Goal: Transaction & Acquisition: Purchase product/service

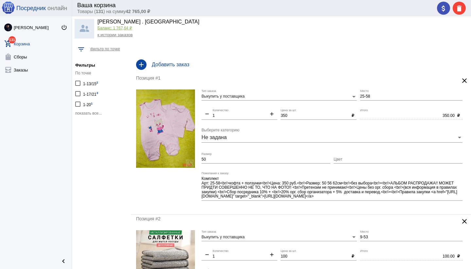
scroll to position [16, 0]
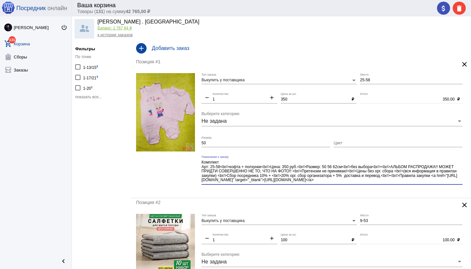
drag, startPoint x: 409, startPoint y: 178, endPoint x: 414, endPoint y: 184, distance: 7.5
click at [414, 184] on div "Комплект Арт: 25-58<br/>кофта + ползунки<br/>Цена: 350 руб.<br/>Размер: 50 56 6…" at bounding box center [331, 170] width 261 height 29
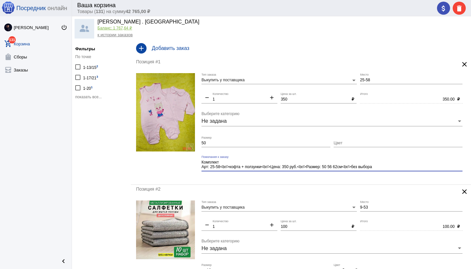
type textarea "Комплект Арт: 25-58<br/>кофта + ползунки<br/>Цена: 350 руб.<br/>Размер: 50 56 6…"
click at [391, 143] on input "Цвет" at bounding box center [397, 143] width 129 height 5
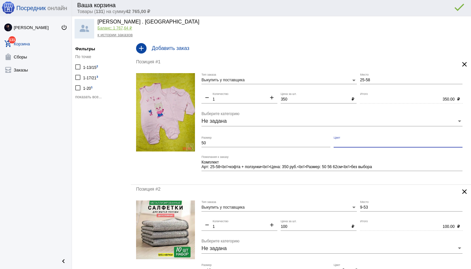
type input "Без выбора"
click at [255, 191] on div "Позиция #2" at bounding box center [289, 189] width 306 height 5
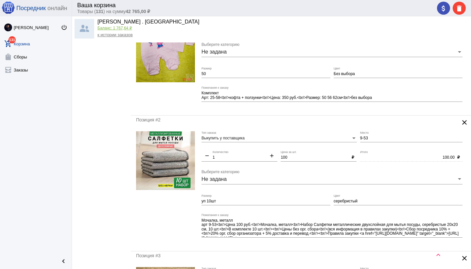
scroll to position [87, 0]
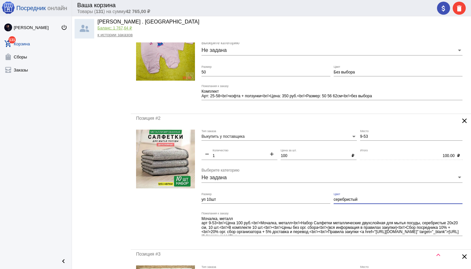
drag, startPoint x: 363, startPoint y: 199, endPoint x: 330, endPoint y: 199, distance: 32.4
click at [330, 199] on div "Выкупить у поставщика Тип заказа 9-53 Место remove 1 Количество add 100 Цена за…" at bounding box center [333, 187] width 264 height 115
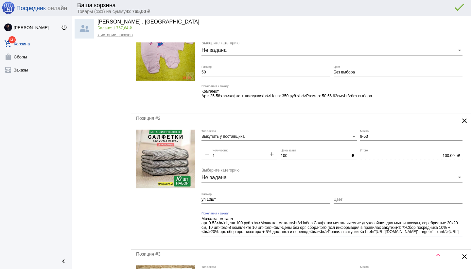
scroll to position [5, 0]
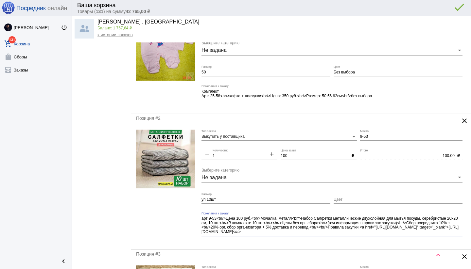
drag, startPoint x: 220, startPoint y: 228, endPoint x: 316, endPoint y: 236, distance: 96.8
click at [316, 237] on div "Мочалка, металл арт 9-53<br/>Цена 100 руб.<br/>Мочалка, металл<br/>Набор Салфет…" at bounding box center [331, 226] width 261 height 29
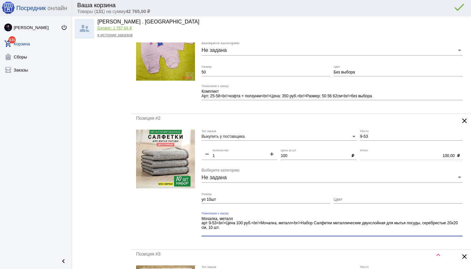
scroll to position [0, 0]
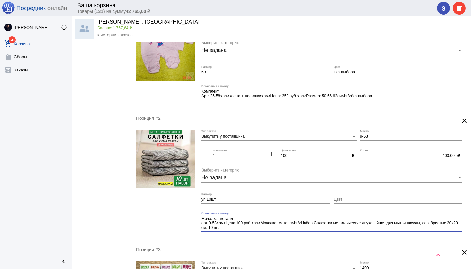
type textarea "Мочалка, металл арт 9-53<br/>Цена 100 руб.<br/>Мочалка, металл<br/>Набор Салфет…"
click at [299, 236] on div "Мочалка, металл арт 9-53<br/>Цена 100 руб.<br/>Мочалка, металл<br/>Набор Салфет…" at bounding box center [331, 224] width 261 height 25
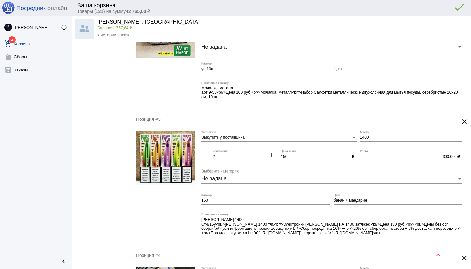
scroll to position [221, 0]
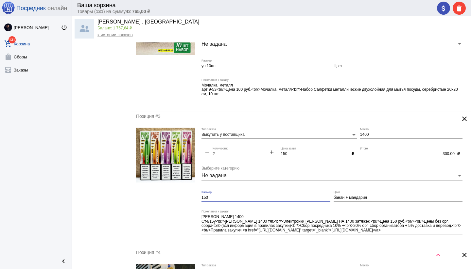
drag, startPoint x: 216, startPoint y: 198, endPoint x: 194, endPoint y: 199, distance: 21.6
click at [194, 199] on form "Выкупить у поставщика Тип заказа 1400 Место remove 2 Количество add 150 Цена за…" at bounding box center [301, 185] width 330 height 115
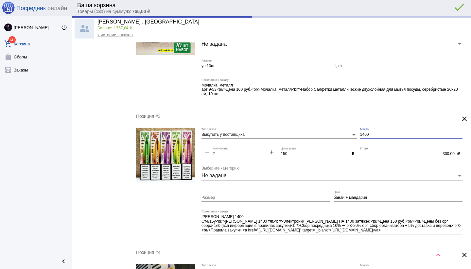
click at [357, 136] on div "Выкупить у поставщика Тип заказа 1400 Место remove 2 Количество add 150 Цена за…" at bounding box center [333, 185] width 264 height 115
click at [177, 210] on div at bounding box center [165, 185] width 59 height 115
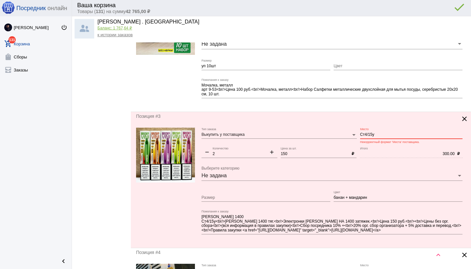
click at [383, 135] on input "Ст4/15у" at bounding box center [411, 135] width 102 height 5
drag, startPoint x: 369, startPoint y: 135, endPoint x: 371, endPoint y: 139, distance: 4.7
click at [369, 135] on input "Ст4/15у" at bounding box center [411, 135] width 102 height 5
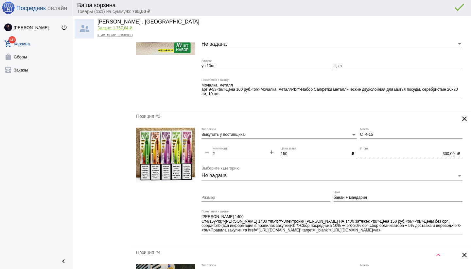
click at [384, 133] on input "СТ4-15" at bounding box center [411, 135] width 102 height 5
type input "СТ4-15/у"
click at [383, 144] on mat-form-field "СТ4-15/у Место" at bounding box center [413, 137] width 106 height 19
drag, startPoint x: 285, startPoint y: 155, endPoint x: 286, endPoint y: 159, distance: 4.3
click at [285, 155] on input "150" at bounding box center [314, 154] width 68 height 5
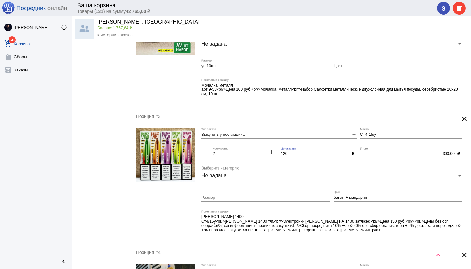
type input "120"
click at [177, 208] on div at bounding box center [165, 185] width 59 height 115
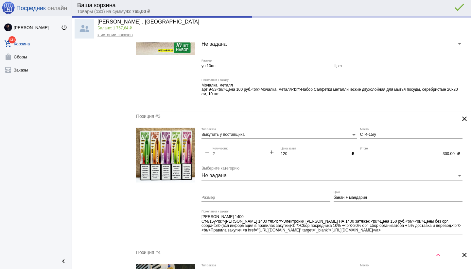
type input "240.00"
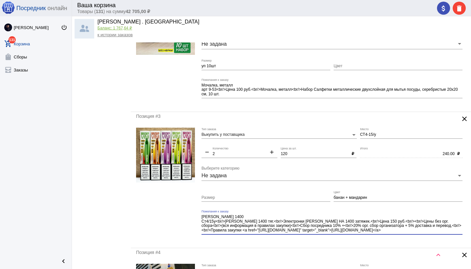
drag, startPoint x: 359, startPoint y: 221, endPoint x: 368, endPoint y: 234, distance: 16.0
click at [368, 234] on div "[PERSON_NAME] 1400 Ст4/15у<br/>[PERSON_NAME] 1400 тяг.<br/>Электронки [PERSON_N…" at bounding box center [331, 224] width 261 height 29
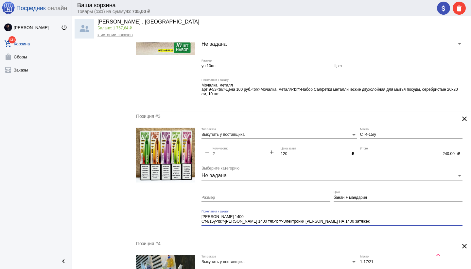
type textarea "[PERSON_NAME] 1400 Ст4/15у<br/>[PERSON_NAME] 1400 тяг.<br/>Электронки [PERSON_N…"
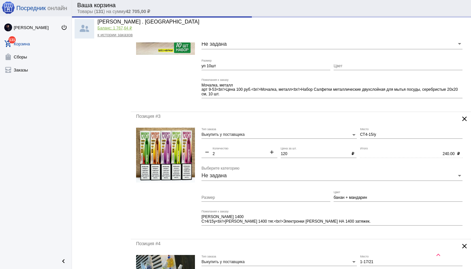
click at [308, 229] on div "[PERSON_NAME] 1400 Ст4/15у<br/>[PERSON_NAME] 1400 тяг.<br/>Электронки [PERSON_N…" at bounding box center [331, 220] width 261 height 21
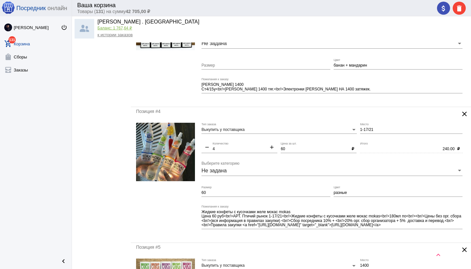
scroll to position [349, 0]
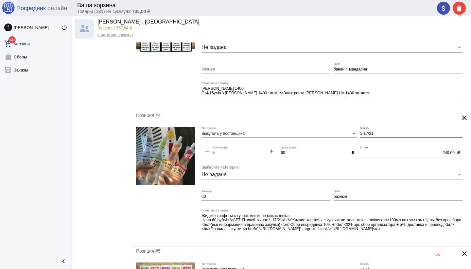
drag, startPoint x: 370, startPoint y: 134, endPoint x: 372, endPoint y: 139, distance: 5.3
click at [370, 135] on input "1-17/21" at bounding box center [411, 134] width 102 height 5
type input "1-21"
click at [208, 198] on input "60" at bounding box center [265, 197] width 129 height 5
drag, startPoint x: 207, startPoint y: 197, endPoint x: 194, endPoint y: 197, distance: 13.4
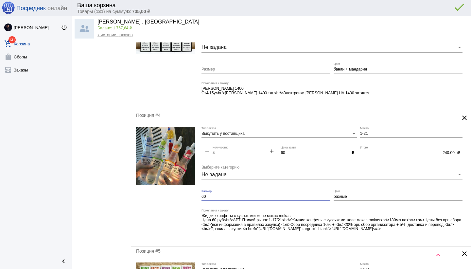
click at [194, 197] on form "Выкупить у поставщика Тип заказа 1-21 Место remove 4 Количество add 60 Цена за …" at bounding box center [301, 184] width 330 height 115
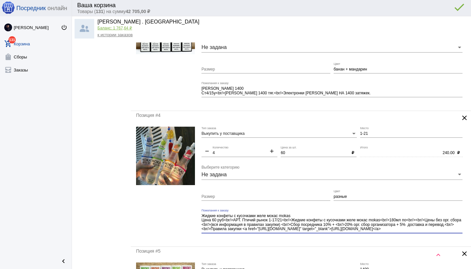
scroll to position [5, 0]
drag, startPoint x: 289, startPoint y: 223, endPoint x: 298, endPoint y: 229, distance: 11.5
click at [298, 229] on textarea "Жидкие конфеты с кусочками желе мокас mokas Цена 60 руб<br/>АРТ. Птичий рынок 1…" at bounding box center [331, 222] width 261 height 19
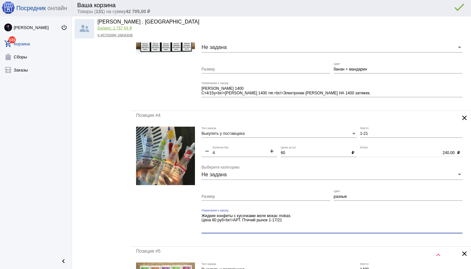
scroll to position [0, 0]
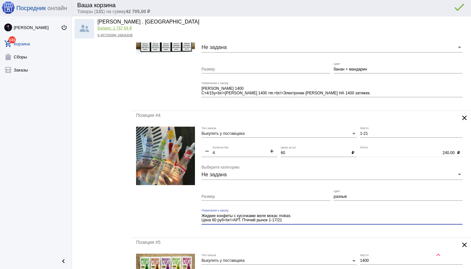
type textarea "Жидкие конфеты с кусочками желе мокас mokas Цена 60 руб<br/>АРТ. Птичий рынок 1…"
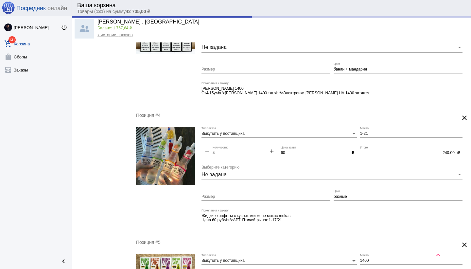
click at [291, 233] on div "Позиция #4 clear Выкупить у поставщика Тип заказа 1-21 Место remove 4 Количеств…" at bounding box center [301, 174] width 340 height 127
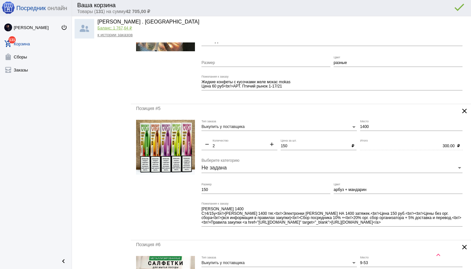
scroll to position [482, 0]
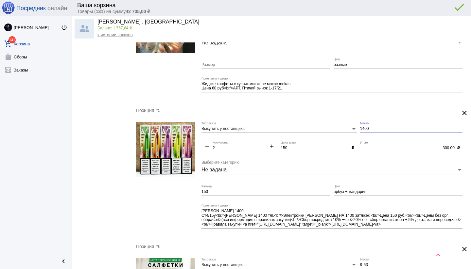
drag, startPoint x: 373, startPoint y: 126, endPoint x: 360, endPoint y: 127, distance: 12.4
click at [360, 127] on input "1400" at bounding box center [411, 129] width 102 height 5
drag, startPoint x: 379, startPoint y: 128, endPoint x: 345, endPoint y: 129, distance: 34.0
click at [345, 129] on div "Выкупить у поставщика Тип заказа 1400 Место remove 2 Количество add 150 Цена за…" at bounding box center [333, 179] width 264 height 115
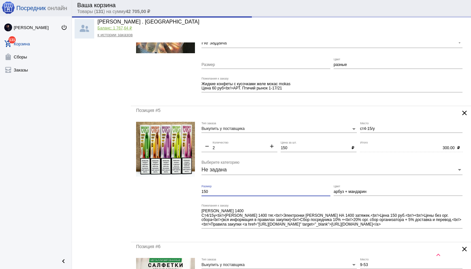
click at [216, 190] on input "150" at bounding box center [265, 192] width 129 height 5
type input "СТ4-15/у"
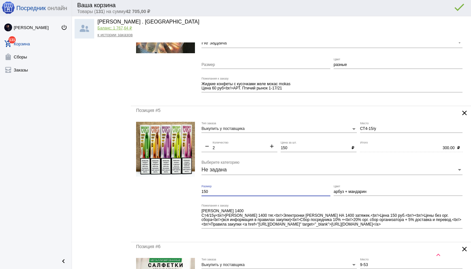
click at [222, 190] on input "150" at bounding box center [265, 192] width 129 height 5
drag, startPoint x: 212, startPoint y: 191, endPoint x: 202, endPoint y: 192, distance: 9.8
click at [202, 192] on input "150" at bounding box center [265, 192] width 129 height 5
click at [284, 147] on input "150" at bounding box center [314, 148] width 68 height 5
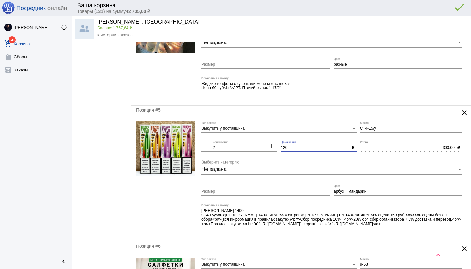
type input "120"
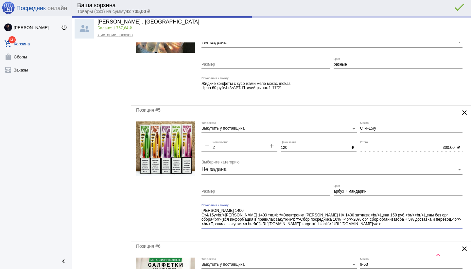
type input "240.00"
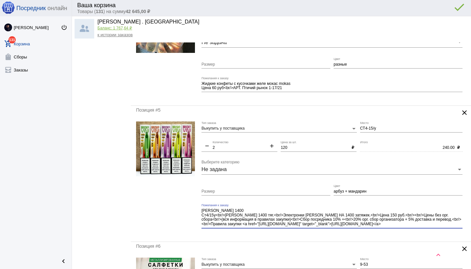
drag, startPoint x: 359, startPoint y: 215, endPoint x: 390, endPoint y: 229, distance: 33.8
click at [390, 229] on div "[PERSON_NAME] 1400 Ст4/15у<br/>[PERSON_NAME] 1400 тяг.<br/>Электронки [PERSON_N…" at bounding box center [331, 218] width 261 height 29
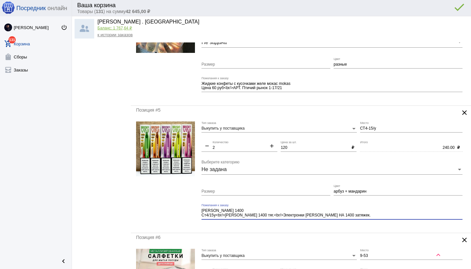
type textarea "[PERSON_NAME] 1400 Ст4/15у<br/>[PERSON_NAME] 1400 тяг.<br/>Электронки [PERSON_N…"
click at [332, 225] on mat-form-field "[PERSON_NAME] 1400 Ст4/15у<br/>[PERSON_NAME] 1400 тяг.<br/>Электронки [PERSON_N…" at bounding box center [333, 216] width 264 height 24
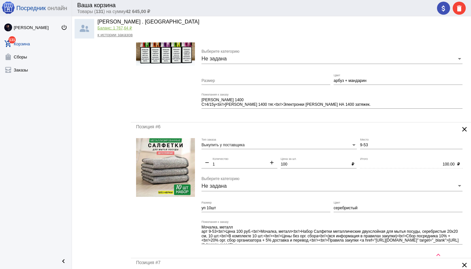
scroll to position [607, 0]
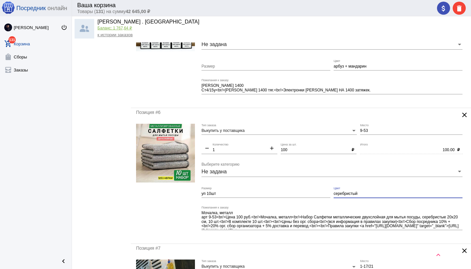
drag, startPoint x: 358, startPoint y: 195, endPoint x: 343, endPoint y: 192, distance: 15.7
click at [323, 198] on div "Выкупить у поставщика Тип заказа 9-53 Место remove 1 Количество add 100 Цена за…" at bounding box center [333, 181] width 264 height 115
drag, startPoint x: 359, startPoint y: 194, endPoint x: 333, endPoint y: 193, distance: 26.2
click at [333, 193] on div "Выкупить у поставщика Тип заказа 9-53 Место remove 1 Количество add 100 Цена за…" at bounding box center [333, 181] width 264 height 115
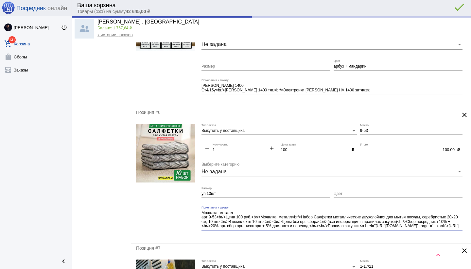
scroll to position [5, 0]
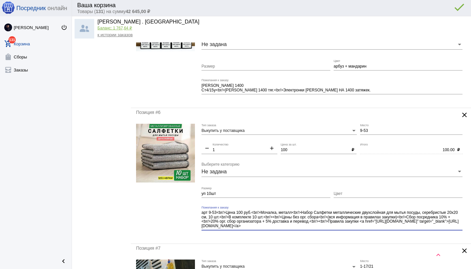
drag, startPoint x: 234, startPoint y: 226, endPoint x: 315, endPoint y: 234, distance: 82.1
click at [317, 229] on div "Мочалка, металл арт 9-53<br/>Цена 100 руб.<br/>Мочалка, металл<br/>Набор Салфет…" at bounding box center [331, 218] width 261 height 25
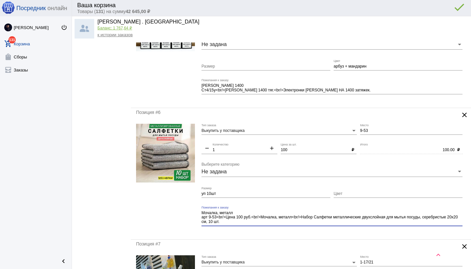
scroll to position [0, 0]
type textarea "Мочалка, металл арт 9-53<br/>Цена 100 руб.<br/>Мочалка, металл<br/>Набор Салфет…"
click at [302, 231] on mat-form-field "Мочалка, металл арт 9-53<br/>Цена 100 руб.<br/>Мочалка, металл<br/>Набор Салфет…" at bounding box center [333, 220] width 264 height 28
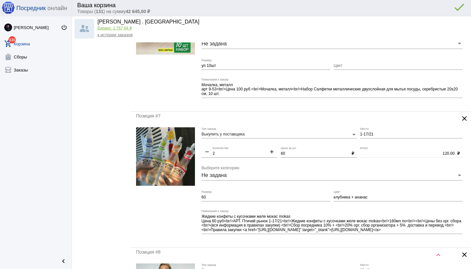
scroll to position [737, 0]
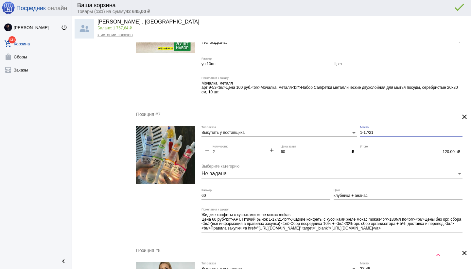
drag, startPoint x: 370, startPoint y: 133, endPoint x: 370, endPoint y: 146, distance: 13.7
click at [370, 133] on input "1-17/21" at bounding box center [411, 133] width 102 height 5
type input "1-21"
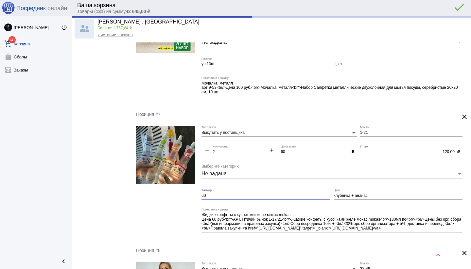
drag, startPoint x: 207, startPoint y: 196, endPoint x: 192, endPoint y: 196, distance: 15.1
click at [192, 196] on form "Выкупить у поставщика Тип заказа 1-21 Место remove 2 Количество add 60 Цена за …" at bounding box center [301, 183] width 330 height 115
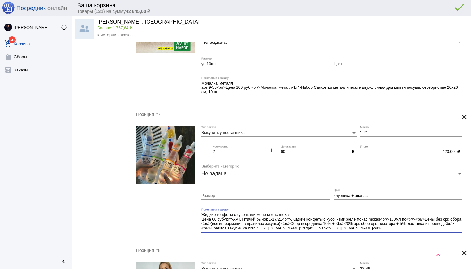
scroll to position [5, 0]
drag, startPoint x: 301, startPoint y: 225, endPoint x: 306, endPoint y: 231, distance: 7.4
click at [306, 231] on textarea "Жидкие конфеты с кусочками желе мокас mokas Цена 60 руб<br/>АРТ. Птичий рынок 1…" at bounding box center [331, 221] width 261 height 19
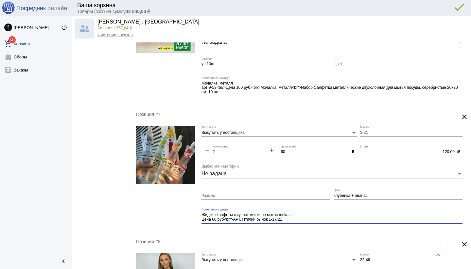
scroll to position [0, 0]
type textarea "Жидкие конфеты с кусочками желе мокас mokas Цена 60 руб<br/>АРТ. Птичий рынок 1…"
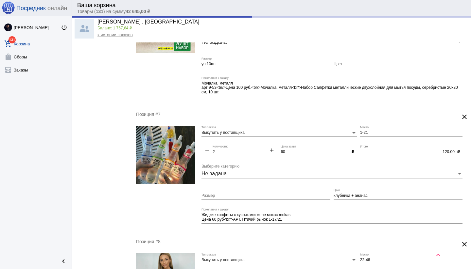
click at [294, 232] on div "Позиция #7 clear Выкупить у поставщика Тип заказа 1-21 Место remove 2 Количеств…" at bounding box center [301, 173] width 340 height 127
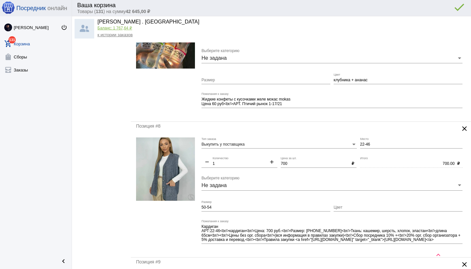
scroll to position [4, 0]
click at [339, 208] on input "Цвет" at bounding box center [397, 208] width 129 height 5
type input "замена бежевый"
drag, startPoint x: 448, startPoint y: 226, endPoint x: 452, endPoint y: 234, distance: 9.1
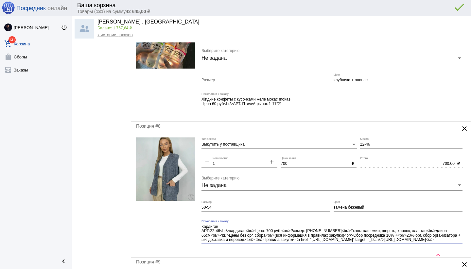
click at [454, 236] on textarea "Кардиган АРТ:22-46<br/>кардиган<br/>Цена: 700 руб.<br/>Размер: [PHONE_NUMBER]<b…" at bounding box center [331, 233] width 261 height 19
click at [433, 222] on div "Кардиган АРТ:22-46<br/>кардиган<br/>Цена: 700 руб.<br/>Размер: [PHONE_NUMBER]<b…" at bounding box center [331, 232] width 261 height 25
click at [448, 220] on div "Кардиган АРТ:22-46<br/>кардиган<br/>Цена: 700 руб.<br/>Размер: [PHONE_NUMBER]<b…" at bounding box center [331, 232] width 261 height 25
click at [344, 243] on div "Кардиган АРТ:22-46<br/>кардиган<br/>Цена: 700 руб.<br/>Размер: [PHONE_NUMBER]<b…" at bounding box center [331, 232] width 261 height 25
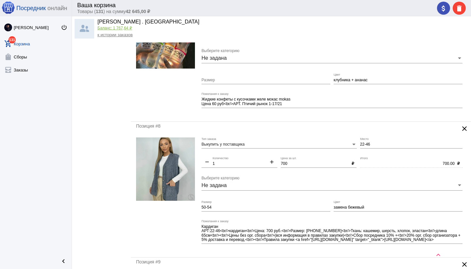
scroll to position [3, 0]
click at [312, 254] on div "Позиция #8 clear Выкупить у поставщика Тип заказа 22-46 Место remove 1 Количест…" at bounding box center [301, 190] width 340 height 136
drag, startPoint x: 448, startPoint y: 228, endPoint x: 458, endPoint y: 237, distance: 13.2
click at [458, 237] on textarea "Кардиган АРТ:22-46<br/>кардиган<br/>Цена: 700 руб.<br/>Размер: [PHONE_NUMBER]<b…" at bounding box center [331, 233] width 261 height 19
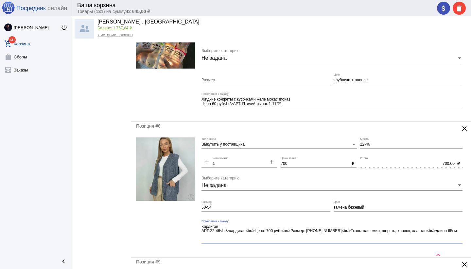
scroll to position [0, 0]
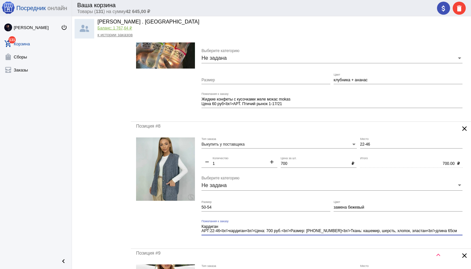
type textarea "Кардиган АРТ:22-46<br/>кардиган<br/>Цена: 700 руб.<br/>Размер: [PHONE_NUMBER]<b…"
click at [345, 237] on div "Кардиган АРТ:22-46<br/>кардиган<br/>Цена: 700 руб.<br/>Размер: [PHONE_NUMBER]<b…" at bounding box center [331, 230] width 261 height 21
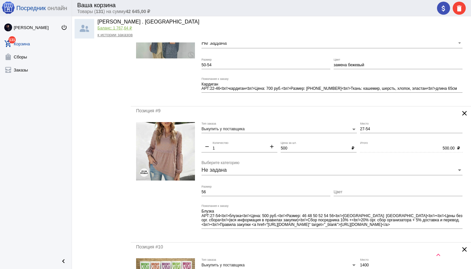
scroll to position [997, 0]
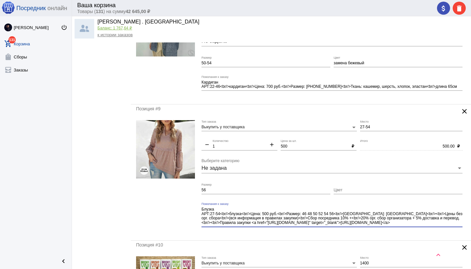
drag, startPoint x: 387, startPoint y: 220, endPoint x: 392, endPoint y: 226, distance: 7.5
click at [392, 226] on div "Блузка АРТ:27-54<br/>блузка<br/>Цена: 500 руб.<br/>Размер: 46 48 50 52 54 56<br…" at bounding box center [331, 215] width 261 height 25
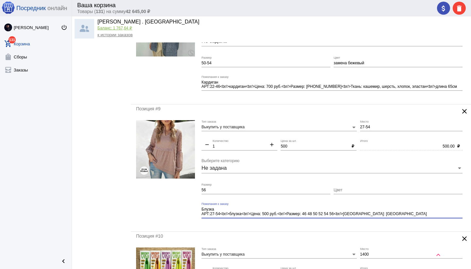
type textarea "Блузка АРТ:27-54<br/>блузка<br/>Цена: 500 руб.<br/>Размер: 46 48 50 52 54 56<br…"
click at [316, 228] on div "Позиция #9 clear Выкупить у поставщика Тип заказа 27-54 Место remove 1 Количест…" at bounding box center [301, 168] width 340 height 127
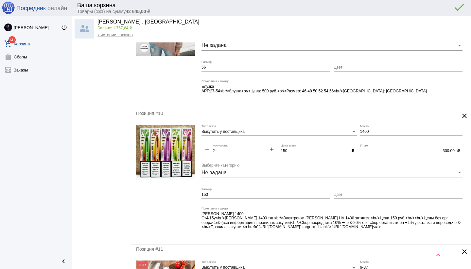
scroll to position [1120, 0]
drag, startPoint x: 372, startPoint y: 130, endPoint x: 355, endPoint y: 131, distance: 16.4
click at [355, 131] on div "Выкупить у поставщика Тип заказа 1400 Место remove 2 Количество add 150 Цена за…" at bounding box center [333, 182] width 264 height 115
click at [234, 195] on input "150" at bounding box center [265, 195] width 129 height 5
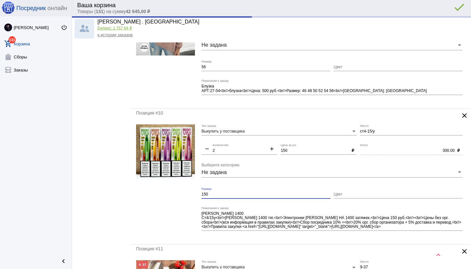
type input "СТ4-15/у"
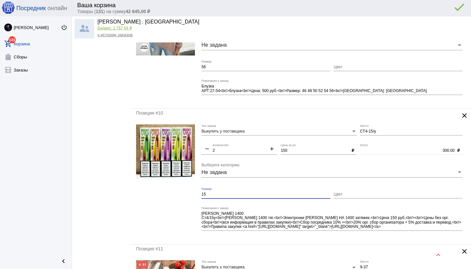
type input "1"
drag, startPoint x: 284, startPoint y: 151, endPoint x: 286, endPoint y: 155, distance: 3.8
click at [285, 152] on input "150" at bounding box center [314, 151] width 68 height 5
type input "120"
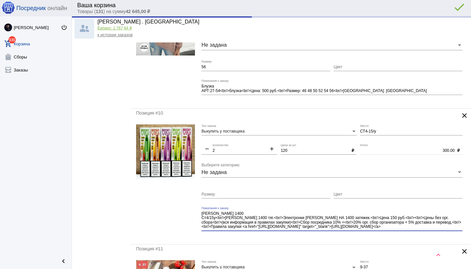
type input "240.00"
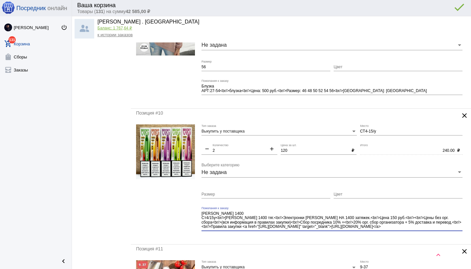
drag, startPoint x: 369, startPoint y: 225, endPoint x: 377, endPoint y: 231, distance: 10.5
click at [377, 231] on div "[PERSON_NAME] 1400 Ст4/15у<br/>[PERSON_NAME] 1400 тяг.<br/>Электронки [PERSON_N…" at bounding box center [331, 221] width 261 height 29
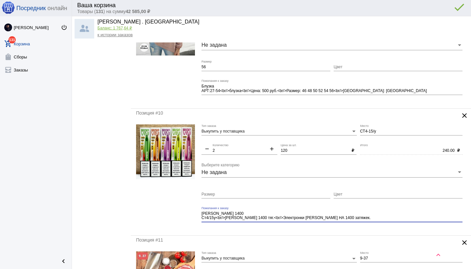
type textarea "[PERSON_NAME] 1400 Ст4/15у<br/>[PERSON_NAME] 1400 тяг.<br/>Электронки [PERSON_N…"
click at [346, 230] on div "Позиция #10 clear Выкупить у поставщика Тип заказа СТ4-15/у Место remove 2 Коли…" at bounding box center [301, 172] width 340 height 127
click at [368, 194] on input "Цвет" at bounding box center [397, 195] width 129 height 5
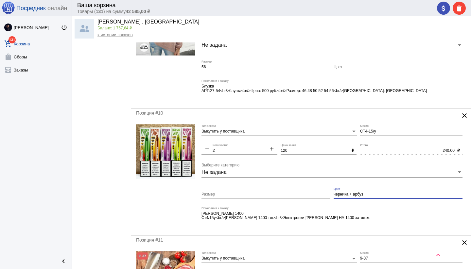
type input "черника + арбуз"
click at [323, 230] on div "Позиция #10 clear Выкупить у поставщика Тип заказа СТ4-15/у Место remove 2 Коли…" at bounding box center [301, 172] width 340 height 127
click at [302, 231] on div "Позиция #10 clear Выкупить у поставщика Тип заказа СТ4-15/у Место remove 2 Коли…" at bounding box center [301, 172] width 340 height 127
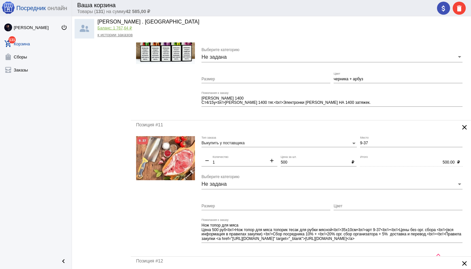
scroll to position [1238, 0]
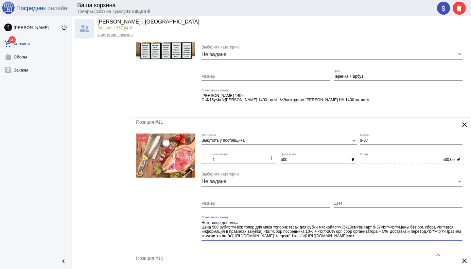
drag, startPoint x: 341, startPoint y: 229, endPoint x: 353, endPoint y: 240, distance: 16.0
click at [354, 240] on div "Нож топор для мяса Цена 500 руб<br/>Нож топор для мяса топорик тесак для рубки …" at bounding box center [331, 228] width 261 height 25
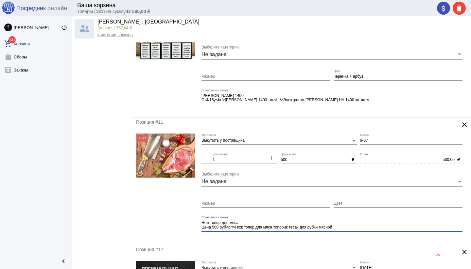
type textarea "Нож топор для мяса Цена 500 руб<br/>Нож топор для мяса топорик тесак для рубки …"
click at [304, 240] on div "Позиция #11 clear Выкупить у поставщика Тип заказа 9-37 Место remove 1 Количест…" at bounding box center [301, 181] width 340 height 127
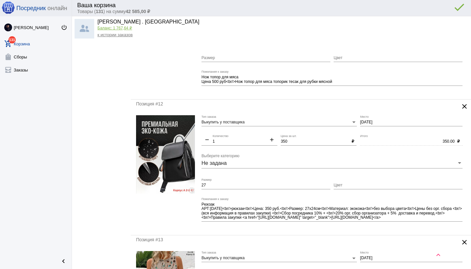
scroll to position [1385, 0]
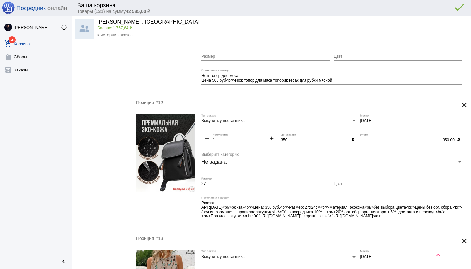
click at [350, 182] on input "Цвет" at bounding box center [397, 184] width 129 height 5
type input "Без выбора"
click at [242, 184] on input "27" at bounding box center [265, 184] width 129 height 5
type input "2"
drag, startPoint x: 411, startPoint y: 209, endPoint x: 419, endPoint y: 219, distance: 13.4
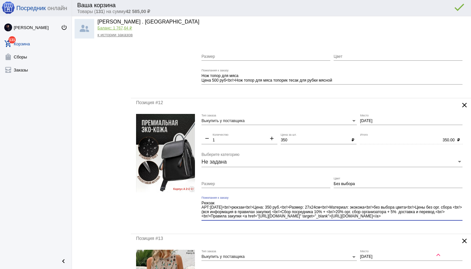
click at [419, 219] on textarea "Рюкзак АРТ:[DATE]<br/>рюкзак<br/>Цена: 350 руб.<br/>Размер: 27x24см<br/>Материа…" at bounding box center [331, 210] width 261 height 19
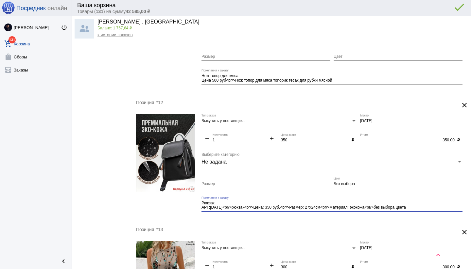
type textarea "Рюкзак АРТ:[DATE]<br/>рюкзак<br/>Цена: 350 руб.<br/>Размер: 27x24см<br/>Материа…"
click at [317, 218] on mat-form-field "Рюкзак АРТ:[DATE]<br/>рюкзак<br/>Цена: 350 руб.<br/>Размер: 27x24см<br/>Материа…" at bounding box center [333, 208] width 264 height 24
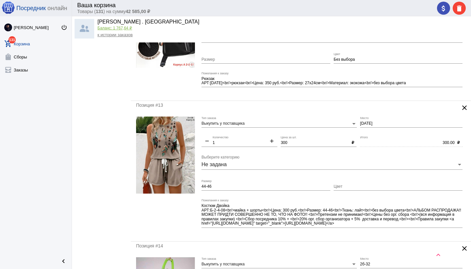
scroll to position [1512, 0]
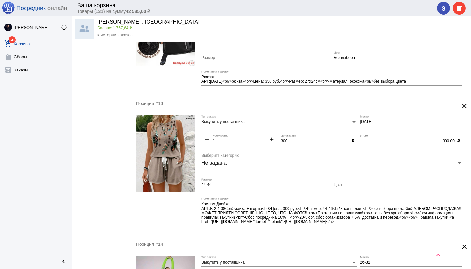
click at [360, 122] on input "[DATE]" at bounding box center [411, 122] width 102 height 5
click at [370, 130] on div "б2-4-08 Место" at bounding box center [411, 123] width 102 height 16
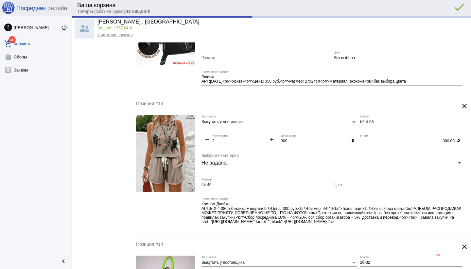
type input "Б2-4-08"
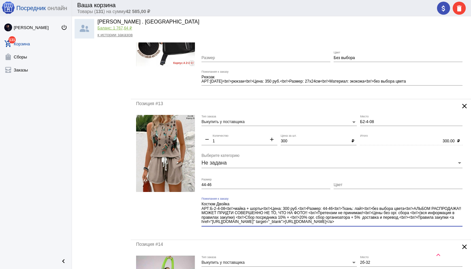
drag, startPoint x: 409, startPoint y: 208, endPoint x: 423, endPoint y: 225, distance: 21.8
click at [423, 225] on textarea "Костюм Двойка АРТ:Б-2-4-08<br/>майка + шорты<br/>Цена: 300 руб.<br/>Размер: 44-…" at bounding box center [331, 214] width 261 height 24
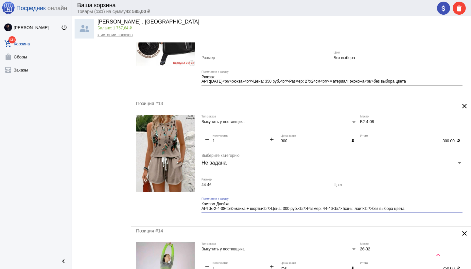
type textarea "Костюм Двойка АРТ:Б-2-4-08<br/>майка + шорты<br/>Цена: 300 руб.<br/>Размер: 44-…"
click at [365, 185] on input "Цвет" at bounding box center [397, 185] width 129 height 5
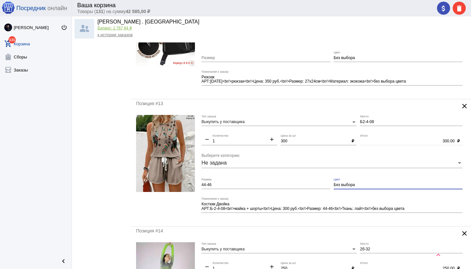
type input "Без выбора"
click at [311, 223] on div "Позиция #13 clear Выкупить у поставщика Тип заказа Б2-4-08 Место remove 1 Колич…" at bounding box center [301, 162] width 340 height 127
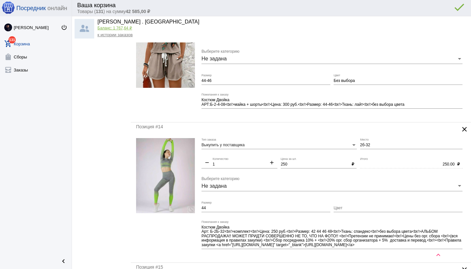
scroll to position [1622, 0]
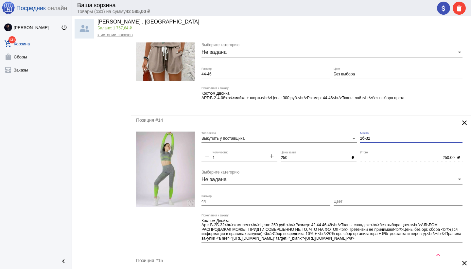
click at [360, 138] on input "2б-32" at bounding box center [411, 139] width 102 height 5
click at [381, 146] on div "б2б-32 Место" at bounding box center [411, 140] width 102 height 16
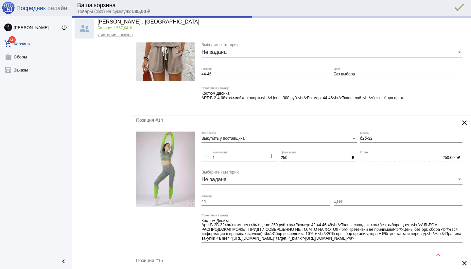
type input "Б2б-32"
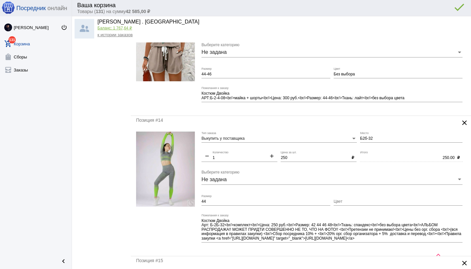
click at [360, 200] on input "Цвет" at bounding box center [397, 202] width 129 height 5
type input "Без выбора"
drag, startPoint x: 426, startPoint y: 235, endPoint x: 429, endPoint y: 242, distance: 7.5
click at [429, 242] on div "Костюм Двойка Арт: Б-2Б-32<br/>комплект<br/>Цена: 250 руб.<br/>Размер: 42 44 46…" at bounding box center [331, 228] width 261 height 29
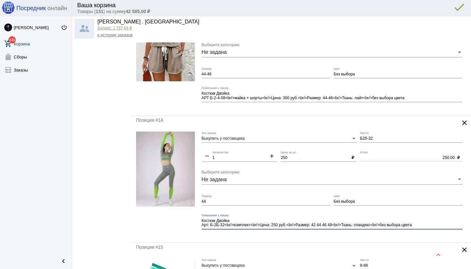
type textarea "Костюм Двойка Арт: Б-2Б-32<br/>комплект<br/>Цена: 250 руб.<br/>Размер: 42 44 46…"
click at [350, 233] on div "Костюм Двойка Арт: Б-2Б-32<br/>комплект<br/>Цена: 250 руб.<br/>Размер: 42 44 46…" at bounding box center [331, 224] width 261 height 21
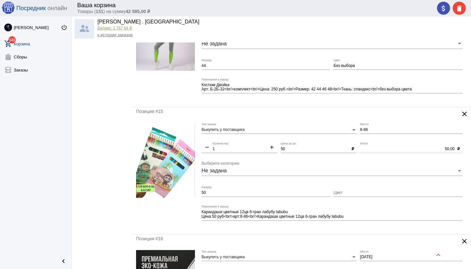
scroll to position [1760, 0]
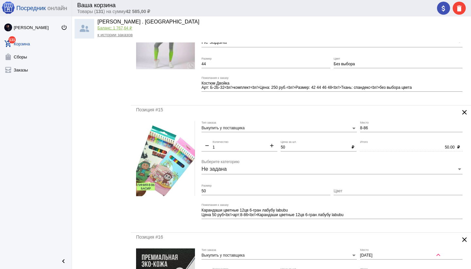
click at [228, 192] on input "50" at bounding box center [265, 191] width 129 height 5
type input "5"
click at [308, 225] on mat-form-field "Карандаши цветные 12цв 6-гран лабубу labubu Цена 50 руб<br/>арт:8-86<br/>Каранд…" at bounding box center [333, 216] width 264 height 24
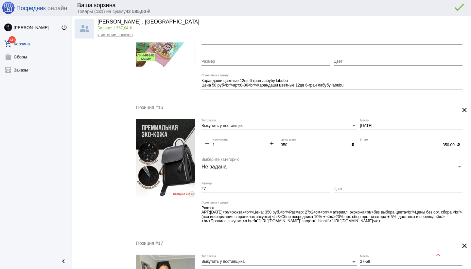
scroll to position [1890, 0]
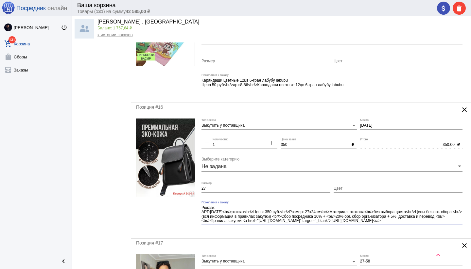
drag, startPoint x: 412, startPoint y: 211, endPoint x: 426, endPoint y: 224, distance: 19.0
click at [426, 224] on div "Рюкзак АРТ:[DATE]<br/>рюкзак<br/>Цена: 350 руб.<br/>Размер: 27x24см<br/>Материа…" at bounding box center [331, 213] width 261 height 25
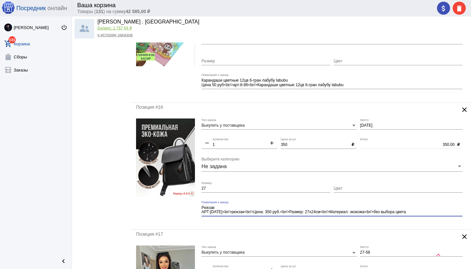
type textarea "Рюкзак АРТ:[DATE]<br/>рюкзак<br/>Цена: 350 руб.<br/>Размер: 27x24см<br/>Материа…"
click at [354, 189] on input "Цвет" at bounding box center [397, 189] width 129 height 5
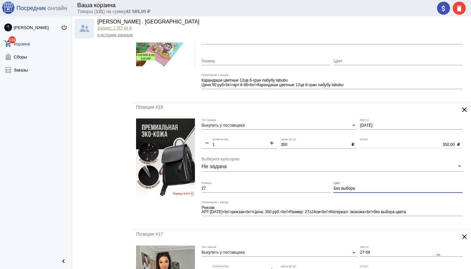
type input "Без выбора"
click at [297, 223] on mat-form-field "Рюкзак АРТ:[DATE]<br/>рюкзак<br/>Цена: 350 руб.<br/>Размер: 27x24см<br/>Материа…" at bounding box center [333, 213] width 264 height 24
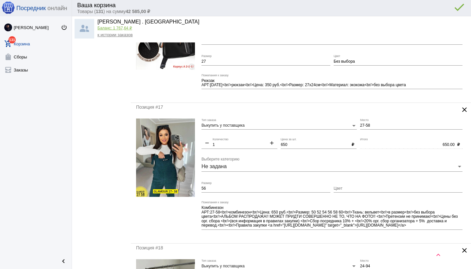
scroll to position [4, 0]
click at [356, 186] on div "Цвет" at bounding box center [397, 187] width 129 height 11
type input "Без выбора"
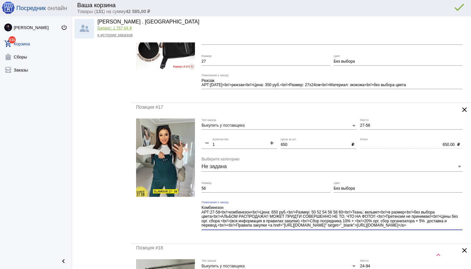
drag, startPoint x: 223, startPoint y: 214, endPoint x: 254, endPoint y: 229, distance: 34.5
click at [254, 229] on div "Комбинезон АРТ:27-58<br/>комбинезон<br/>Цена: 650 руб.<br/>Размер: 50 52 54 56 …" at bounding box center [331, 218] width 261 height 34
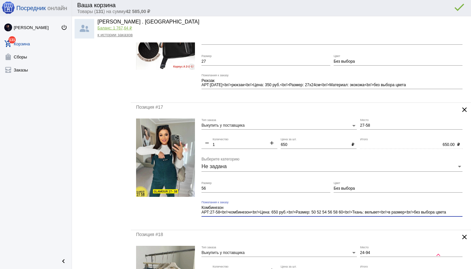
scroll to position [0, 0]
type textarea "Комбинезон АРТ:27-58<br/>комбинезон<br/>Цена: 650 руб.<br/>Размер: 50 52 54 56 …"
click at [314, 227] on div "Позиция #17 clear Выкупить у поставщика Тип заказа 27-58 Место remove 1 Количес…" at bounding box center [301, 166] width 340 height 127
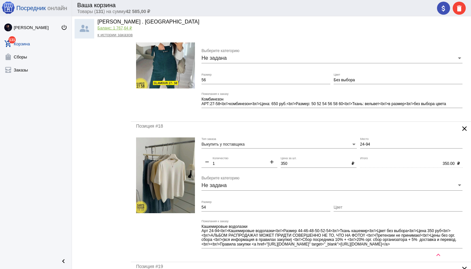
scroll to position [2137, 0]
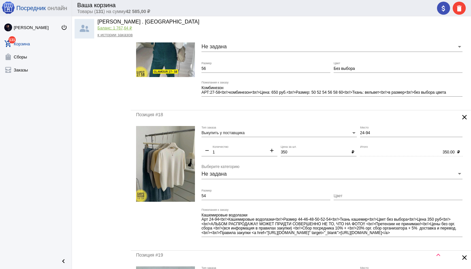
click at [357, 196] on input "Цвет" at bounding box center [397, 196] width 129 height 5
type input "Без выбора"
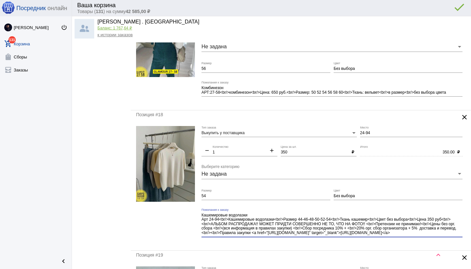
scroll to position [4, 0]
drag, startPoint x: 414, startPoint y: 220, endPoint x: 430, endPoint y: 233, distance: 21.1
click at [430, 233] on textarea "Кашемировые водолазки Арт 24-94<br/>Кашемировые водолазки<br/>Размер 44-46-48-5…" at bounding box center [331, 225] width 261 height 24
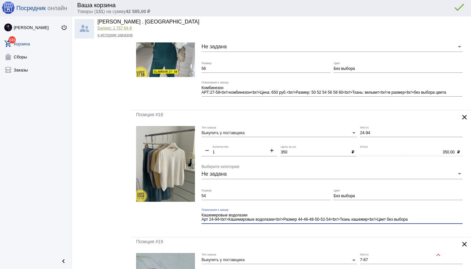
scroll to position [0, 0]
type textarea "Кашемировые водолазки Арт 24-94<br/>Кашемировые водолазки<br/>Размер 44-46-48-5…"
click at [365, 230] on mat-form-field "Кашемировые водолазки Арт 24-94<br/>Кашемировые водолазки<br/>Размер 44-46-48-5…" at bounding box center [333, 221] width 264 height 24
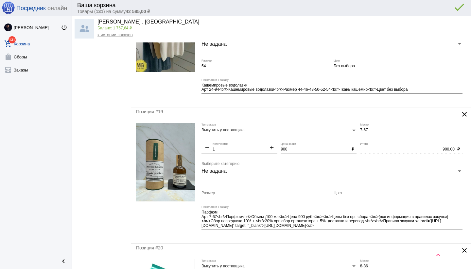
scroll to position [2268, 0]
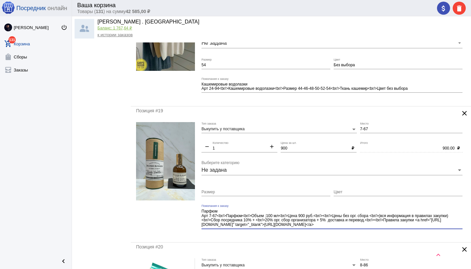
drag, startPoint x: 315, startPoint y: 215, endPoint x: 341, endPoint y: 228, distance: 28.8
click at [341, 228] on div "Парфюм Арт 7-67<br/>Парфюм<br/>Объем ;100 мл<br/>Цена 900 руб.<br/><br/>Цены бе…" at bounding box center [331, 217] width 261 height 25
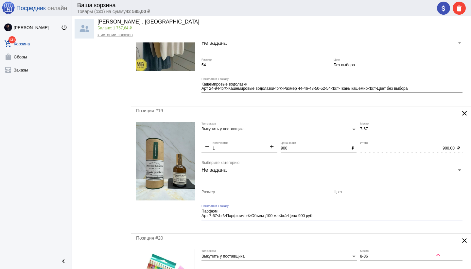
type textarea "Парфюм Арт 7-67<br/>Парфюм<br/>Объем ;100 мл<br/>Цена 900 руб."
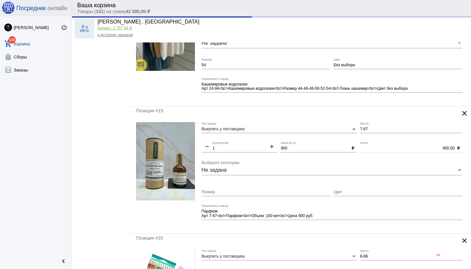
click at [335, 228] on div "Позиция #19 clear Выкупить у поставщика Тип заказа 7-67 Место remove 1 Количест…" at bounding box center [301, 170] width 340 height 127
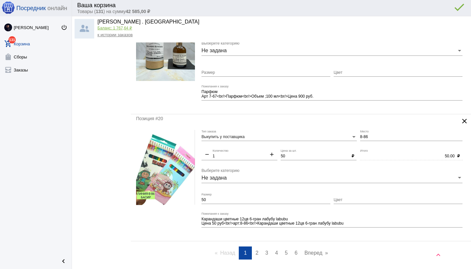
scroll to position [2390, 0]
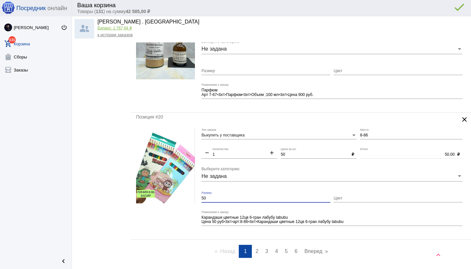
click at [227, 198] on input "50" at bounding box center [265, 198] width 129 height 5
type input "5"
click at [275, 236] on div "Позиция #20 clear Выкупить у поставщика Тип заказа 8-86 Место remove 1 Количест…" at bounding box center [301, 176] width 340 height 127
drag, startPoint x: 257, startPoint y: 250, endPoint x: 284, endPoint y: 173, distance: 81.4
click at [257, 250] on span "2" at bounding box center [256, 252] width 3 height 6
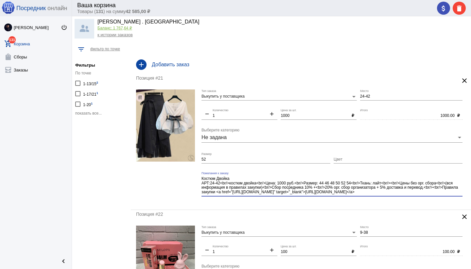
drag, startPoint x: 404, startPoint y: 193, endPoint x: 409, endPoint y: 195, distance: 5.6
click at [409, 195] on div "Костюм Двойка АРТ:24-42<br/>костюм двойка<br/>Цена: 1000 руб.<br/>Размер: 44 46…" at bounding box center [331, 184] width 261 height 25
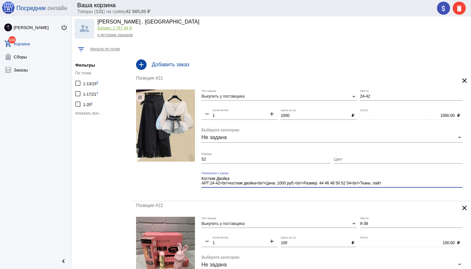
type textarea "Костюм Двойка АРТ:24-42<br/>костюм двойка<br/>Цена: 1000 руб.<br/>Размер: 44 46…"
click at [371, 197] on div "Позиция #21 clear Выкупить у поставщика Тип заказа 24-42 Место remove 1 Количес…" at bounding box center [301, 137] width 340 height 127
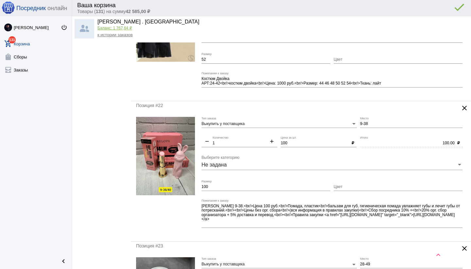
scroll to position [101, 0]
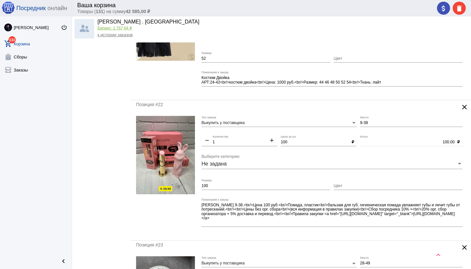
click at [218, 185] on input "100" at bounding box center [265, 186] width 129 height 5
type input "1"
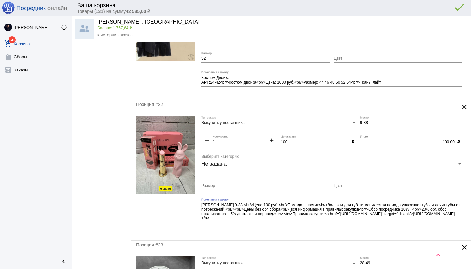
drag, startPoint x: 233, startPoint y: 217, endPoint x: 289, endPoint y: 229, distance: 57.4
click at [289, 229] on div "[PERSON_NAME] 9-38.<br/>Цена 100 руб.<br/>Помада, пластик<br/>бальзам для губ, …" at bounding box center [331, 215] width 261 height 34
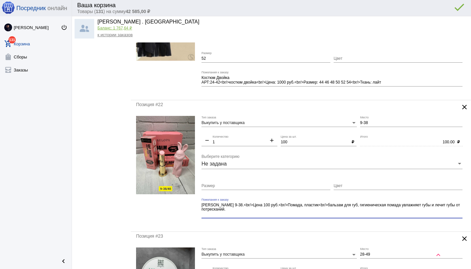
type textarea "[PERSON_NAME] 9-38.<br/>Цена 100 руб.<br/>Помада, пластик<br/>бальзам для губ, …"
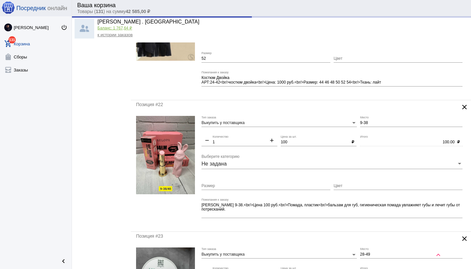
click at [298, 226] on div "Позиция #22 clear Выкупить у поставщика Тип заказа 9-38 Место remove 1 Количест…" at bounding box center [301, 166] width 340 height 132
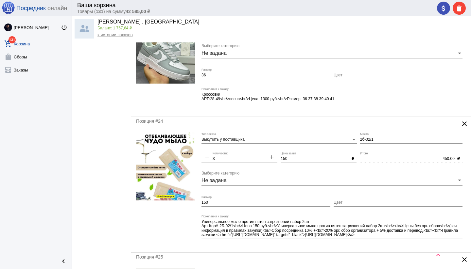
scroll to position [344, 0]
click at [464, 123] on mat-icon "clear" at bounding box center [464, 124] width 8 height 8
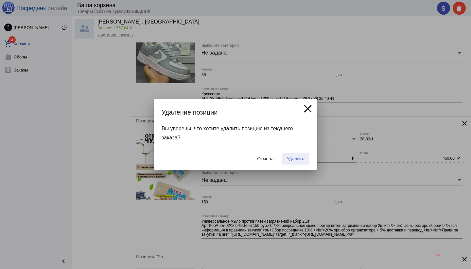
drag, startPoint x: 296, startPoint y: 160, endPoint x: 291, endPoint y: 158, distance: 5.4
click at [296, 160] on span "Удалить" at bounding box center [295, 158] width 17 height 5
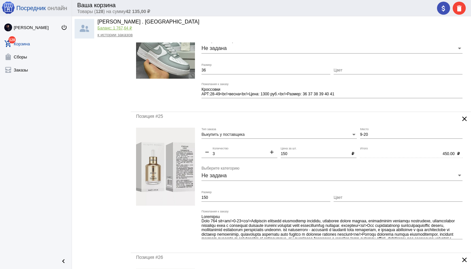
scroll to position [0, 0]
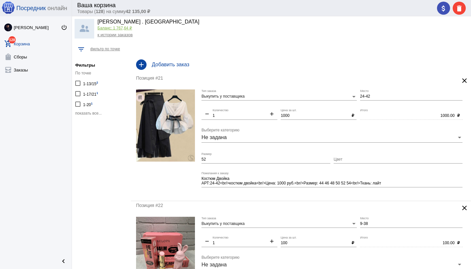
click at [193, 65] on h4 "Добавить заказ" at bounding box center [309, 65] width 314 height 6
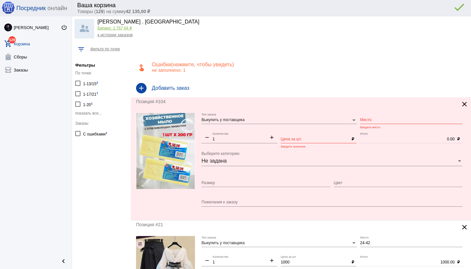
click at [211, 202] on textarea "Пожелания к заказу" at bounding box center [331, 203] width 261 height 6
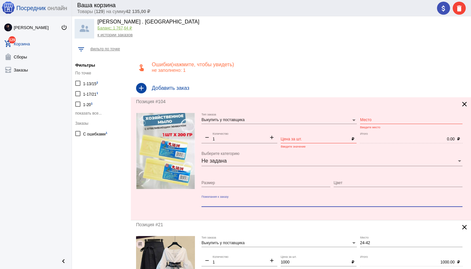
paste textarea "Цена штучно: 50руб"
type textarea "Цена штучно: 50руб"
click at [288, 136] on div "Цена за шт." at bounding box center [314, 137] width 68 height 11
type input "50"
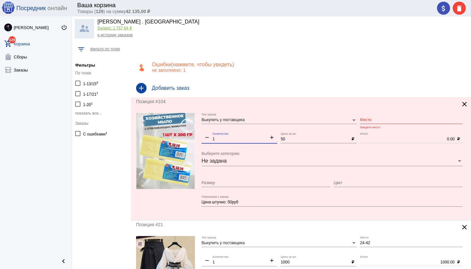
click at [225, 139] on input "1" at bounding box center [239, 139] width 54 height 5
type input "10"
click at [239, 214] on mat-form-field "Цена штучно: 50руб Пожелания к заказу" at bounding box center [333, 205] width 264 height 20
click at [368, 119] on input "Место" at bounding box center [411, 120] width 102 height 5
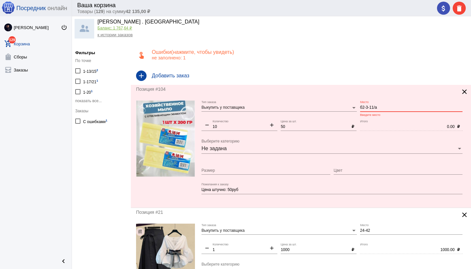
scroll to position [28, 0]
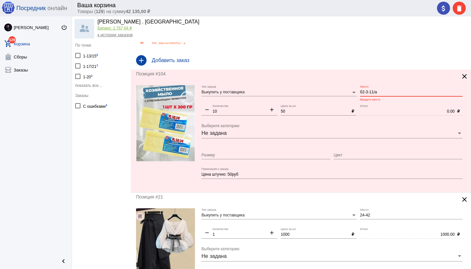
click at [259, 186] on mat-form-field "Цена штучно: 50руб Пожелания к заказу" at bounding box center [333, 178] width 264 height 20
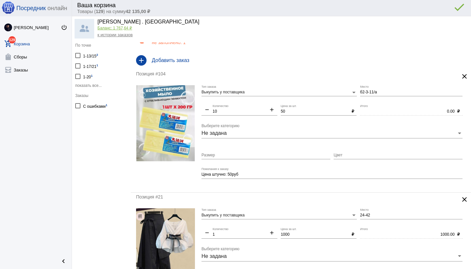
type input "Б2-3-11/а"
type input "500.00"
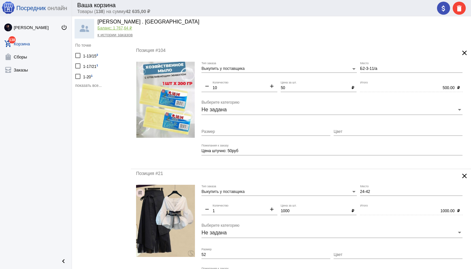
click at [305, 162] on mat-form-field "Цена штучно: 50руб Пожелания к заказу" at bounding box center [333, 154] width 264 height 20
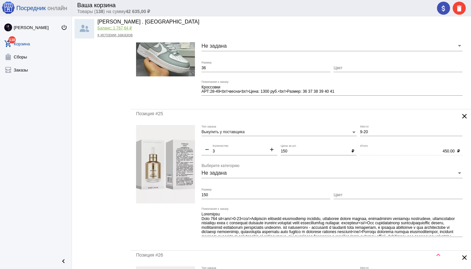
scroll to position [509, 0]
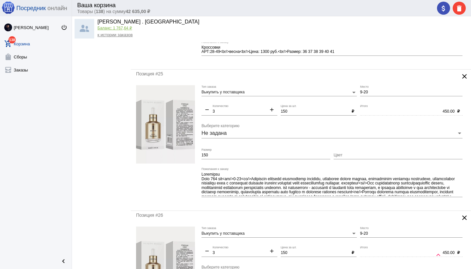
click at [208, 110] on mat-icon "remove" at bounding box center [206, 111] width 11 height 8
type input "2"
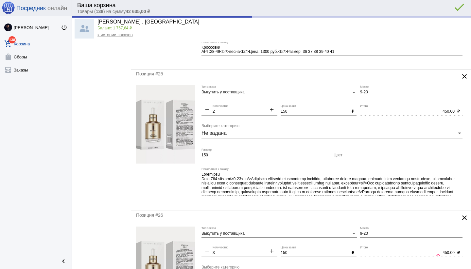
type input "300.00"
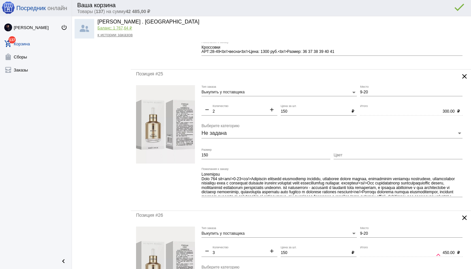
click at [270, 109] on mat-icon "add" at bounding box center [271, 111] width 11 height 8
type input "3"
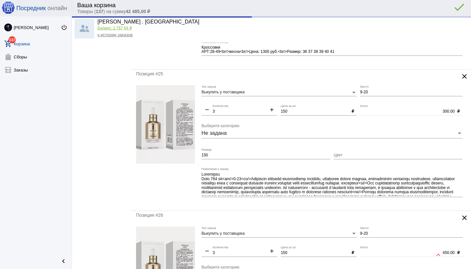
type input "450.00"
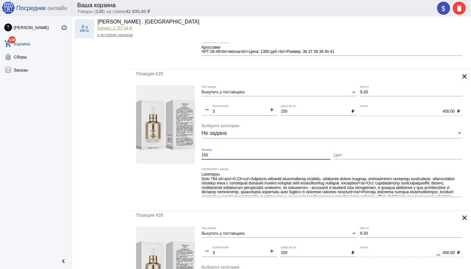
click at [189, 177] on div at bounding box center [165, 145] width 59 height 120
click at [213, 155] on input "150" at bounding box center [265, 155] width 129 height 5
type input "1"
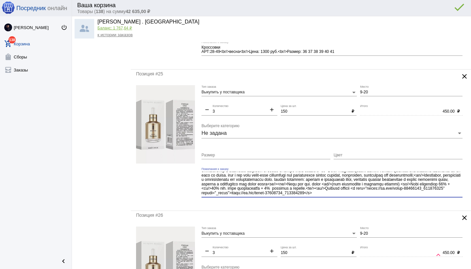
scroll to position [48, 0]
drag, startPoint x: 244, startPoint y: 179, endPoint x: 273, endPoint y: 196, distance: 33.7
click at [273, 196] on div "Пожелания к заказу" at bounding box center [331, 183] width 261 height 30
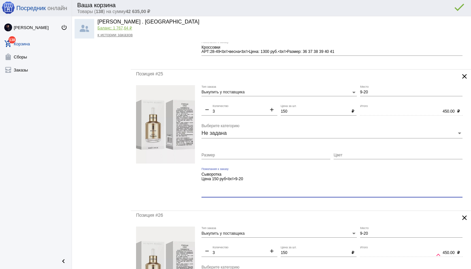
scroll to position [0, 0]
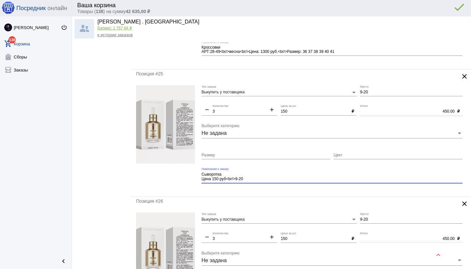
type textarea "Сыворотка Цена 150 руб<br/>9-20"
click at [350, 155] on input "Цвет" at bounding box center [397, 155] width 129 height 5
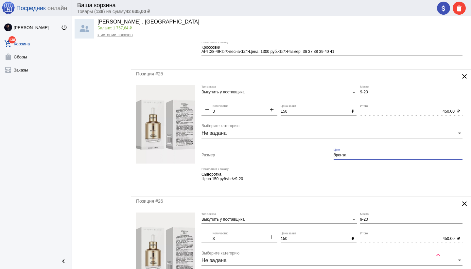
type input "бронза"
click at [328, 193] on div "Позиция #25 clear Выкупить у поставщика Тип заказа 9-20 Место remove 3 Количест…" at bounding box center [301, 133] width 340 height 127
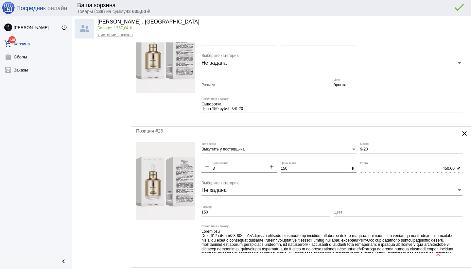
scroll to position [595, 0]
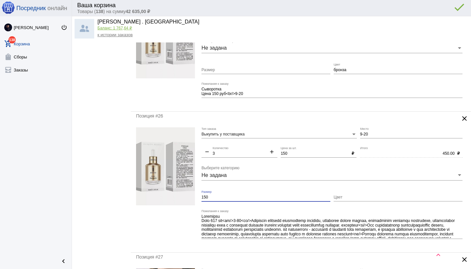
drag, startPoint x: 217, startPoint y: 198, endPoint x: 198, endPoint y: 197, distance: 19.0
click at [198, 197] on form "Выкупить у поставщика Тип заказа 9-20 Место remove 3 Количество add 150 Цена за…" at bounding box center [301, 187] width 330 height 120
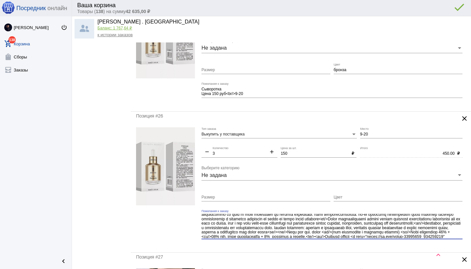
scroll to position [48, 0]
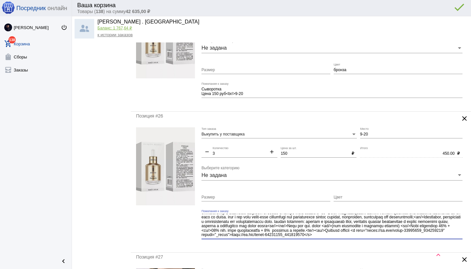
drag, startPoint x: 257, startPoint y: 235, endPoint x: 264, endPoint y: 239, distance: 8.5
click at [264, 239] on div "Пожелания к заказу" at bounding box center [331, 227] width 261 height 35
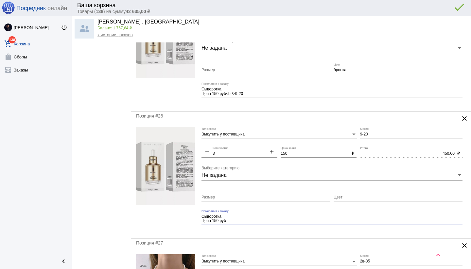
scroll to position [0, 0]
type textarea "Сыворотка Цена 150 руб"
click at [344, 200] on div "Цвет" at bounding box center [397, 196] width 129 height 11
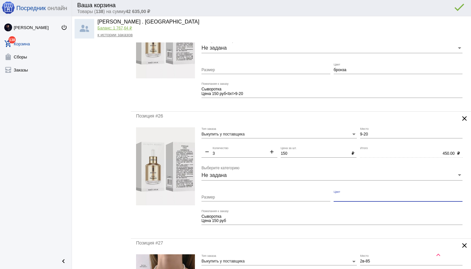
click at [344, 198] on input "Цвет" at bounding box center [397, 197] width 129 height 5
type input "бронза"
click at [257, 232] on mat-form-field "Сыворотка Цена 150 руб Пожелания к заказу" at bounding box center [333, 222] width 264 height 24
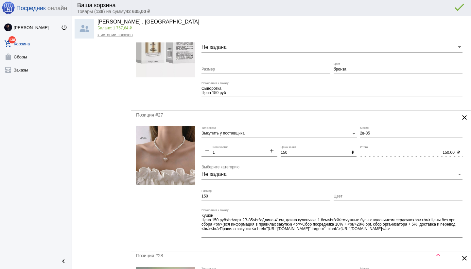
scroll to position [725, 0]
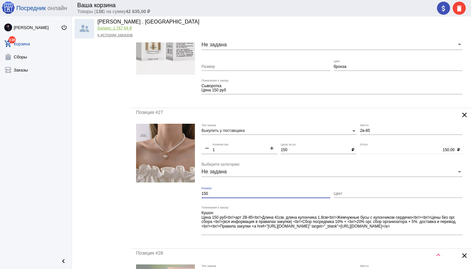
drag, startPoint x: 209, startPoint y: 194, endPoint x: 195, endPoint y: 193, distance: 14.1
click at [195, 193] on form "Выкупить у поставщика Тип заказа 2в-85 Место remove 1 Количество add 150 Цена з…" at bounding box center [301, 184] width 330 height 120
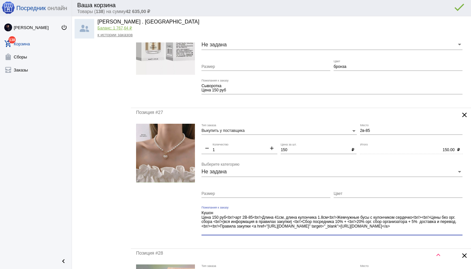
drag, startPoint x: 430, startPoint y: 225, endPoint x: 432, endPoint y: 229, distance: 4.4
click at [432, 229] on textarea "Кушон Цена 150 руб<br/>арт 2В-85<br/>Длина 41см, длина кулончика 1.8см<br/>Жемч…" at bounding box center [331, 223] width 261 height 24
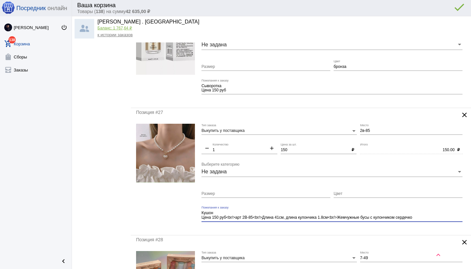
type textarea "Кушон Цена 150 руб<br/>арт 2В-85<br/>Длина 41см, длина кулончика 1.8см<br/>Жемч…"
click at [382, 229] on mat-form-field "Кушон Цена 150 руб<br/>арт 2В-85<br/>Длина 41см, длина кулончика 1.8см<br/>Жемч…" at bounding box center [333, 218] width 264 height 24
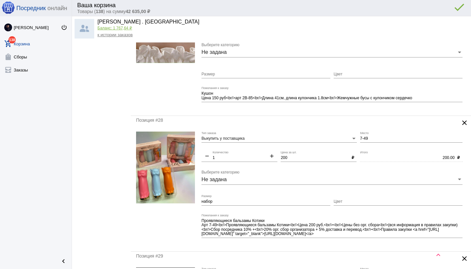
scroll to position [848, 0]
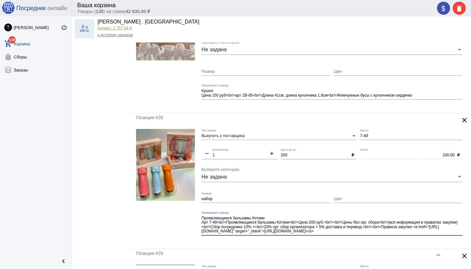
drag, startPoint x: 327, startPoint y: 222, endPoint x: 364, endPoint y: 235, distance: 39.1
click at [364, 235] on div "Проявляющиеся бальзамы Котики Арт 7-49<br/>Проявляющиеся бальзамы Котики<br/>Це…" at bounding box center [331, 226] width 261 height 29
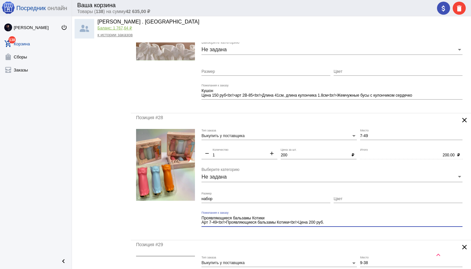
type textarea "Проявляющиеся бальзамы Котики Арт 7-49<br/>Проявляющиеся бальзамы Котики<br/>Це…"
click at [312, 233] on mat-form-field "Проявляющиеся бальзамы Котики Арт 7-49<br/>Проявляющиеся бальзамы Котики<br/>Це…" at bounding box center [333, 224] width 264 height 24
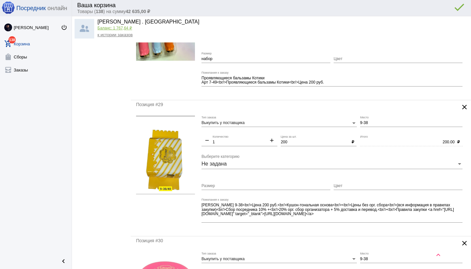
scroll to position [989, 0]
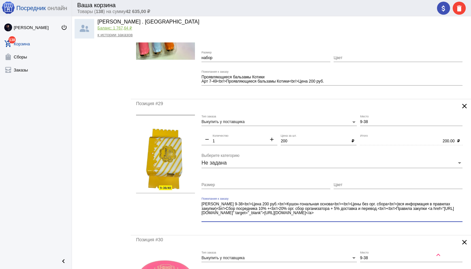
drag, startPoint x: 310, startPoint y: 208, endPoint x: 333, endPoint y: 222, distance: 27.4
click at [333, 222] on div "[PERSON_NAME] 9-38<br/>Цена 200 руб.<br/>Кушон-тональная основа<br/><br/>Цены б…" at bounding box center [331, 211] width 261 height 29
drag, startPoint x: 310, startPoint y: 208, endPoint x: 353, endPoint y: 225, distance: 46.7
click at [353, 225] on div "[PERSON_NAME] 9-38<br/>Цена 200 руб.<br/>Кушон-тональная основа<br/><br/>Цены б…" at bounding box center [331, 211] width 261 height 29
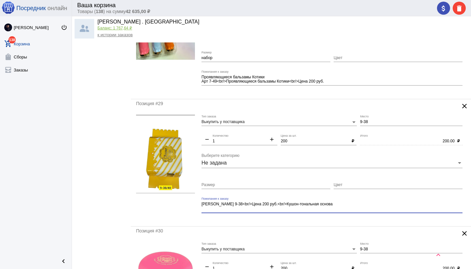
type textarea "[PERSON_NAME] 9-38<br/>Цена 200 руб.<br/>Кушон-тональная основа"
click at [299, 217] on div "[PERSON_NAME] 9-38<br/>Цена 200 руб.<br/>Кушон-тональная основа Пожелания к зак…" at bounding box center [331, 207] width 261 height 21
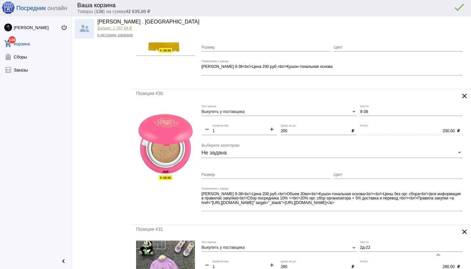
scroll to position [1129, 0]
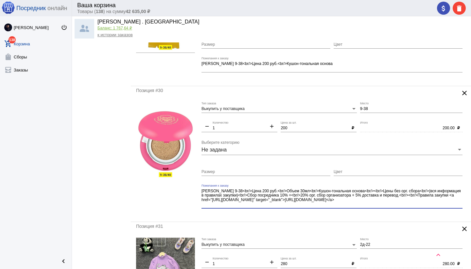
drag, startPoint x: 342, startPoint y: 196, endPoint x: 365, endPoint y: 208, distance: 26.0
click at [365, 208] on div "[PERSON_NAME] 9-38<br/>Цена 200 руб.<br/>Объем 30мл<br/>Кушон-тональная основа<…" at bounding box center [331, 196] width 261 height 25
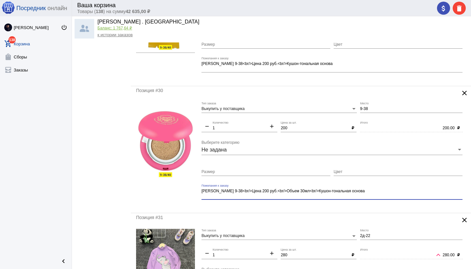
type textarea "[PERSON_NAME] 9-38<br/>Цена 200 руб.<br/>Объем 30мл<br/>Кушон-тональная основа"
click at [337, 208] on div "Позиция #30 clear Выкупить у поставщика Тип заказа 9-38 Место remove 1 Количест…" at bounding box center [301, 149] width 340 height 127
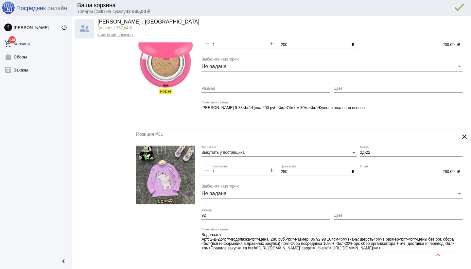
scroll to position [1222, 0]
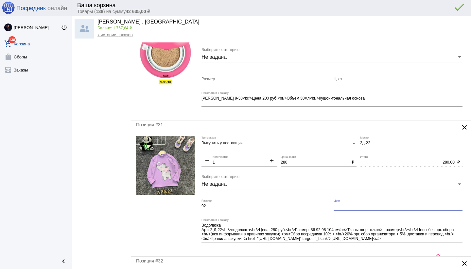
click at [346, 206] on input "Цвет" at bounding box center [397, 206] width 129 height 5
type input "замена розовый"
click at [192, 235] on div at bounding box center [165, 193] width 59 height 115
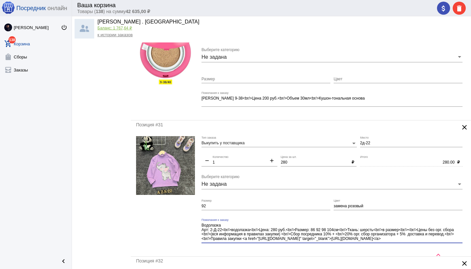
drag, startPoint x: 342, startPoint y: 230, endPoint x: 365, endPoint y: 242, distance: 25.2
click at [365, 242] on div "Водолазка Арт: 2-Д-22<br/>водолазка<br/>Цена: 280 руб.<br/>Размер: 86 92 98 104…" at bounding box center [331, 231] width 261 height 25
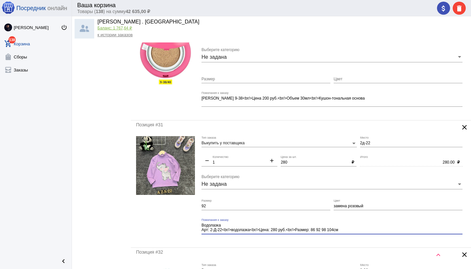
type textarea "Водолазка Арт: 2-Д-22<br/>водолазка<br/>Цена: 280 руб.<br/>Размер: 86 92 98 104…"
click at [331, 239] on mat-form-field "Водолазка Арт: 2-Д-22<br/>водолазка<br/>Цена: 280 руб.<br/>Размер: 86 92 98 104…" at bounding box center [333, 231] width 264 height 24
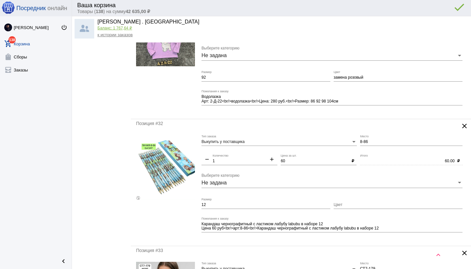
scroll to position [1352, 0]
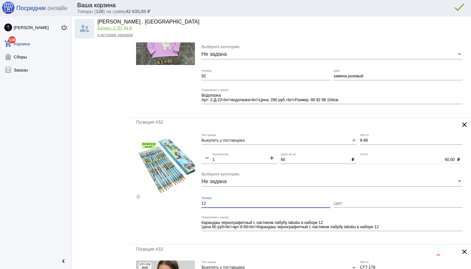
click at [231, 204] on input "12" at bounding box center [265, 204] width 129 height 5
type input "1"
click at [295, 239] on mat-form-field "Карандаш чернографитный с ластиком лабубу labubu в наборе 12 Цена 60 руб<br/>ар…" at bounding box center [333, 228] width 264 height 24
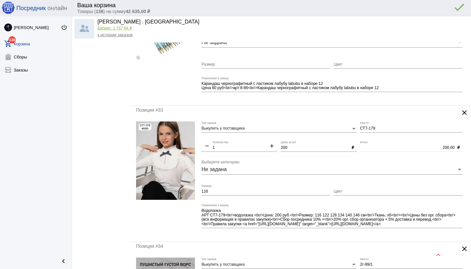
scroll to position [1495, 0]
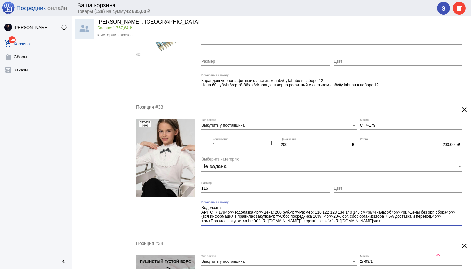
drag, startPoint x: 395, startPoint y: 213, endPoint x: 416, endPoint y: 226, distance: 23.8
click at [416, 226] on div "Водолазка АРТ СТ7-179<br/>водолазка <br/>Цена: 200 руб.<br/>Размер: 116 122 128…" at bounding box center [331, 215] width 261 height 29
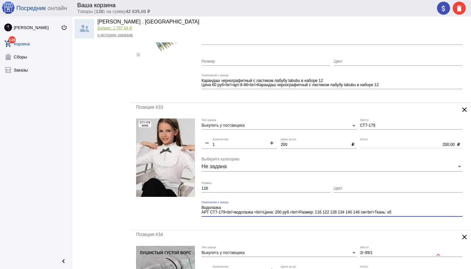
type textarea "Водолазка АРТ СТ7-179<br/>водолазка <br/>Цена: 200 руб.<br/>Размер: 116 122 128…"
click at [375, 224] on mat-form-field "Водолазка АРТ СТ7-179<br/>водолазка <br/>Цена: 200 руб.<br/>Размер: 116 122 128…" at bounding box center [333, 213] width 264 height 24
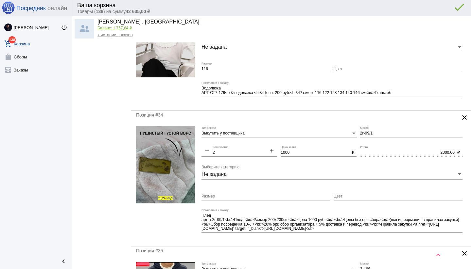
scroll to position [1615, 0]
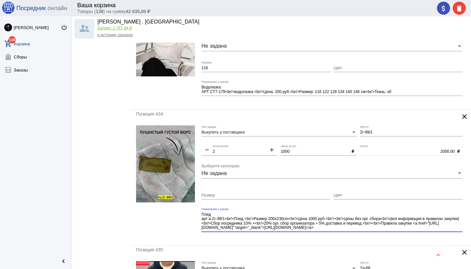
drag, startPoint x: 329, startPoint y: 219, endPoint x: 356, endPoint y: 231, distance: 29.8
click at [356, 231] on div "Плед арт а-2г-99/1<br/>Плед <br/>Размер 200x230cm<br/>Цена 1000 руб.<br/><br/>Ц…" at bounding box center [331, 220] width 261 height 25
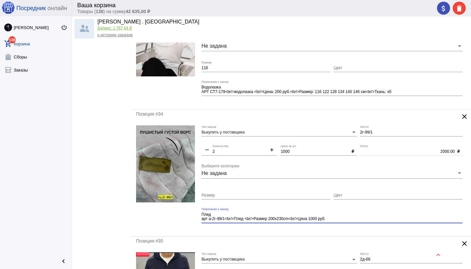
type textarea "Плед арт а-2г-99/1<br/>Плед <br/>Размер 200x230cm<br/>Цена 1000 руб."
click at [314, 229] on mat-form-field "Плед арт а-2г-99/1<br/>Плед <br/>Размер 200x230cm<br/>Цена 1000 руб. Пожелания …" at bounding box center [333, 220] width 264 height 24
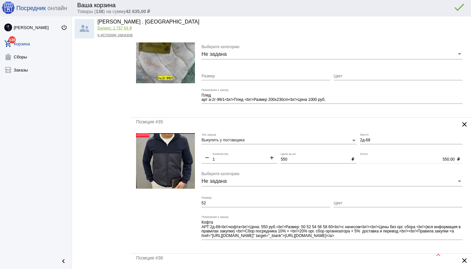
scroll to position [1735, 0]
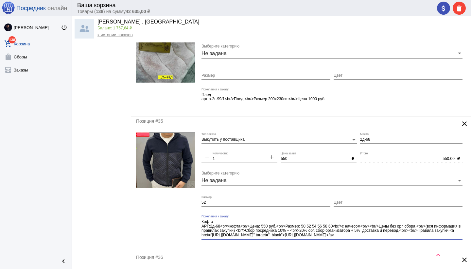
drag, startPoint x: 364, startPoint y: 226, endPoint x: 386, endPoint y: 239, distance: 26.4
click at [386, 239] on div "Кофта АРТ:2д-68<br/>кофта<br/>Цена: 550 руб.<br/>Размер: 50 52 54 56 58 60<br/>…" at bounding box center [331, 229] width 261 height 29
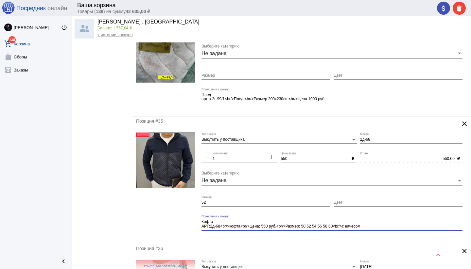
type textarea "Кофта АРТ:2д-68<br/>кофта<br/>Цена: 550 руб.<br/>Размер: 50 52 54 56 58 60<br/>…"
click at [359, 203] on input "Цвет" at bounding box center [397, 203] width 129 height 5
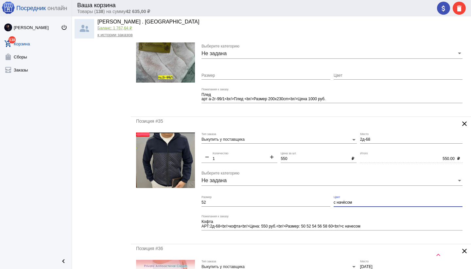
type input "с начёсом"
click at [335, 237] on mat-form-field "Кофта АРТ:2д-68<br/>кофта<br/>Цена: 550 руб.<br/>Размер: 50 52 54 56 58 60<br/>…" at bounding box center [333, 227] width 264 height 24
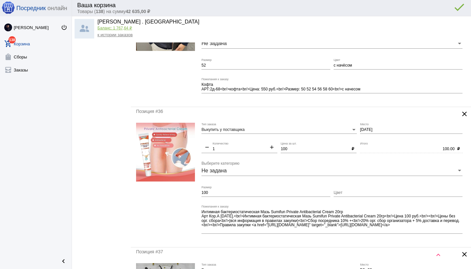
scroll to position [1873, 0]
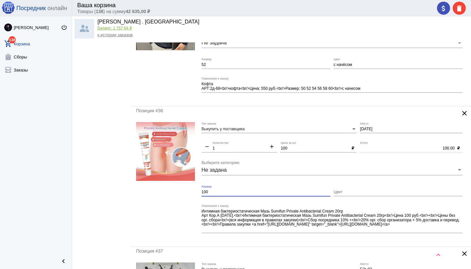
drag, startPoint x: 210, startPoint y: 192, endPoint x: 199, endPoint y: 192, distance: 10.8
click at [199, 192] on form "Выкупить у поставщика Тип заказа [DATE] Место remove 1 Количество add 100 Цена …" at bounding box center [301, 182] width 330 height 120
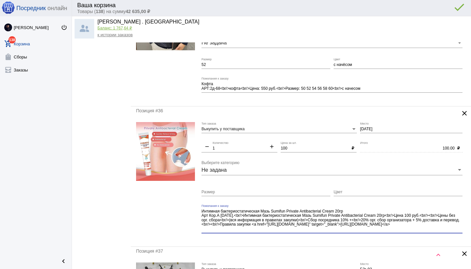
drag, startPoint x: 396, startPoint y: 222, endPoint x: 399, endPoint y: 231, distance: 9.7
click at [399, 230] on textarea "Интимная бактериостатическая Мазь Sumifun Private Antibacterial Cream 20гр Арт …" at bounding box center [331, 221] width 261 height 24
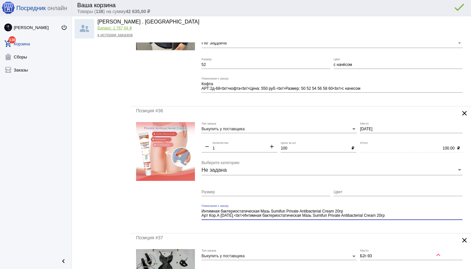
type textarea "Интимная бактериостатическая Мазь Sumifun Private Antibacterial Cream 20гр Арт …"
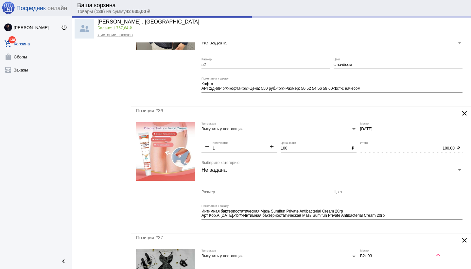
click at [280, 225] on mat-form-field "Интимная бактериостатическая Мазь Sumifun Private Antibacterial Cream 20гр Арт …" at bounding box center [333, 217] width 264 height 24
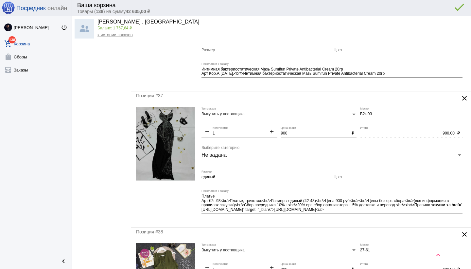
scroll to position [2016, 0]
click at [291, 133] on input "900" at bounding box center [314, 133] width 68 height 5
type input "9"
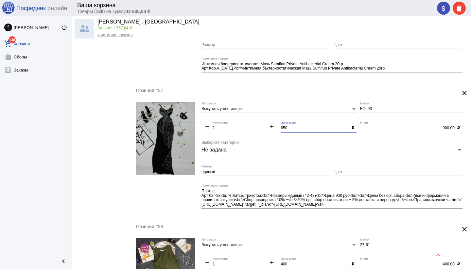
scroll to position [2022, 0]
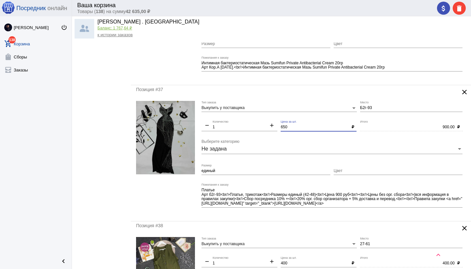
type input "650"
type input "650.00"
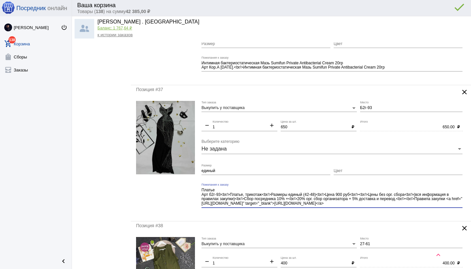
drag, startPoint x: 319, startPoint y: 194, endPoint x: 343, endPoint y: 207, distance: 26.6
click at [343, 207] on div "Платье Арт б2г-93<br/>Платье, трикотаж<br/>Размеры единый (42-48)<br/>Цена 900 …" at bounding box center [331, 195] width 261 height 25
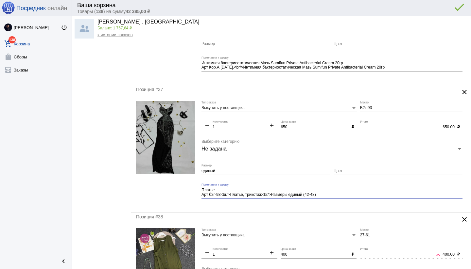
type textarea "Платье Арт б2г-93<br/>Платье, трикотаж<br/>Размеры единый (42-48)"
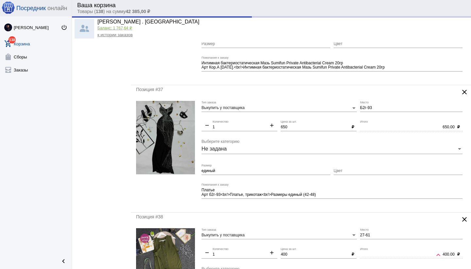
click at [314, 202] on div "Платье Арт б2г-93<br/>Платье, трикотаж<br/>Размеры единый (42-48) Пожелания к з…" at bounding box center [331, 193] width 261 height 21
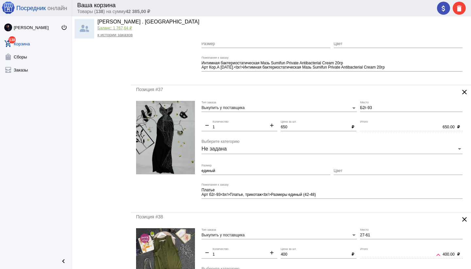
click at [314, 202] on div "Платье Арт б2г-93<br/>Платье, трикотаж<br/>Размеры единый (42-48) Пожелания к з…" at bounding box center [331, 193] width 261 height 21
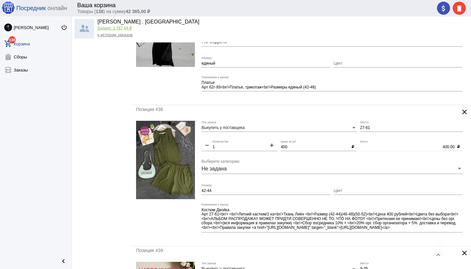
scroll to position [2130, 0]
click at [344, 190] on input "Цвет" at bounding box center [397, 191] width 129 height 5
type input "Без выбора"
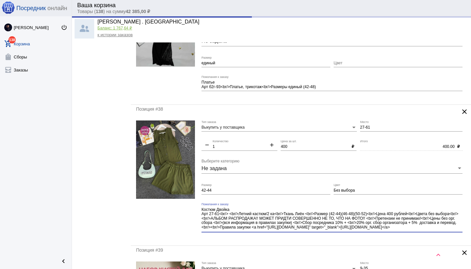
scroll to position [4, 0]
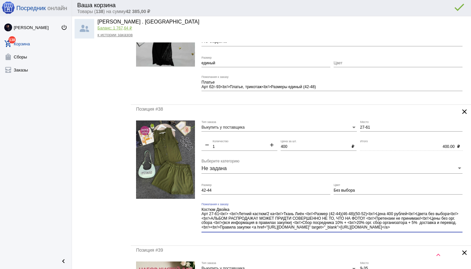
drag, startPoint x: 239, startPoint y: 228, endPoint x: 252, endPoint y: 234, distance: 14.3
click at [252, 234] on div "Костюм Двойка Арт 27-61<br/> <br/>Летний кастюм/2 ка<br/>Ткань Лиён <br/>Размер…" at bounding box center [331, 220] width 261 height 35
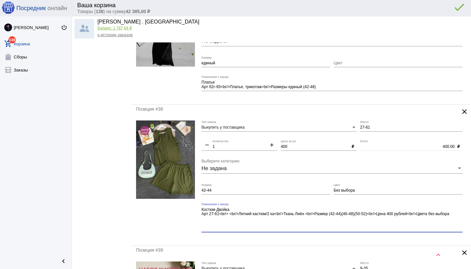
scroll to position [0, 0]
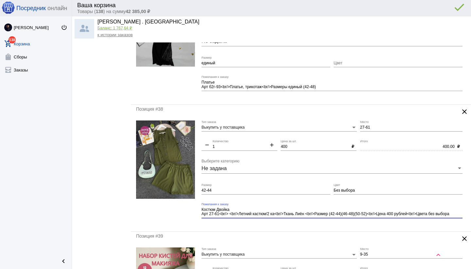
type textarea "Костюм Двойка Арт 27-61<br/> <br/>Летний кастюм/2 ка<br/>Ткань Лиён <br/>Размер…"
click at [314, 224] on mat-form-field "Костюм Двойка Арт 27-61<br/> <br/>Летний кастюм/2 ка<br/>Ткань Лиён <br/>Размер…" at bounding box center [333, 215] width 264 height 24
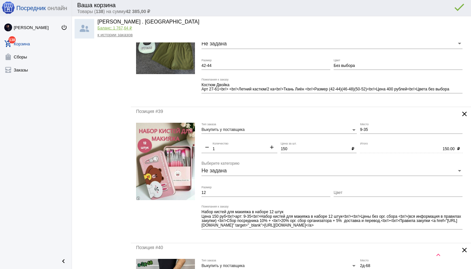
scroll to position [2255, 0]
click at [235, 192] on input "12" at bounding box center [265, 193] width 129 height 5
type input "1"
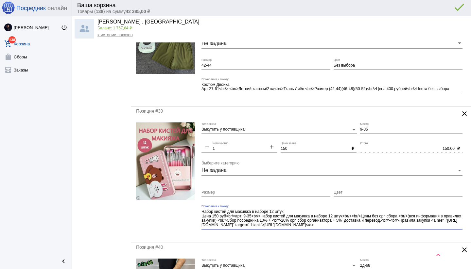
drag, startPoint x: 355, startPoint y: 221, endPoint x: 372, endPoint y: 229, distance: 19.2
click at [372, 229] on div "Набор кистей для макияжа в наборе 12 штук Цена 150 руб<br/>арт: 9-35<br/>Набор …" at bounding box center [331, 219] width 261 height 29
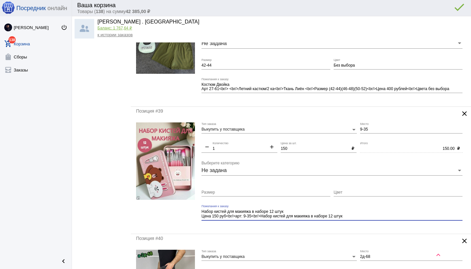
type textarea "Набор кистей для макияжа в наборе 12 штук Цена 150 руб<br/>арт: 9-35<br/>Набор …"
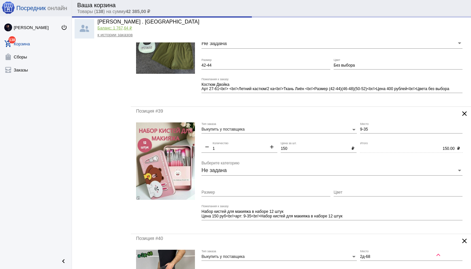
click at [314, 226] on mat-form-field "Набор кистей для макияжа в наборе 12 штук Цена 150 руб<br/>арт: 9-35<br/>Набор …" at bounding box center [333, 217] width 264 height 24
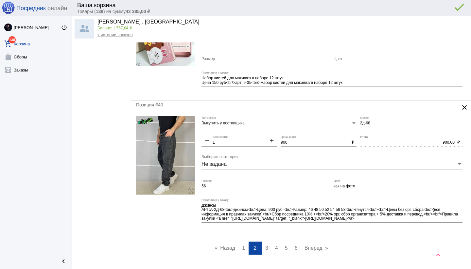
scroll to position [2389, 0]
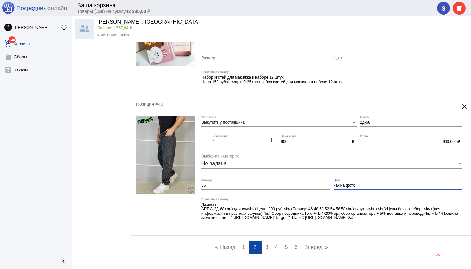
click at [374, 185] on input "как на фото" at bounding box center [397, 186] width 129 height 5
drag, startPoint x: 358, startPoint y: 186, endPoint x: 360, endPoint y: 193, distance: 6.9
click at [358, 186] on input "как на фото (серый)" at bounding box center [397, 186] width 129 height 5
click at [358, 186] on input "как на фото (тёмно серый)" at bounding box center [397, 186] width 129 height 5
drag, startPoint x: 358, startPoint y: 186, endPoint x: 343, endPoint y: 185, distance: 15.4
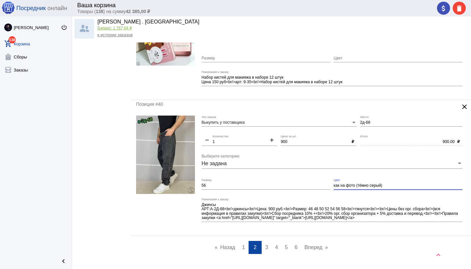
click at [343, 185] on input "как на фото (тёмно серый)" at bounding box center [397, 186] width 129 height 5
click at [359, 185] on input "как на фото (тёмно серый)" at bounding box center [397, 186] width 129 height 5
click at [357, 186] on input "как на фото (тёмно серый)" at bounding box center [397, 186] width 129 height 5
drag, startPoint x: 358, startPoint y: 185, endPoint x: 333, endPoint y: 186, distance: 24.5
click at [333, 186] on input "как на фото (тёмно серый)" at bounding box center [397, 186] width 129 height 5
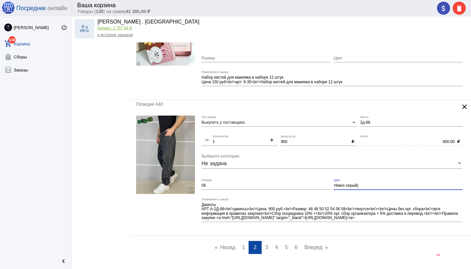
click at [378, 185] on input "тёмно серый)" at bounding box center [397, 186] width 129 height 5
type input "тёмно серый"
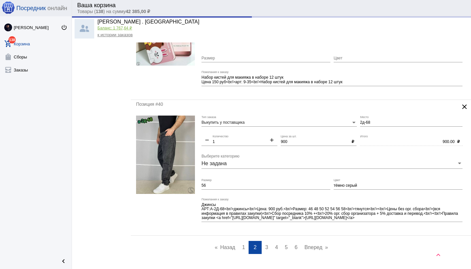
click at [233, 225] on div "Джинсы АРТ:А-2Д-68<br/>джинсы<br/>Цена: 900 руб.<br/>Размер: 46 48 50 52 54 56 …" at bounding box center [331, 212] width 261 height 29
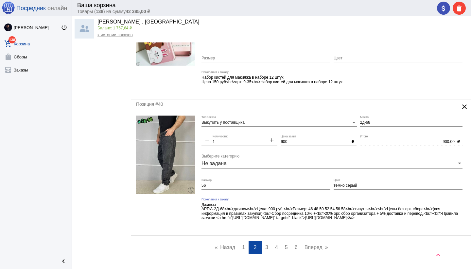
drag, startPoint x: 373, startPoint y: 209, endPoint x: 383, endPoint y: 222, distance: 16.8
click at [383, 222] on div "Джинсы АРТ:А-2Д-68<br/>джинсы<br/>Цена: 900 руб.<br/>Размер: 46 48 50 52 54 56 …" at bounding box center [331, 212] width 261 height 29
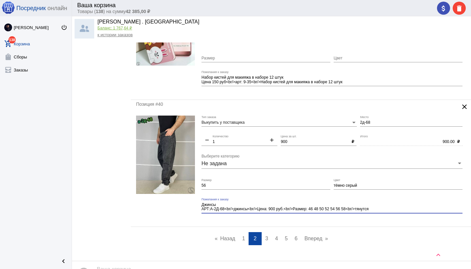
type textarea "Джинсы АРТ:А-2Д-68<br/>джинсы<br/>Цена: 900 руб.<br/>Размер: 46 48 50 52 54 56 …"
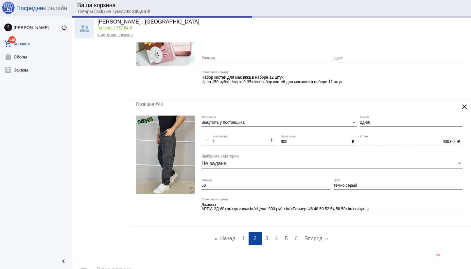
click at [368, 223] on div "Позиция #40 clear Выкупить у поставщика Тип заказа 2д-68 Место remove 1 Количес…" at bounding box center [301, 163] width 340 height 127
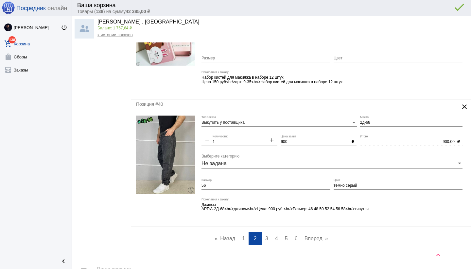
click at [265, 237] on span "3" at bounding box center [266, 239] width 3 height 6
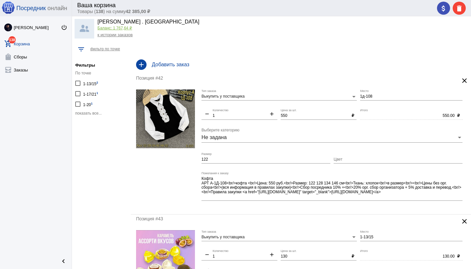
click at [285, 115] on input "550" at bounding box center [314, 116] width 68 height 5
type input "500"
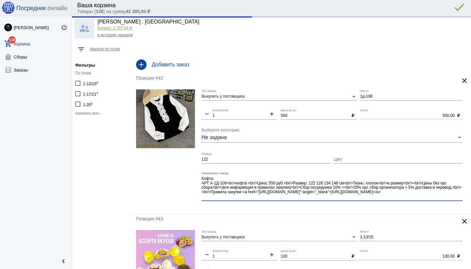
type input "500.00"
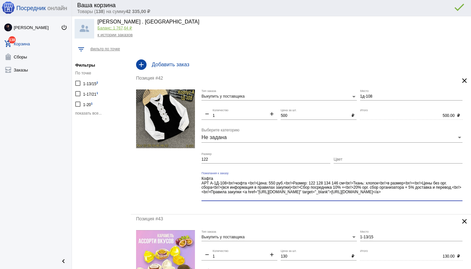
drag, startPoint x: 252, startPoint y: 186, endPoint x: 255, endPoint y: 195, distance: 9.8
click at [263, 200] on div "Кофта АРТ А-1Д-108<br/>кофта <br/>Цена: 550 руб.<br/>Размер: 122 128 134 146 см…" at bounding box center [331, 186] width 261 height 29
drag, startPoint x: 250, startPoint y: 183, endPoint x: 260, endPoint y: 199, distance: 18.4
click at [260, 199] on textarea "Кофта АРТ А-1Д-108<br/>кофта <br/>Цена: 550 руб.<br/>Размер: 122 128 134 146 см…" at bounding box center [331, 188] width 261 height 24
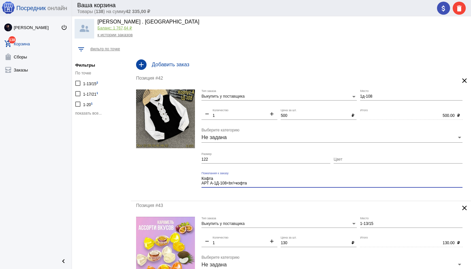
type textarea "Кофта АРТ А-1Д-108<br/>кофта"
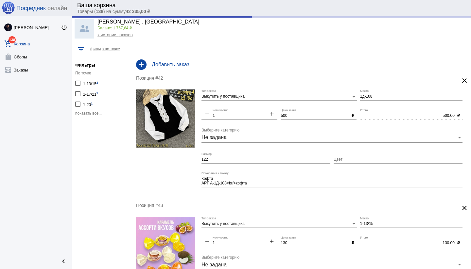
click at [272, 195] on mat-form-field "Кофта АРТ А-1Д-108<br/>кофта Пожелания к заказу" at bounding box center [333, 184] width 264 height 24
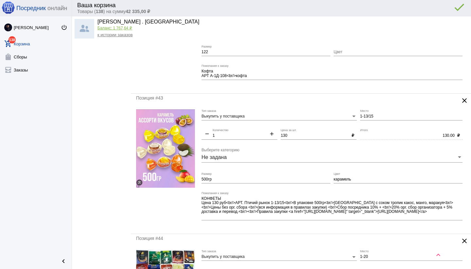
scroll to position [109, 0]
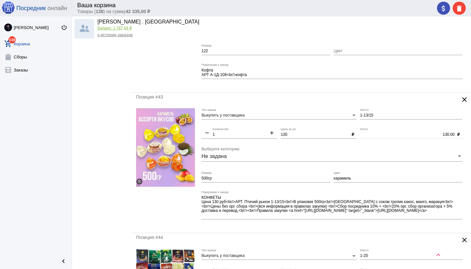
click at [370, 115] on input "1-13/15" at bounding box center [411, 115] width 102 height 5
type input "1-15"
drag, startPoint x: 355, startPoint y: 179, endPoint x: 330, endPoint y: 178, distance: 24.8
click at [330, 178] on div "Выкупить у поставщика Тип заказа 1-15 Место remove 1 Количество add 130 Цена за…" at bounding box center [333, 169] width 264 height 120
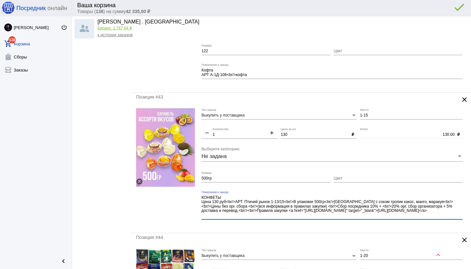
drag, startPoint x: 432, startPoint y: 202, endPoint x: 438, endPoint y: 213, distance: 12.6
click at [438, 213] on textarea "КОНФЕТЫ Цена 130 руб<br/>АРТ. Птичий рынок 1-13/15<br/>В упаковке 500гр<br/>[GE…" at bounding box center [331, 207] width 261 height 24
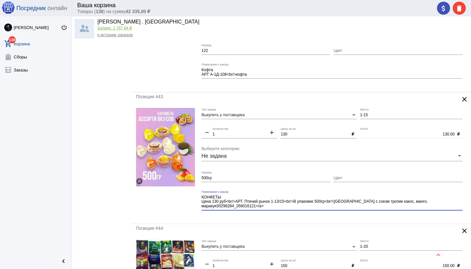
drag, startPoint x: 275, startPoint y: 207, endPoint x: 219, endPoint y: 209, distance: 55.9
click at [217, 207] on textarea "КОНФЕТЫ Цена 130 руб<br/>АРТ. Птичий рынок 1-13/15<br/>В упаковке 500гр<br/>[GE…" at bounding box center [331, 202] width 261 height 15
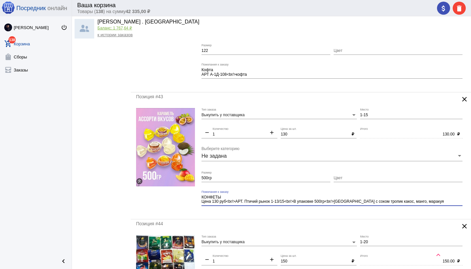
type textarea "КОНФЕТЫ Цена 130 руб<br/>АРТ. Птичий рынок 1-13/15<br/>В упаковке 500гр<br/>[GE…"
click at [304, 211] on mat-form-field "КОНФЕТЫ Цена 130 руб<br/>АРТ. Птичий рынок 1-13/15<br/>В упаковке 500гр<br/>[GE…" at bounding box center [333, 203] width 264 height 24
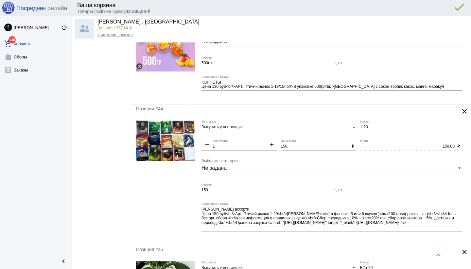
scroll to position [225, 0]
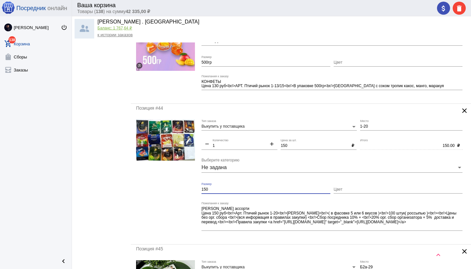
click at [193, 190] on form "Выкупить у поставщика Тип заказа 1-20 Место remove 1 Количество add 150 Цена за…" at bounding box center [301, 180] width 330 height 120
type input "уп 100шт"
click at [369, 238] on mat-form-field "[PERSON_NAME] ассорти Цена 150 руб<br/>Арт. Птичий рынок 1-20<br/>[PERSON_NAME]…" at bounding box center [333, 220] width 264 height 37
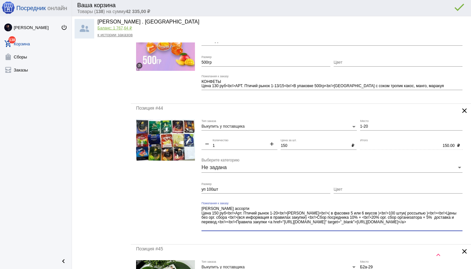
drag, startPoint x: 441, startPoint y: 216, endPoint x: 450, endPoint y: 226, distance: 13.9
click at [450, 226] on textarea "[PERSON_NAME] ассорти Цена 150 руб<br/>Арт. Птичий рынок 1-20<br/>[PERSON_NAME]…" at bounding box center [331, 218] width 261 height 24
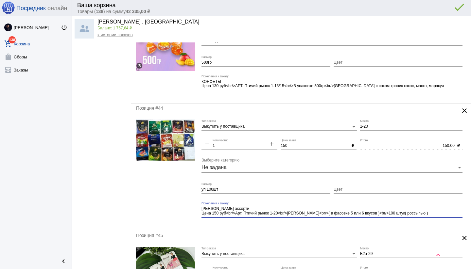
type textarea "[PERSON_NAME] ассорти Цена 150 руб<br/>Арт. Птичий рынок 1-20<br/>[PERSON_NAME]…"
click at [344, 220] on div "[PERSON_NAME] ассорти Цена 150 руб<br/>Арт. Птичий рынок 1-20<br/>[PERSON_NAME]…" at bounding box center [331, 212] width 261 height 21
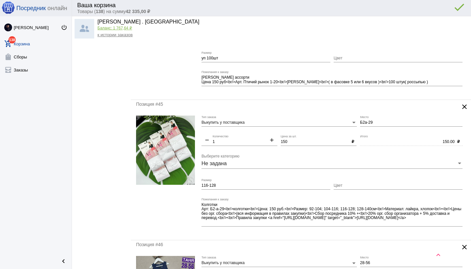
scroll to position [357, 0]
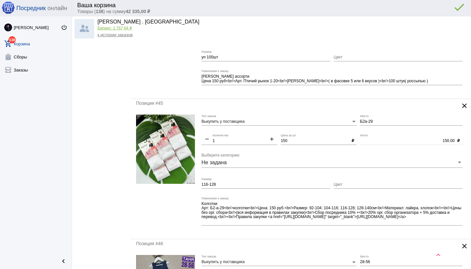
click at [355, 183] on input "Цвет" at bounding box center [397, 185] width 129 height 5
click at [336, 185] on input "белый" at bounding box center [397, 185] width 129 height 5
type input "Белый"
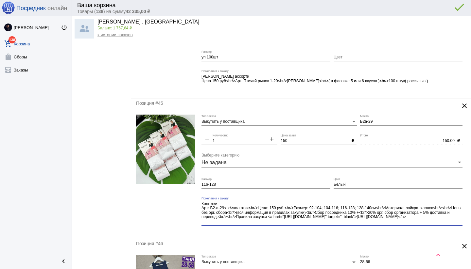
drag, startPoint x: 444, startPoint y: 210, endPoint x: 450, endPoint y: 221, distance: 13.2
click at [450, 221] on textarea "Колготки Арт: Б2-а-29<br/>колготки<br/>Цена: 150 руб.<br/>Размер: 92-104; 104-1…" at bounding box center [331, 213] width 261 height 24
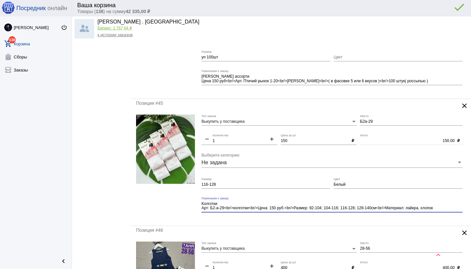
type textarea "Колготки Арт: Б2-а-29<br/>колготки<br/>Цена: 150 руб.<br/>Размер: 92-104; 104-1…"
click at [306, 217] on mat-form-field "Колготки Арт: Б2-а-29<br/>колготки<br/>Цена: 150 руб.<br/>Размер: 92-104; 104-1…" at bounding box center [333, 209] width 264 height 24
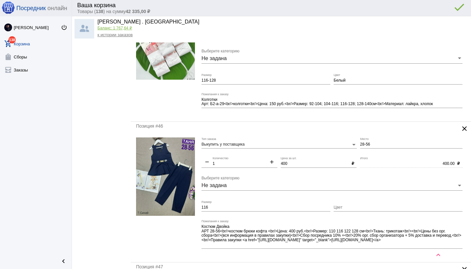
scroll to position [462, 0]
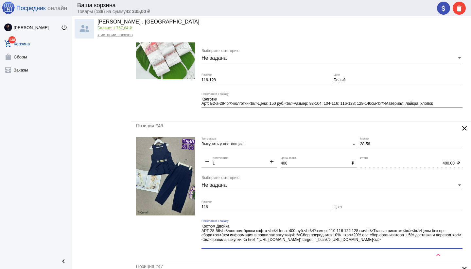
drag, startPoint x: 408, startPoint y: 232, endPoint x: 422, endPoint y: 242, distance: 16.9
click at [422, 242] on textarea "Костюм Двойка АРТ 28-56<br/>костюм брюки кофта <br/>Цена: 400 руб.<br/>Размер: …" at bounding box center [331, 236] width 261 height 24
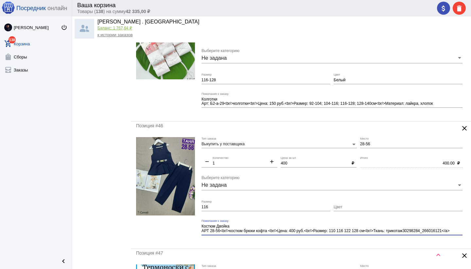
drag, startPoint x: 409, startPoint y: 230, endPoint x: 457, endPoint y: 231, distance: 48.7
click at [457, 231] on textarea "Костюм Двойка АРТ 28-56<br/>костюм брюки кофта <br/>Цена: 400 руб.<br/>Размер: …" at bounding box center [331, 229] width 261 height 10
drag, startPoint x: 457, startPoint y: 231, endPoint x: 410, endPoint y: 233, distance: 47.1
click at [409, 231] on textarea "Костюм Двойка АРТ 28-56<br/>костюм брюки кофта <br/>Цена: 400 руб.<br/>Размер: …" at bounding box center [331, 229] width 261 height 10
type textarea "Костюм Двойка АРТ 28-56<br/>костюм брюки кофта <br/>Цена: 400 руб.<br/>Размер: …"
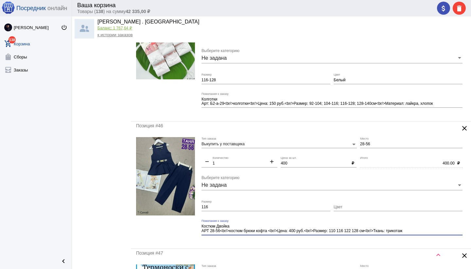
click at [372, 244] on div "Позиция #46 clear Выкупить у поставщика Тип заказа 28-56 Место remove 1 Количес…" at bounding box center [301, 185] width 340 height 127
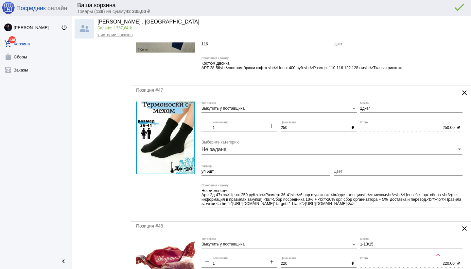
scroll to position [624, 0]
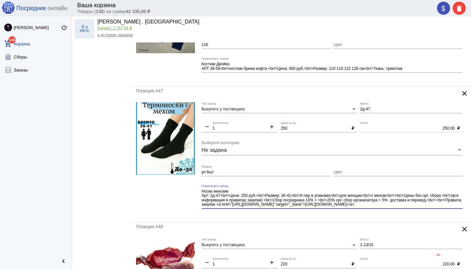
drag, startPoint x: 391, startPoint y: 196, endPoint x: 403, endPoint y: 214, distance: 21.4
click at [403, 214] on mat-form-field "Носки женские Арт: 2д-47<br/>Цена: 250 руб.<br/>Размер: 36-41<br/>6 пар в упако…" at bounding box center [333, 201] width 264 height 33
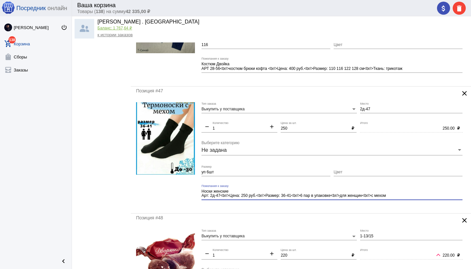
type textarea "Носки женские Арт: 2д-47<br/>Цена: 250 руб.<br/>Размер: 36-41<br/>6 пар в упако…"
click at [368, 209] on div "Позиция #47 clear Выкупить у поставщика Тип заказа 2д-47 Место remove 1 Количес…" at bounding box center [301, 150] width 340 height 127
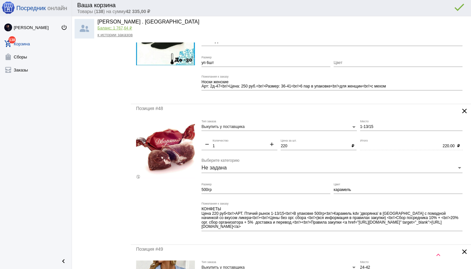
scroll to position [735, 0]
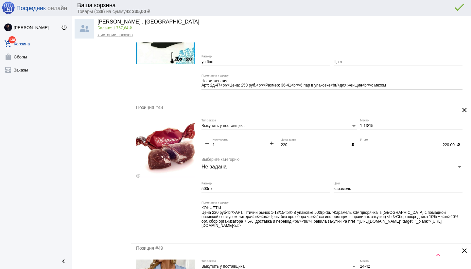
click at [370, 125] on input "1-13/15" at bounding box center [411, 126] width 102 height 5
type input "1-15"
drag, startPoint x: 353, startPoint y: 190, endPoint x: 325, endPoint y: 191, distance: 28.1
click at [325, 191] on div "Выкупить у поставщика Тип заказа 1-15 Место remove 1 Количество add 220 Цена за…" at bounding box center [333, 179] width 264 height 120
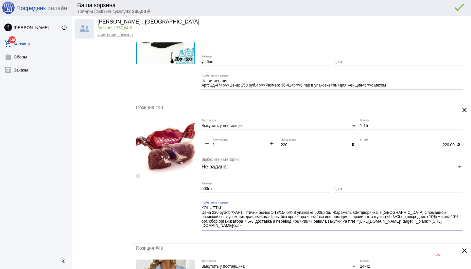
drag, startPoint x: 257, startPoint y: 223, endPoint x: 325, endPoint y: 229, distance: 67.9
click at [325, 229] on textarea "КОНФЕТЫ Цена 220 руб<br/>АРТ. Птичий рынок 1-13/15<br/>В упаковке 500гр<br/>Кар…" at bounding box center [331, 218] width 261 height 24
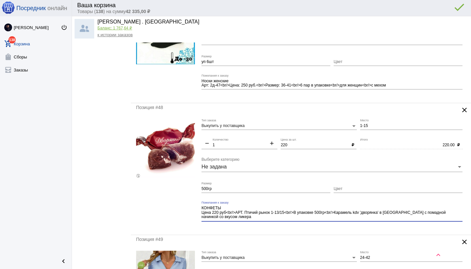
type textarea "КОНФЕТЫ Цена 220 руб<br/>АРТ. Птичий рынок 1-13/15<br/>В упаковке 500гр<br/>Кар…"
click at [326, 227] on mat-form-field "КОНФЕТЫ Цена 220 руб<br/>АРТ. Птичий рынок 1-13/15<br/>В упаковке 500гр<br/>Кар…" at bounding box center [333, 215] width 264 height 28
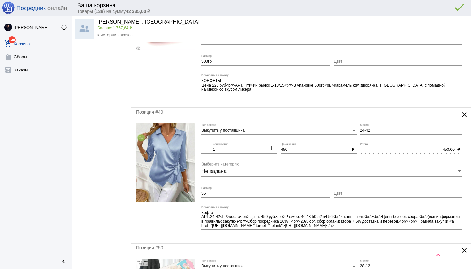
scroll to position [862, 0]
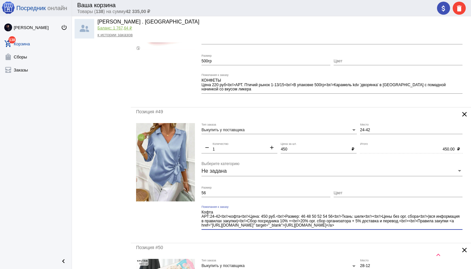
drag, startPoint x: 381, startPoint y: 222, endPoint x: 391, endPoint y: 230, distance: 13.3
click at [391, 230] on div "Кофта АРТ:24-42<br/>кофта<br/>Цена: 450 руб.<br/>Размер: 46 48 50 52 54 56<br/>…" at bounding box center [331, 220] width 261 height 29
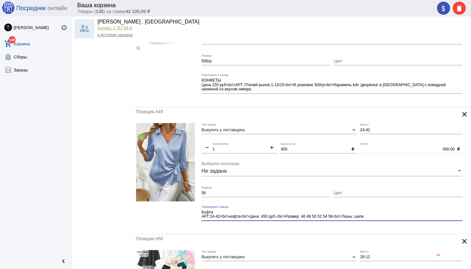
type textarea "Кофта АРТ:24-42<br/>кофта<br/>Цена: 450 руб.<br/>Размер: 46 48 50 52 54 56<br/>…"
click at [339, 230] on div "Позиция #49 clear Выкупить у поставщика Тип заказа 24-42 Место remove 1 Количес…" at bounding box center [301, 171] width 340 height 127
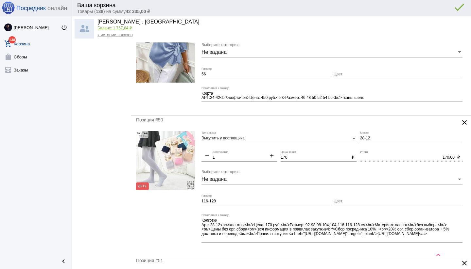
scroll to position [991, 0]
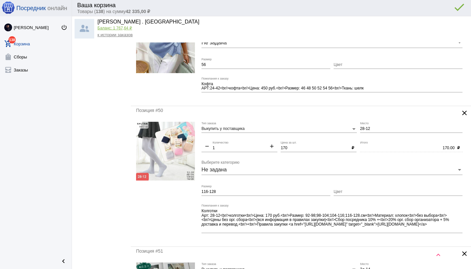
click at [357, 192] on input "Цвет" at bounding box center [397, 192] width 129 height 5
type input "Без выбора"
drag, startPoint x: 451, startPoint y: 228, endPoint x: 450, endPoint y: 231, distance: 3.3
click at [451, 230] on textarea "Колготки Арт: 28-12<br/>колготки<br/>Цена: 170 руб.<br/>Размер: 92-98;98-104;10…" at bounding box center [331, 221] width 261 height 24
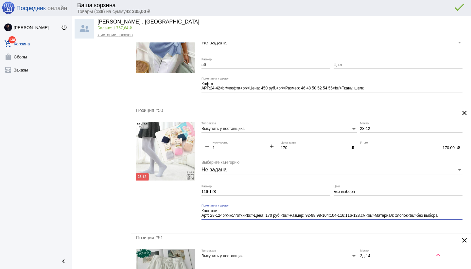
type textarea "Колготки Арт: 28-12<br/>колготки<br/>Цена: 170 руб.<br/>Размер: 92-98;98-104;10…"
click at [351, 227] on mat-form-field "Колготки Арт: 28-12<br/>колготки<br/>Цена: 170 руб.<br/>Размер: 92-98;98-104;10…" at bounding box center [333, 216] width 264 height 24
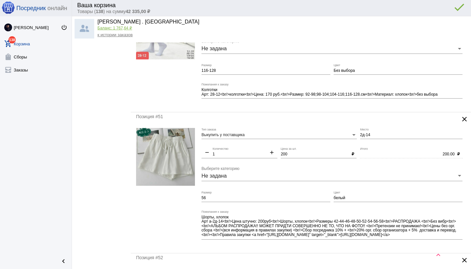
scroll to position [1116, 0]
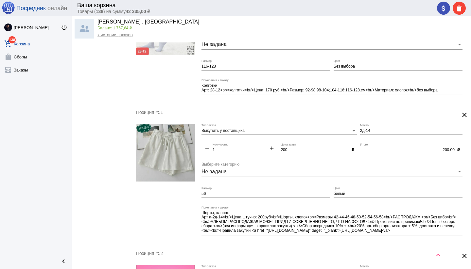
click at [334, 193] on input "белый" at bounding box center [397, 194] width 129 height 5
type input "Без выбора, желательно белый"
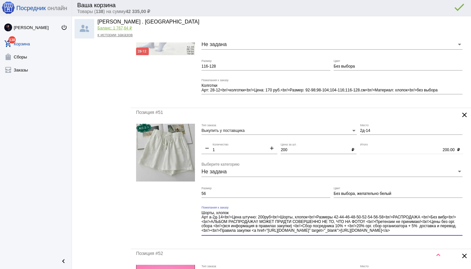
scroll to position [4, 0]
drag, startPoint x: 401, startPoint y: 226, endPoint x: 407, endPoint y: 234, distance: 10.1
click at [407, 234] on textarea "Шорты, хлопок Арт а-2д-14<br/>Цена штучно: 200руб<br/>Шорты, хлопок<br/>Размеры…" at bounding box center [331, 223] width 261 height 24
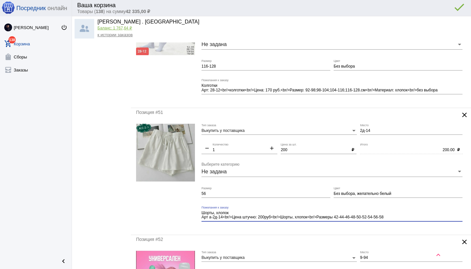
scroll to position [0, 0]
type textarea "Шорты, хлопок Арт а-2д-14<br/>Цена штучно: 200руб<br/>Шорты, хлопок<br/>Размеры…"
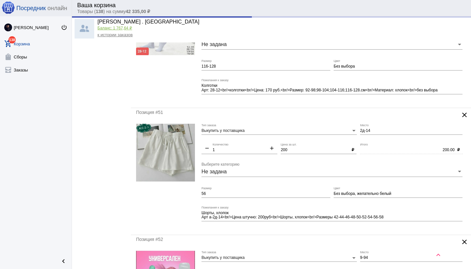
click at [330, 228] on mat-form-field "Шорты, хлопок Арт а-2д-14<br/>Цена штучно: 200руб<br/>Шорты, хлопок<br/>Размеры…" at bounding box center [333, 218] width 264 height 24
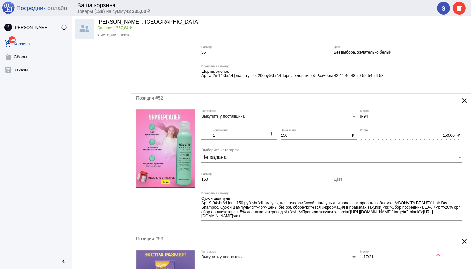
scroll to position [1259, 0]
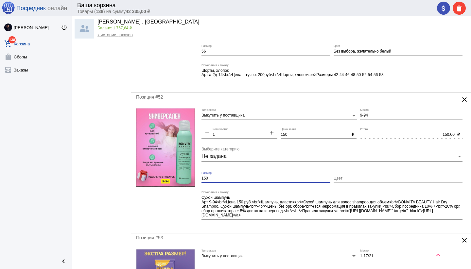
click at [213, 178] on input "150" at bounding box center [265, 179] width 129 height 5
type input "1"
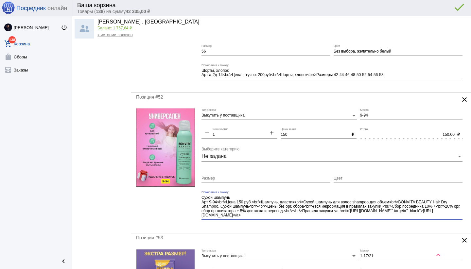
drag, startPoint x: 251, startPoint y: 202, endPoint x: 318, endPoint y: 220, distance: 68.7
click at [318, 220] on div "Сухой шампунь Арт 9-94<br/>Цена 150 руб.<br/>Шампунь, пластик<br/>Сухой шампунь…" at bounding box center [331, 208] width 261 height 34
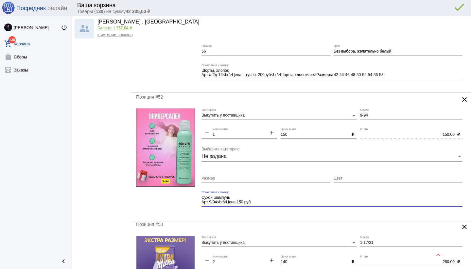
type textarea "Сухой шампунь Арт 9-94<br/>Цена 150 руб"
click at [294, 214] on div "Позиция #52 clear Выкупить у поставщика Тип заказа 9-94 Место remove 1 Количест…" at bounding box center [301, 156] width 340 height 127
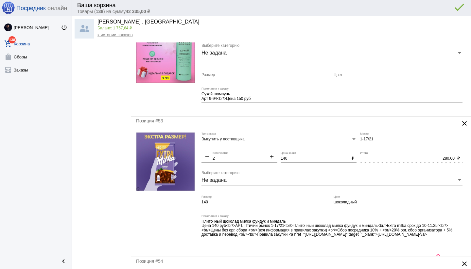
scroll to position [1364, 0]
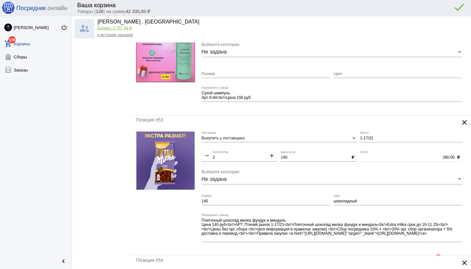
click at [369, 139] on input "1-17/21" at bounding box center [411, 138] width 102 height 5
type input "1-21"
drag, startPoint x: 211, startPoint y: 201, endPoint x: 195, endPoint y: 202, distance: 15.4
click at [195, 202] on form "Выкупить у поставщика Тип заказа 1-21 Место remove 2 Количество add 140 Цена за…" at bounding box center [301, 191] width 330 height 120
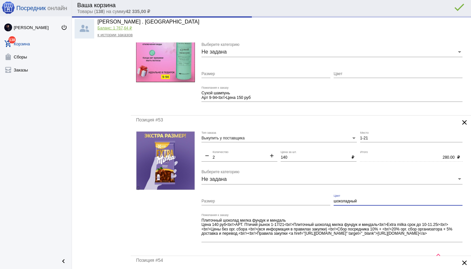
drag, startPoint x: 337, startPoint y: 201, endPoint x: 333, endPoint y: 201, distance: 3.3
click at [333, 201] on input "шоколадный" at bounding box center [397, 201] width 129 height 5
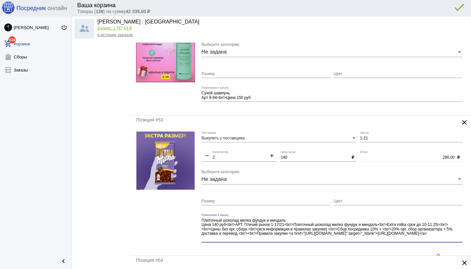
click at [454, 237] on textarea "Плиточный шоколад милка фундук и миндаль Цена 140 руб<br/>АРТ. Птичий рынок 1-1…" at bounding box center [331, 230] width 261 height 24
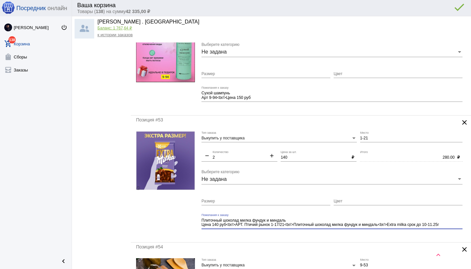
type textarea "Плиточный шоколад милка фундук и миндаль Цена 140 руб<br/>АРТ. Птичий рынок 1-1…"
click at [334, 237] on mat-form-field "Плиточный шоколад милка фундук и миндаль Цена 140 руб<br/>АРТ. Птичий рынок 1-1…" at bounding box center [333, 226] width 264 height 24
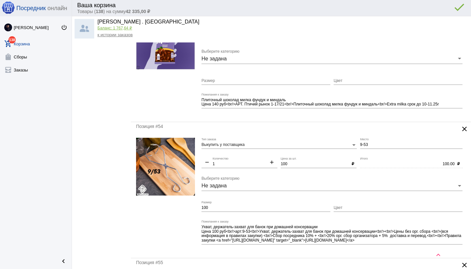
scroll to position [1485, 0]
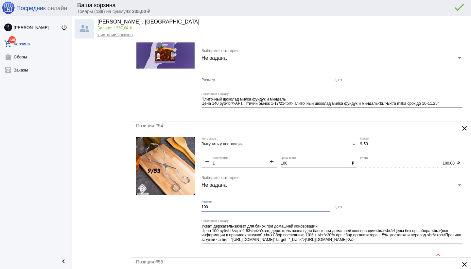
drag, startPoint x: 215, startPoint y: 208, endPoint x: 176, endPoint y: 207, distance: 39.2
click at [176, 207] on form "Выкупить у поставщика Тип заказа 9-53 Место remove 1 Количество add 100 Цена за…" at bounding box center [301, 194] width 330 height 115
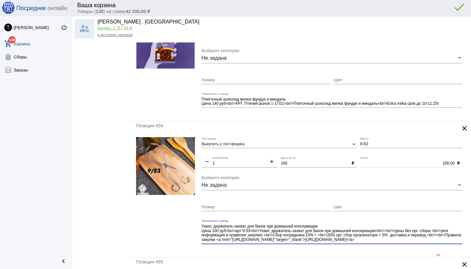
drag, startPoint x: 268, startPoint y: 240, endPoint x: 275, endPoint y: 243, distance: 7.8
click at [275, 243] on div "Ухват, держатель-захват для банок при домашней консервации Цена 100 руб<br/>арт…" at bounding box center [331, 232] width 261 height 25
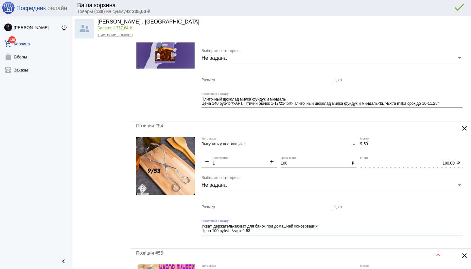
type textarea "Ухват, держатель-захват для банок при домашней консервации Цена 100 руб<br/>арт…"
click at [277, 243] on div "Позиция #54 clear Выкупить у поставщика Тип заказа 9-53 Место remove 1 Количест…" at bounding box center [301, 185] width 340 height 127
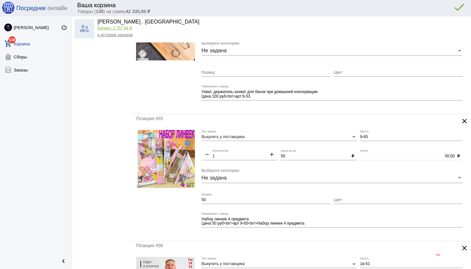
scroll to position [1623, 0]
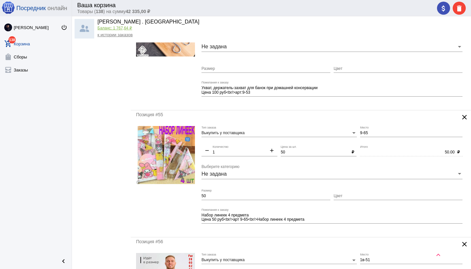
click at [228, 199] on div "50 Размер" at bounding box center [265, 194] width 129 height 11
type input "5"
click at [275, 234] on div "Позиция #55 clear Выкупить у поставщика Тип заказа 9-65 Место remove 1 Количест…" at bounding box center [301, 173] width 340 height 127
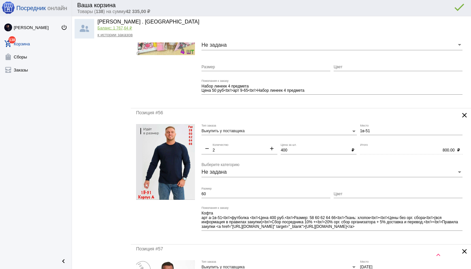
scroll to position [1772, 0]
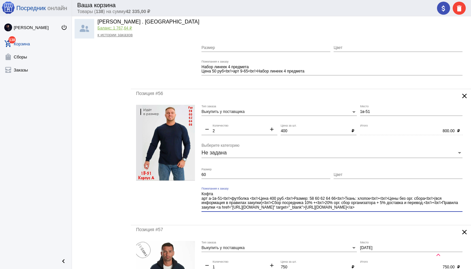
drag, startPoint x: 375, startPoint y: 198, endPoint x: 395, endPoint y: 212, distance: 24.8
click at [395, 212] on div "Кофта арт а-1в-51<br/>футболка <br/>Цена 400 руб.<br/>Размер: 58 60 62 64 66<br…" at bounding box center [331, 201] width 261 height 29
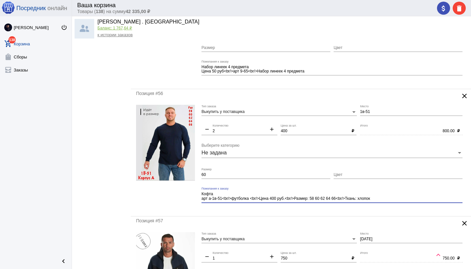
type textarea "Кофта арт а-1в-51<br/>футболка <br/>Цена 400 руб.<br/>Размер: 58 60 62 64 66<br…"
click at [296, 212] on div "Позиция #56 clear Выкупить у поставщика Тип заказа 1в-51 Место remove 2 Количес…" at bounding box center [301, 152] width 340 height 127
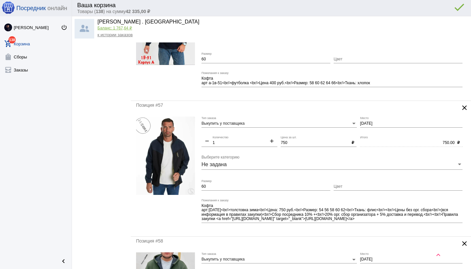
scroll to position [1888, 0]
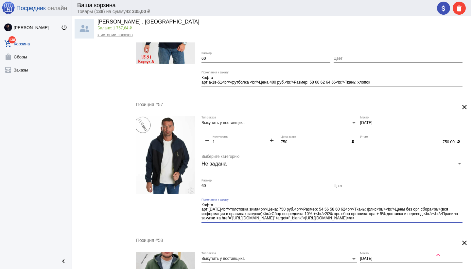
drag, startPoint x: 380, startPoint y: 210, endPoint x: 398, endPoint y: 220, distance: 20.5
click at [399, 221] on textarea "Кофта арт:[DATE]<br/>толстовка зима<br/>Цена: 750 руб.<br/>Размер: 54 56 58 60 …" at bounding box center [331, 212] width 261 height 19
drag, startPoint x: 381, startPoint y: 209, endPoint x: 395, endPoint y: 221, distance: 17.6
click at [396, 222] on div "Кофта арт:[DATE]<br/>толстовка зима<br/>Цена: 750 руб.<br/>Размер: 54 56 58 60 …" at bounding box center [331, 210] width 261 height 25
drag, startPoint x: 380, startPoint y: 210, endPoint x: 401, endPoint y: 222, distance: 24.9
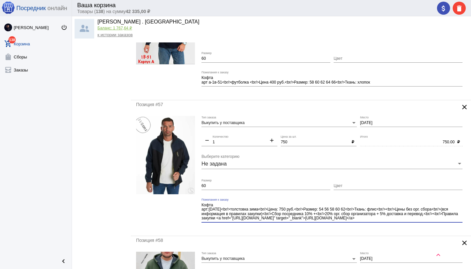
click at [401, 222] on div "Кофта арт:[DATE]<br/>толстовка зима<br/>Цена: 750 руб.<br/>Размер: 54 56 58 60 …" at bounding box center [331, 210] width 261 height 25
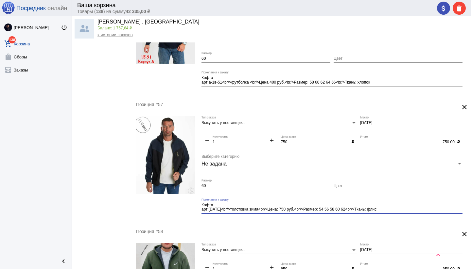
type textarea "Кофта арт:[DATE]<br/>толстовка зима<br/>Цена: 750 руб.<br/>Размер: 54 56 58 60 …"
click at [286, 219] on mat-form-field "Кофта арт:[DATE]<br/>толстовка зима<br/>Цена: 750 руб.<br/>Размер: 54 56 58 60 …" at bounding box center [333, 210] width 264 height 24
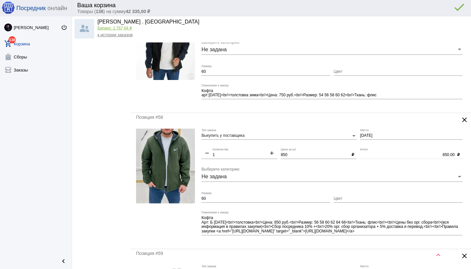
scroll to position [2005, 0]
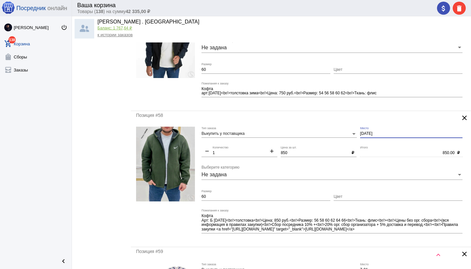
click at [360, 133] on input "[DATE]" at bounding box center [411, 134] width 102 height 5
click at [373, 148] on div "850.00 Итого" at bounding box center [407, 151] width 94 height 11
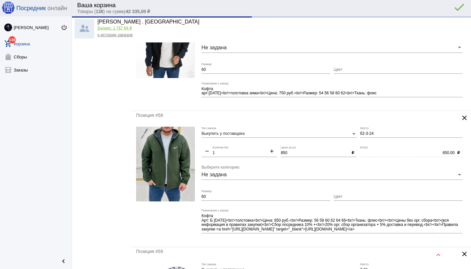
type input "Б2-3-24"
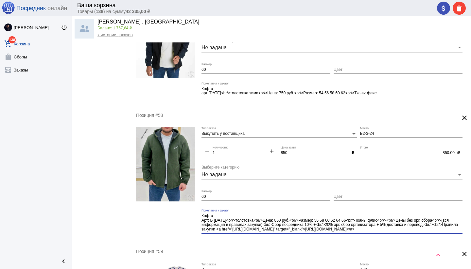
drag, startPoint x: 380, startPoint y: 221, endPoint x: 398, endPoint y: 234, distance: 22.0
click at [398, 234] on div "Кофта Арт: Б [DATE]<br/>толстовка<br/>Цена: 850 руб.<br/>Размер: 56 58 60 62 64…" at bounding box center [331, 223] width 261 height 29
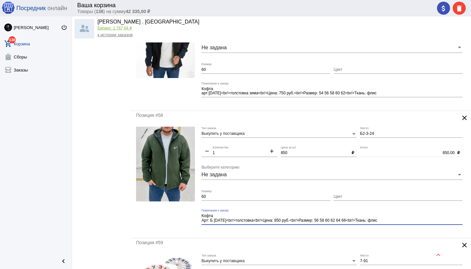
type textarea "Кофта Арт: Б [DATE]<br/>толстовка<br/>Цена: 850 руб.<br/>Размер: 56 58 60 62 64…"
click at [359, 234] on div "Позиция #58 clear Выкупить у поставщика Тип заказа Б2-3-24 Место remove 1 Колич…" at bounding box center [301, 174] width 340 height 127
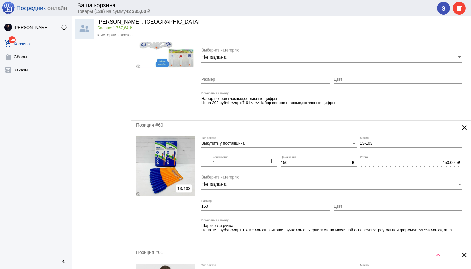
scroll to position [2256, 0]
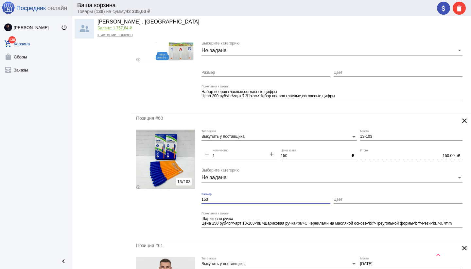
drag, startPoint x: 216, startPoint y: 199, endPoint x: 183, endPoint y: 199, distance: 32.4
click at [184, 199] on form "Выкупить у поставщика Тип заказа 13-103 Место remove 1 Количество add 150 Цена …" at bounding box center [301, 183] width 330 height 106
click at [280, 232] on div "Шариковая ручка Цена 150 руб<br/>арт 13-103<br/>Шариковая ручка<br/>С чернилами…" at bounding box center [331, 222] width 261 height 21
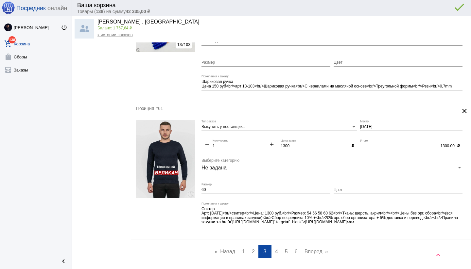
scroll to position [2394, 0]
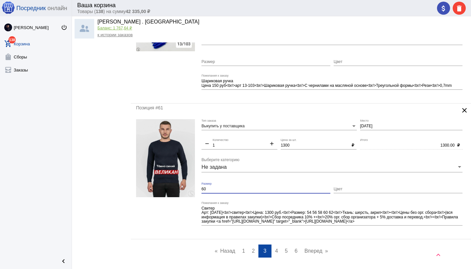
click at [211, 188] on input "60" at bounding box center [265, 189] width 129 height 5
type input "6"
paste input "XXL"
click at [212, 188] on input "54-56XXL" at bounding box center [265, 189] width 129 height 5
click at [226, 189] on input "54-56 (XXL" at bounding box center [265, 189] width 129 height 5
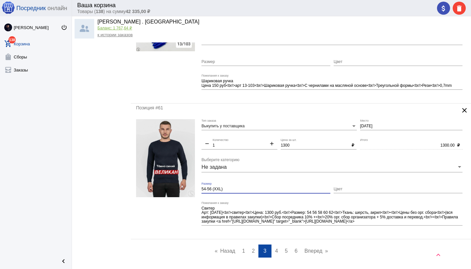
drag, startPoint x: 202, startPoint y: 189, endPoint x: 226, endPoint y: 191, distance: 23.9
click at [226, 191] on input "54-56 (XXL)" at bounding box center [265, 189] width 129 height 5
type input "54-56 (XXL)"
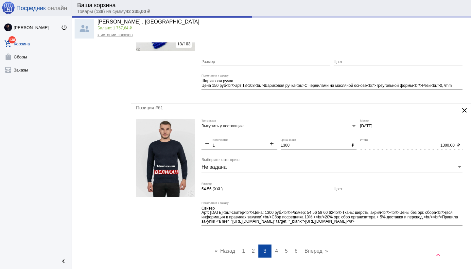
click at [188, 205] on div at bounding box center [165, 176] width 59 height 115
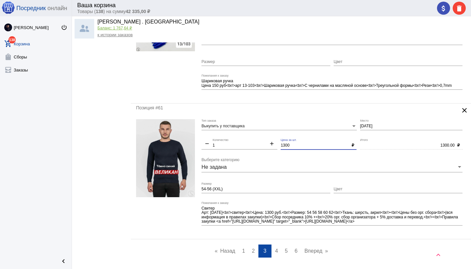
click at [286, 146] on input "1300" at bounding box center [314, 146] width 68 height 5
type input "1000"
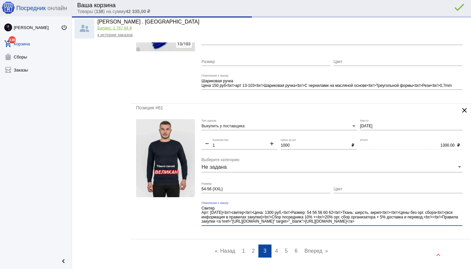
type input "1000.00"
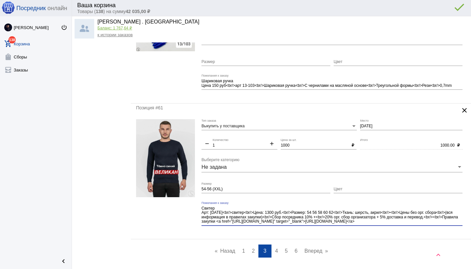
drag, startPoint x: 292, startPoint y: 216, endPoint x: 323, endPoint y: 211, distance: 30.8
click at [322, 211] on textarea "Свитер Арт: [DATE]<br/>свитер<br/>Цена: 1300 руб.<br/>Размер: 54 56 58 60 62<br…" at bounding box center [331, 215] width 261 height 19
drag, startPoint x: 345, startPoint y: 212, endPoint x: 283, endPoint y: 212, distance: 61.1
click at [283, 212] on textarea "Свитер Арт: [DATE]<br/>свитер<br/>Цена: 1300 руб.<br/>Размер: 54 56 58 60 62<br…" at bounding box center [331, 215] width 261 height 19
drag, startPoint x: 325, startPoint y: 213, endPoint x: 368, endPoint y: 226, distance: 44.5
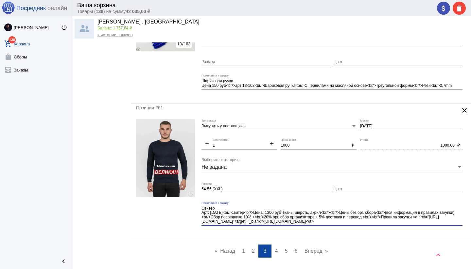
click at [368, 226] on div "Свитер Арт: [DATE]<br/>свитер<br/>Цена: 1300 руб Ткань: шерсть, акрил<br/><br/>…" at bounding box center [331, 216] width 261 height 29
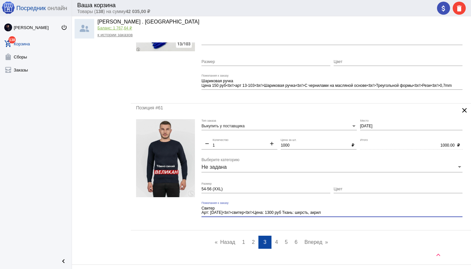
type textarea "Свитер Арт: [DATE]<br/>свитер<br/>Цена: 1300 руб Ткань: шерсть, акрил"
click at [351, 223] on mat-form-field "Свитер Арт: [DATE]<br/>свитер<br/>Цена: 1300 руб Ткань: шерсть, акрил Пожелания…" at bounding box center [333, 214] width 264 height 24
drag, startPoint x: 276, startPoint y: 241, endPoint x: 277, endPoint y: 230, distance: 10.9
click at [276, 241] on span "4" at bounding box center [276, 243] width 3 height 6
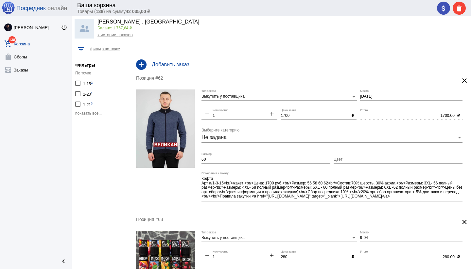
drag, startPoint x: 285, startPoint y: 115, endPoint x: 283, endPoint y: 127, distance: 12.3
click at [285, 115] on input "1700" at bounding box center [314, 116] width 68 height 5
type input "1600"
click at [272, 183] on textarea "Кофта Арт а/1-3-15<br/>жакет <br/>Цена: 1700 руб.<br/>Размер: 56 58 60 62<br/>С…" at bounding box center [331, 188] width 261 height 24
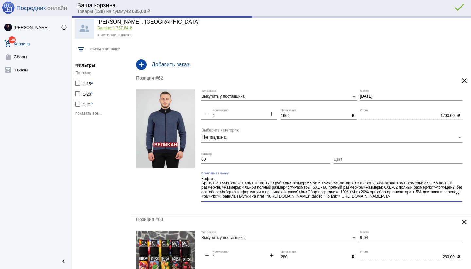
type input "1600.00"
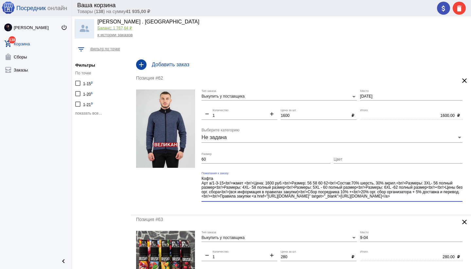
scroll to position [4, 0]
drag, startPoint x: 414, startPoint y: 190, endPoint x: 423, endPoint y: 199, distance: 13.2
click at [423, 199] on textarea "Кофта Арт а/1-3-15<br/>жакет <br/>Цена: 1600 руб.<br/>Размер: 56 58 60 62<br/>С…" at bounding box center [331, 188] width 261 height 24
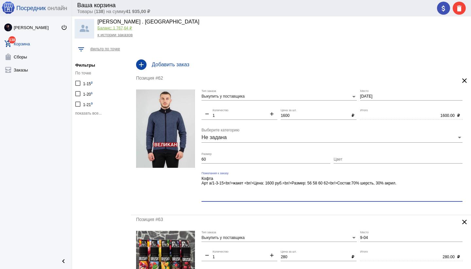
scroll to position [0, 0]
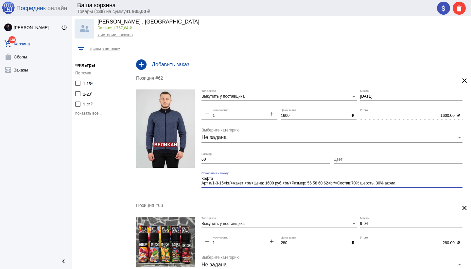
type textarea "Кофта Арт а/1-3-15<br/>жакет <br/>Цена: 1600 руб.<br/>Размер: 56 58 60 62<br/>С…"
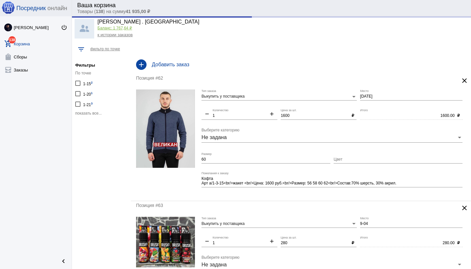
click at [290, 198] on div "Позиция #62 clear Выкупить у поставщика Тип заказа [DATE] Место remove 1 Количе…" at bounding box center [301, 137] width 340 height 127
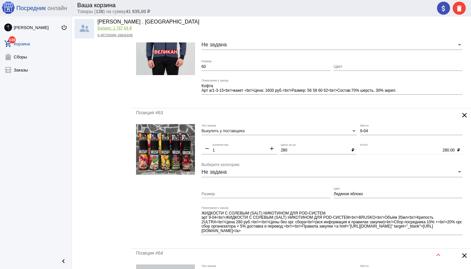
scroll to position [98, 0]
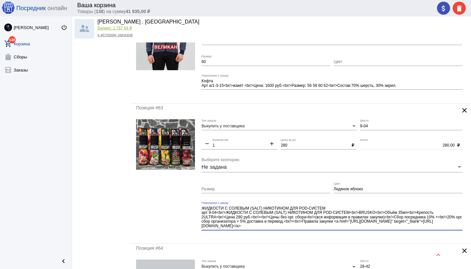
drag, startPoint x: 377, startPoint y: 212, endPoint x: 384, endPoint y: 227, distance: 16.2
click at [384, 227] on textarea "ЖИДКОСТИ С СОЛЕВЫМ (SALT) НИКОТИНОМ ДЛЯ POD-СИСТЕМ арт 9-04<br/>ЖИДКОСТИ С СОЛЕ…" at bounding box center [331, 218] width 261 height 24
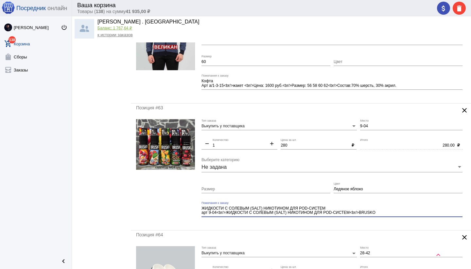
type textarea "ЖИДКОСТИ С СОЛЕВЫМ (SALT) НИКОТИНОМ ДЛЯ POD-СИСТЕМ арт 9-04<br/>ЖИДКОСТИ С СОЛЕ…"
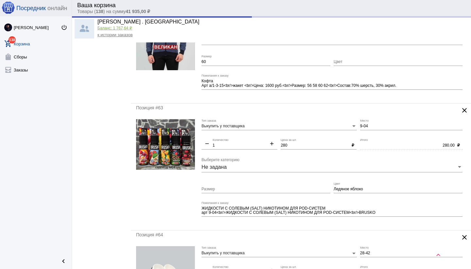
click at [351, 226] on div "Позиция #63 clear Выкупить у поставщика Тип заказа 9-04 Место remove 1 Количест…" at bounding box center [301, 167] width 340 height 127
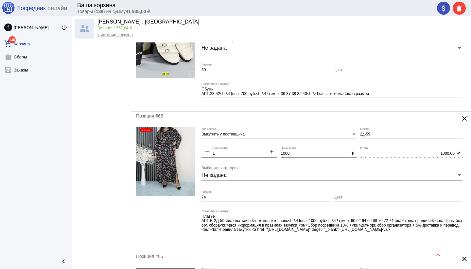
scroll to position [345, 0]
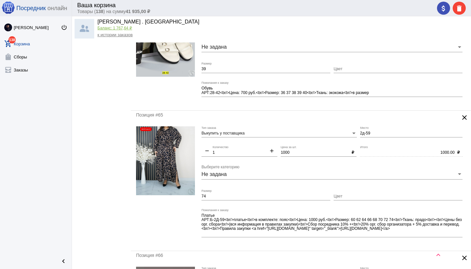
click at [360, 133] on input "2д-59" at bounding box center [411, 133] width 102 height 5
click at [372, 144] on mat-form-field "б2д-59 Место" at bounding box center [413, 136] width 106 height 19
type input "Б2д-59"
drag, startPoint x: 432, startPoint y: 222, endPoint x: 433, endPoint y: 229, distance: 8.0
click at [438, 234] on textarea "Платье АРТ:Б-2Д-59<br/>платье<br/>в комплекте: пояс<br/>Цена: 1000 руб.<br/>Раз…" at bounding box center [331, 225] width 261 height 24
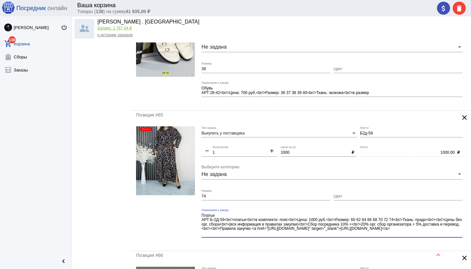
drag, startPoint x: 431, startPoint y: 220, endPoint x: 441, endPoint y: 235, distance: 18.2
click at [441, 235] on textarea "Платье АРТ:Б-2Д-59<br/>платье<br/>в комплекте: пояс<br/>Цена: 1000 руб.<br/>Раз…" at bounding box center [331, 225] width 261 height 24
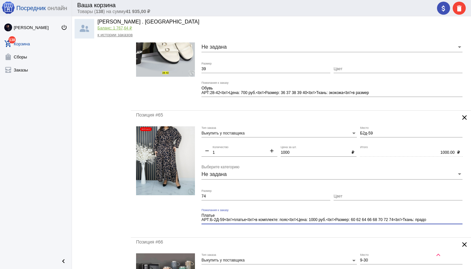
type textarea "Платье АРТ:Б-2Д-59<br/>платье<br/>в комплекте: пояс<br/>Цена: 1000 руб.<br/>Раз…"
click at [335, 236] on div "Позиция #65 clear Выкупить у поставщика Тип заказа Б2д-59 Место remove 1 Количе…" at bounding box center [301, 174] width 340 height 127
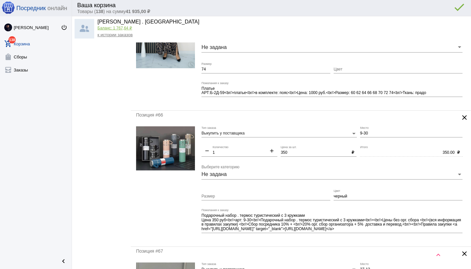
scroll to position [473, 0]
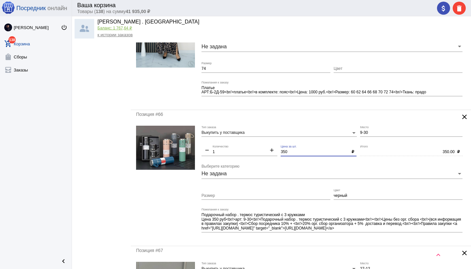
drag, startPoint x: 284, startPoint y: 152, endPoint x: 288, endPoint y: 157, distance: 6.0
click at [284, 153] on input "350" at bounding box center [314, 152] width 68 height 5
type input "300"
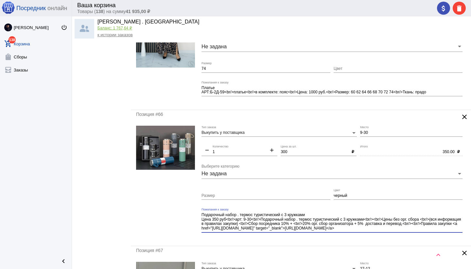
click at [216, 220] on textarea "Подарочный набор . термос туристический с 3 кружками Цена 350 руб<br/>арт: 9-30…" at bounding box center [331, 221] width 261 height 19
type input "300.00"
drag, startPoint x: 369, startPoint y: 220, endPoint x: 389, endPoint y: 232, distance: 23.9
click at [389, 232] on div "Подарочный набор . термос туристический с 3 кружками Цена 300 руб<br/>арт: 9-30…" at bounding box center [331, 222] width 261 height 29
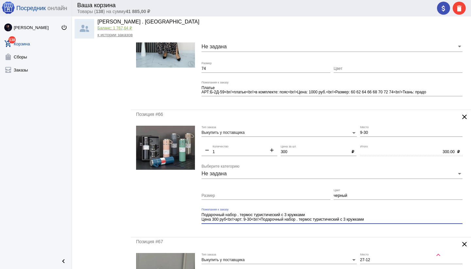
type textarea "Подарочный набор . термос туристический с 3 кружками Цена 300 руб<br/>арт: 9-30…"
click at [354, 228] on mat-form-field "Подарочный набор . термос туристический с 3 кружками Цена 300 руб<br/>арт: 9-30…" at bounding box center [333, 220] width 264 height 24
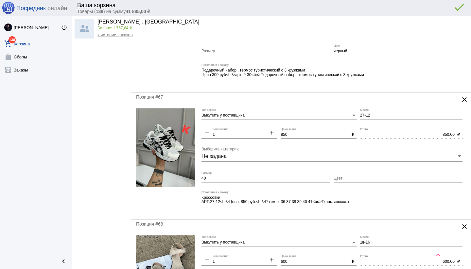
scroll to position [618, 0]
drag, startPoint x: 284, startPoint y: 135, endPoint x: 288, endPoint y: 138, distance: 4.9
click at [285, 135] on input "850" at bounding box center [314, 134] width 68 height 5
type input "800"
click at [245, 201] on textarea "Кроссовки АРТ:27-12<br/>Цена: 850 руб.<br/>Размер: 36 37 38 39 40 41<br/>Ткань:…" at bounding box center [331, 200] width 261 height 10
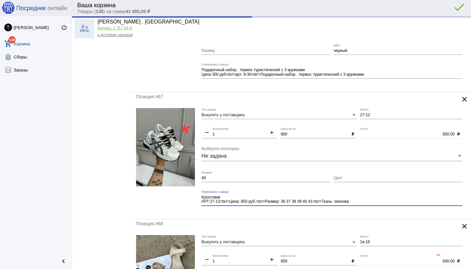
type input "800.00"
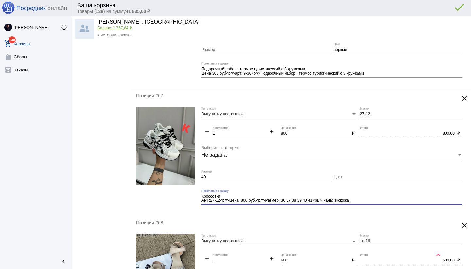
type textarea "Кроссовки АРТ:27-12<br/>Цена: 800 руб.<br/>Размер: 36 37 38 39 40 41<br/>Ткань:…"
click at [339, 213] on div "Позиция #67 clear Выкупить у поставщика Тип заказа 27-12 Место remove 1 Количес…" at bounding box center [301, 155] width 340 height 127
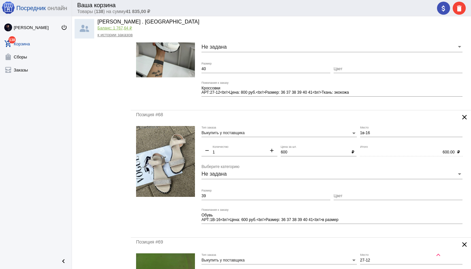
scroll to position [728, 0]
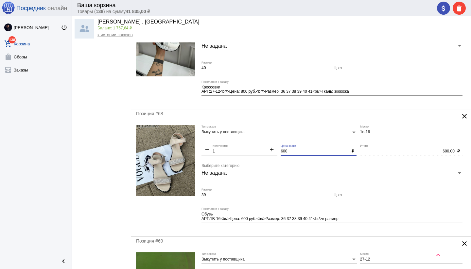
drag, startPoint x: 285, startPoint y: 152, endPoint x: 286, endPoint y: 159, distance: 6.9
click at [285, 153] on input "600" at bounding box center [314, 151] width 68 height 5
type input "550"
click at [246, 219] on textarea "Обувь АРТ:1В-16<br/>Цена: 600 руб.<br/>Размер: 36 37 38 39 40 41<br/>в размер" at bounding box center [331, 217] width 261 height 10
type input "550.00"
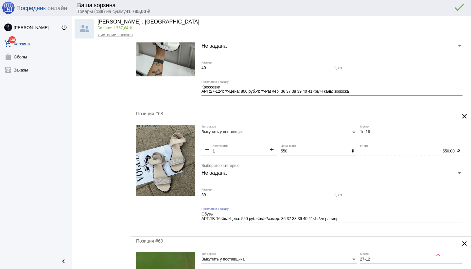
type textarea "Обувь АРТ:1В-16<br/>Цена: 550 руб.<br/>Размер: 36 37 38 39 40 41<br/>в размер"
click at [298, 231] on div "Позиция #68 clear Выкупить у поставщика Тип заказа 1в-16 Место remove 1 Количес…" at bounding box center [301, 173] width 340 height 127
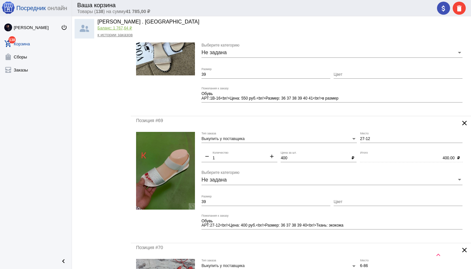
scroll to position [854, 0]
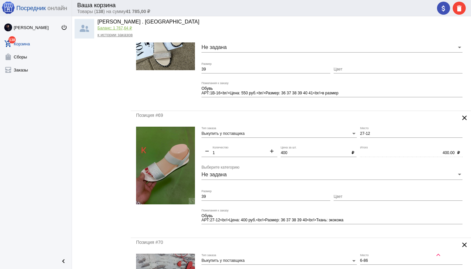
click at [310, 232] on mat-form-field "Обувь АРТ:27-12<br/>Цена: 400 руб.<br/>Размер: 36 37 38 39 40<br/>Ткань: экокож…" at bounding box center [333, 221] width 264 height 24
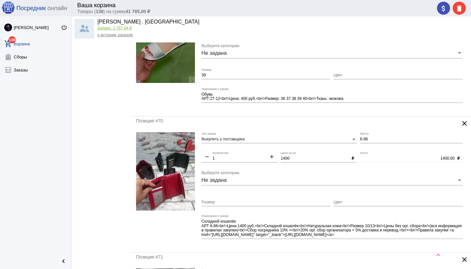
scroll to position [977, 0]
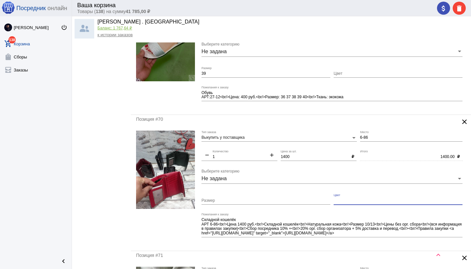
click at [345, 199] on input "Цвет" at bounding box center [397, 201] width 129 height 5
type input "натуральная кожа"
click at [371, 243] on mat-form-field "Складной кошелёк АРТ 6-86<br/>Цена 1400 руб.<br/>Складной кошелёк<br/>Натуральн…" at bounding box center [333, 229] width 264 height 33
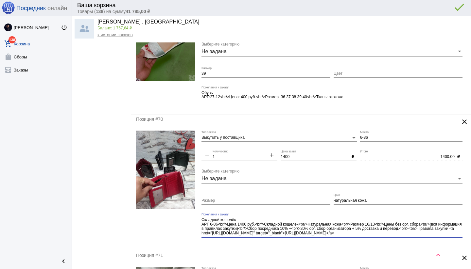
drag, startPoint x: 380, startPoint y: 225, endPoint x: 393, endPoint y: 237, distance: 18.3
click at [393, 237] on div "Складной кошелёк АРТ 6-86<br/>Цена 1400 руб.<br/>Складной кошелёк<br/>Натуральн…" at bounding box center [331, 225] width 261 height 25
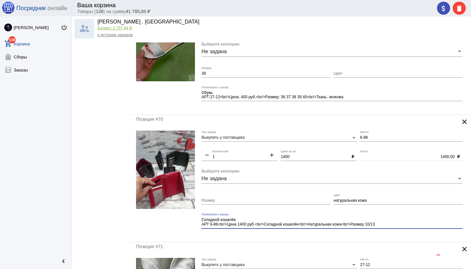
type textarea "Складной кошелёк АРТ 6-86<br/>Цена 1400 руб.<br/>Складной кошелёк<br/>Натуральн…"
click at [333, 200] on input "натуральная кожа" at bounding box center [397, 201] width 129 height 5
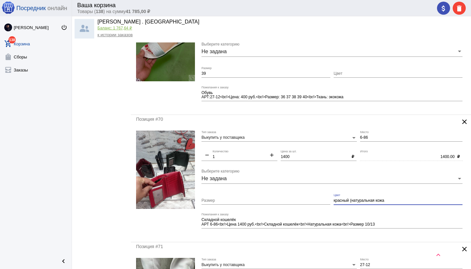
click at [396, 201] on input "красный (натуральная кожа" at bounding box center [397, 201] width 129 height 5
type input "красный (натуральная кожа)"
click at [313, 232] on div "Складной кошелёк АРТ 6-86<br/>Цена 1400 руб.<br/>Складной кошелёк<br/>Натуральн…" at bounding box center [331, 223] width 261 height 21
click at [318, 239] on div "Позиция #70 clear Выкупить у поставщика Тип заказа 6-86 Место remove 1 Количест…" at bounding box center [301, 178] width 340 height 127
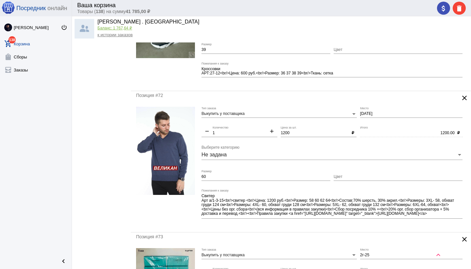
scroll to position [1262, 0]
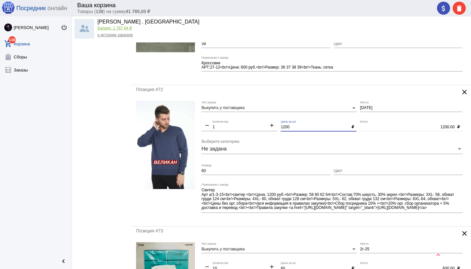
drag, startPoint x: 285, startPoint y: 127, endPoint x: 286, endPoint y: 134, distance: 6.3
click at [285, 127] on input "1200" at bounding box center [314, 127] width 68 height 5
type input "1100"
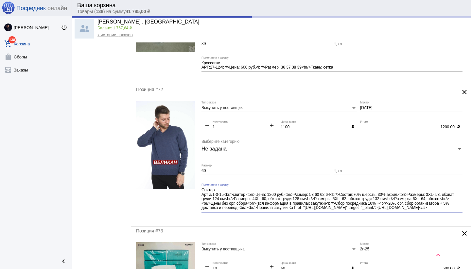
scroll to position [4, 0]
type input "1100.00"
click at [454, 211] on textarea "Свитер Арт а/1-3-15<br/>свитер <br/>Цена: 1200 руб.<br/>Размер: 58 60 62 64<br/…" at bounding box center [331, 200] width 261 height 24
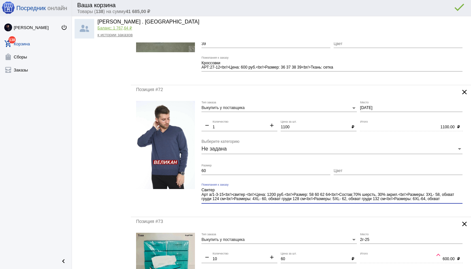
scroll to position [0, 0]
click at [365, 211] on mat-form-field "Свитер Арт а/1-3-15<br/>свитер <br/>Цена: 1200 руб.<br/>Размер: 58 60 62 64<br/…" at bounding box center [333, 197] width 264 height 28
click at [418, 206] on div "Свитер Арт а/1-3-15<br/>свитер <br/>Цена: 1200 руб.<br/>Размер: 58 60 62 64<br/…" at bounding box center [331, 195] width 261 height 25
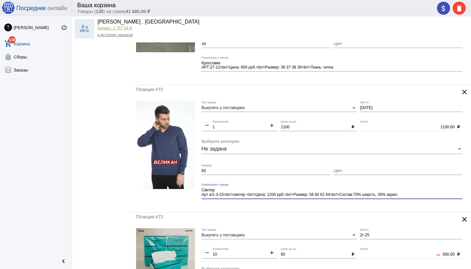
type textarea "Свитер Арт а/1-3-15<br/>свитер <br/>Цена: 1200 руб.<br/>Размер: 58 60 62 64<br/…"
click at [309, 204] on mat-form-field "Свитер Арт а/1-3-15<br/>свитер <br/>Цена: 1200 руб.<br/>Размер: 58 60 62 64<br/…" at bounding box center [333, 195] width 264 height 24
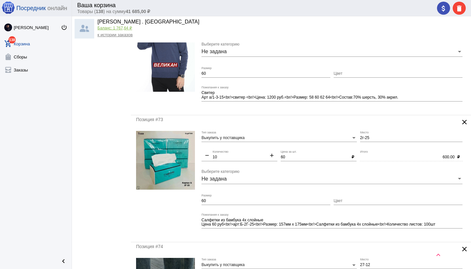
scroll to position [1362, 0]
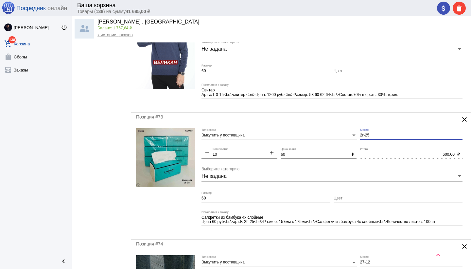
click at [360, 137] on input "2г-25" at bounding box center [411, 135] width 102 height 5
click at [371, 146] on mat-form-field "б2г-25 Место" at bounding box center [413, 137] width 106 height 19
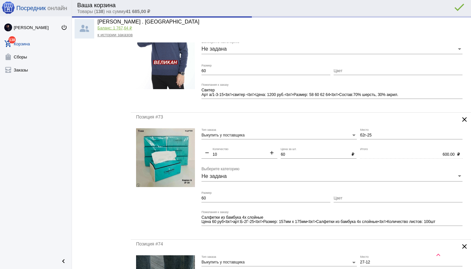
type input "Б2г-25"
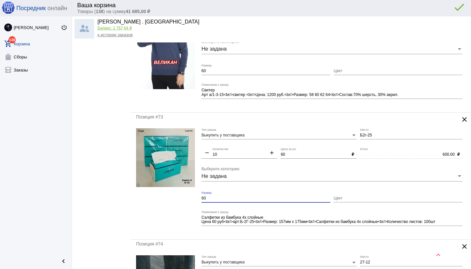
drag, startPoint x: 207, startPoint y: 199, endPoint x: 196, endPoint y: 199, distance: 11.1
click at [196, 199] on form "Выкупить у поставщика Тип заказа Б2г-25 Место remove 10 Количество add 60 Цена …" at bounding box center [301, 181] width 330 height 106
click at [259, 230] on div "Салфетки из бамбука 4х слойные Цена 60 руб<br/>арт:Б-2Г-25<br/>Размер: 157мм х …" at bounding box center [331, 221] width 261 height 21
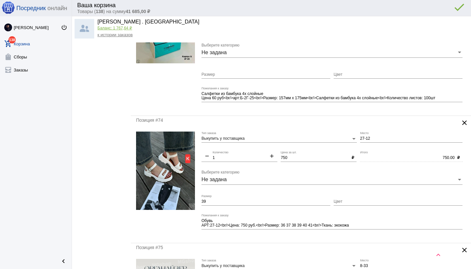
scroll to position [1494, 0]
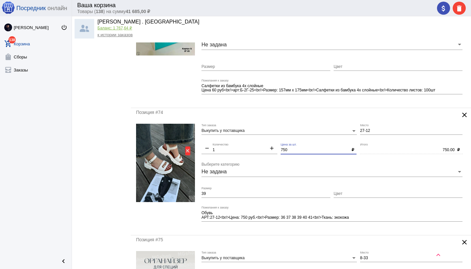
drag, startPoint x: 284, startPoint y: 149, endPoint x: 283, endPoint y: 155, distance: 5.8
click at [284, 149] on input "750" at bounding box center [314, 150] width 68 height 5
drag, startPoint x: 282, startPoint y: 150, endPoint x: 283, endPoint y: 153, distance: 3.4
click at [282, 150] on input "750" at bounding box center [314, 150] width 68 height 5
type input "650"
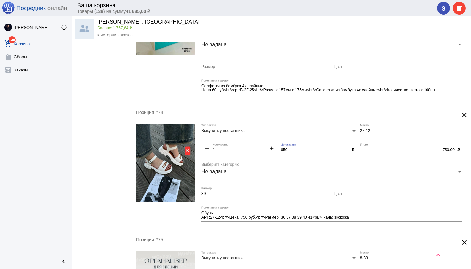
click at [243, 217] on textarea "Обувь АРТ:27-12<br/>Цена: 750 руб.<br/>Размер: 36 37 38 39 40 41<br/>Ткань: эко…" at bounding box center [331, 216] width 261 height 10
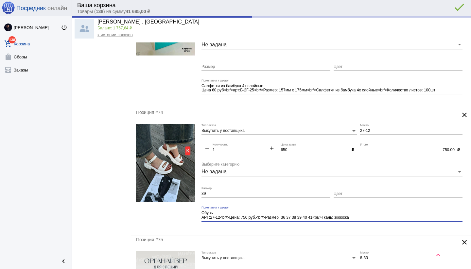
type input "650.00"
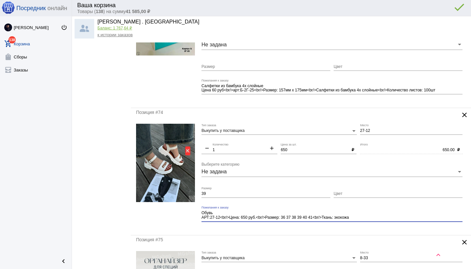
type textarea "Обувь АРТ:27-12<br/>Цена: 650 руб.<br/>Размер: 36 37 38 39 40 41<br/>Ткань: эко…"
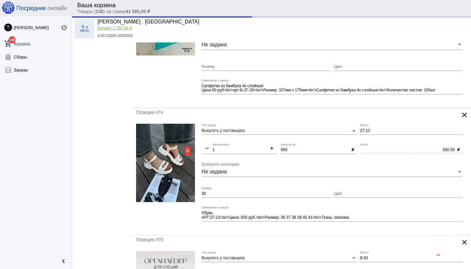
click at [289, 229] on mat-form-field "Обувь АРТ:27-12<br/>Цена: 650 руб.<br/>Размер: 36 37 38 39 40 41<br/>Ткань: эко…" at bounding box center [333, 218] width 264 height 24
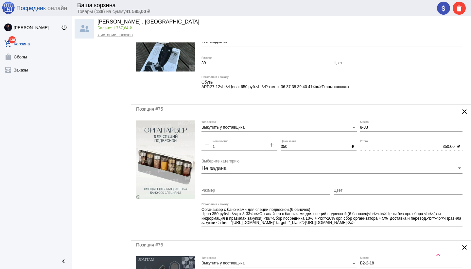
scroll to position [1626, 0]
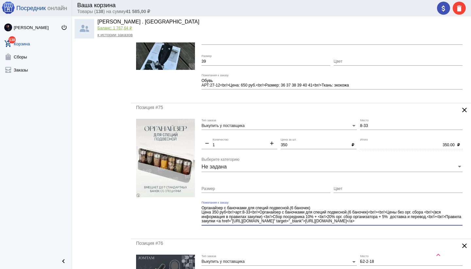
drag, startPoint x: 380, startPoint y: 218, endPoint x: 387, endPoint y: 225, distance: 9.5
click at [387, 225] on div "Органайзер с баночками для специй подвесной.(6 баночек) Цена 350 руб<br/>арт:8-…" at bounding box center [331, 213] width 261 height 25
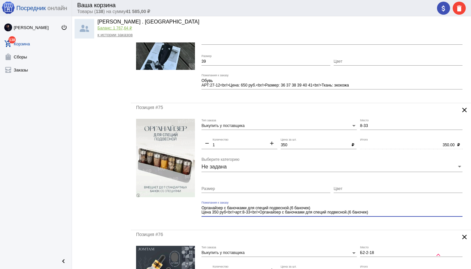
type textarea "Органайзер с баночками для специй подвесной.(6 баночек) Цена 350 руб<br/>арт:8-…"
click at [331, 224] on mat-form-field "Органайзер с баночками для специй подвесной.(6 баночек) Цена 350 руб<br/>арт:8-…" at bounding box center [333, 213] width 264 height 24
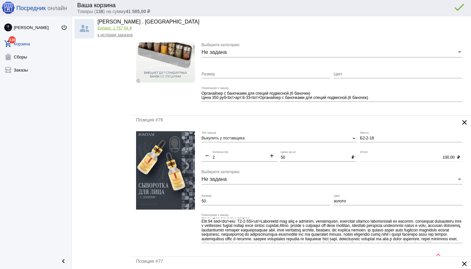
scroll to position [5, 0]
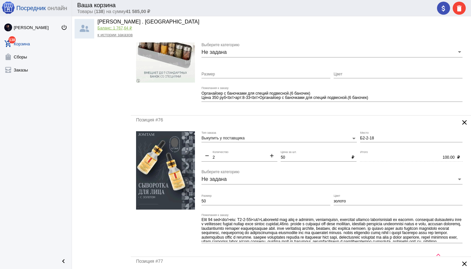
click at [384, 140] on input "Б2-2-18" at bounding box center [411, 138] width 102 height 5
type input "Б2-2-18/а"
click at [207, 202] on input "50" at bounding box center [265, 201] width 129 height 5
type input "5"
click at [270, 156] on mat-icon "add" at bounding box center [271, 157] width 11 height 8
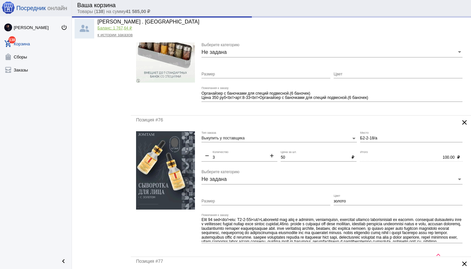
click at [270, 156] on mat-icon "add" at bounding box center [271, 157] width 11 height 8
type input "4"
type input "150.00"
click at [270, 156] on mat-icon "add" at bounding box center [271, 157] width 11 height 8
type input "5"
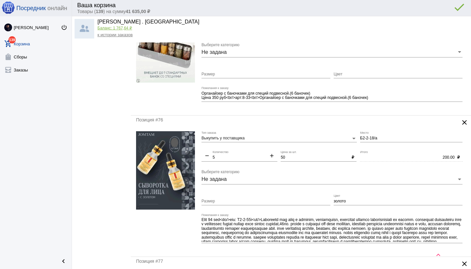
type input "250.00"
drag, startPoint x: 349, startPoint y: 201, endPoint x: 328, endPoint y: 201, distance: 21.3
click at [328, 201] on div "Выкупить у поставщика Тип заказа Б2-2-18/а Место remove 5 Количество add 50 Цен…" at bounding box center [333, 191] width 264 height 120
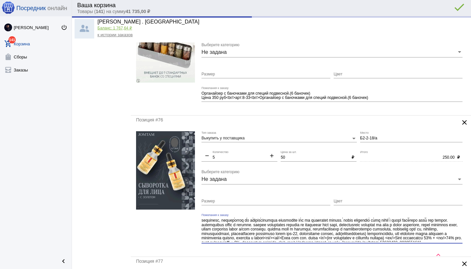
scroll to position [30, 0]
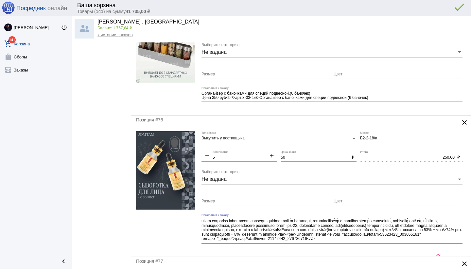
drag, startPoint x: 252, startPoint y: 239, endPoint x: 262, endPoint y: 245, distance: 11.7
click at [262, 245] on div "Пожелания к заказу" at bounding box center [331, 231] width 261 height 35
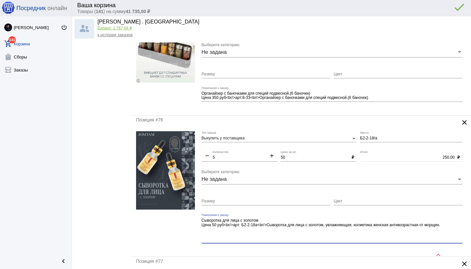
scroll to position [0, 0]
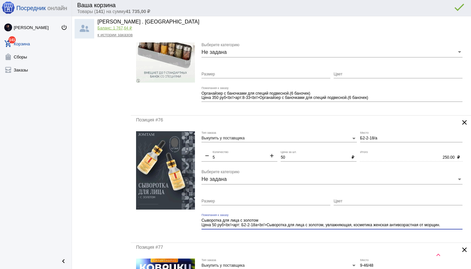
type textarea "Сыворотка для лица с золотом Цена 50 руб<br/>арт: Б2-2-18а<br/>Сыворотка для ли…"
click at [297, 237] on mat-form-field "Сыворотка для лица с золотом Цена 50 руб<br/>арт: Б2-2-18а<br/>Сыворотка для ли…" at bounding box center [333, 226] width 264 height 24
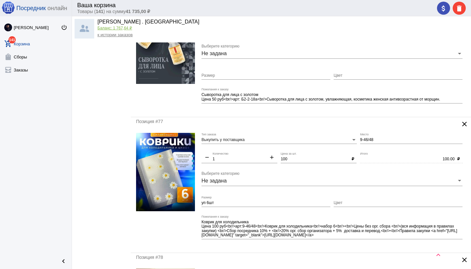
scroll to position [1867, 0]
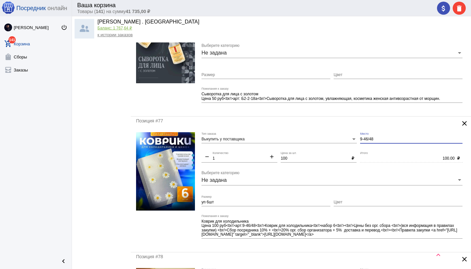
click at [389, 141] on input "9-46/48" at bounding box center [411, 139] width 102 height 5
type input "9-46"
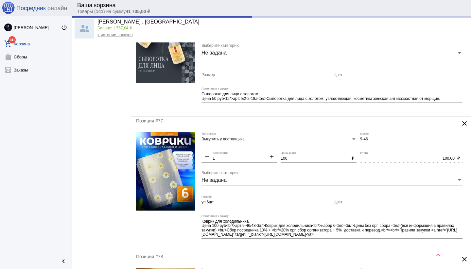
click at [287, 244] on mat-form-field "Коврик для холодильника Цена 100 руб<br/>арт:9-46/48<br/>Коврик для холодильник…" at bounding box center [333, 231] width 264 height 33
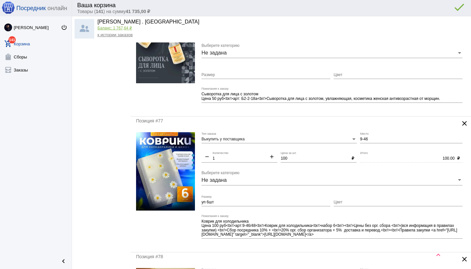
scroll to position [1868, 0]
click at [271, 156] on mat-icon "add" at bounding box center [271, 157] width 11 height 8
type input "2"
type input "200.00"
click at [270, 155] on mat-icon "add" at bounding box center [271, 157] width 11 height 8
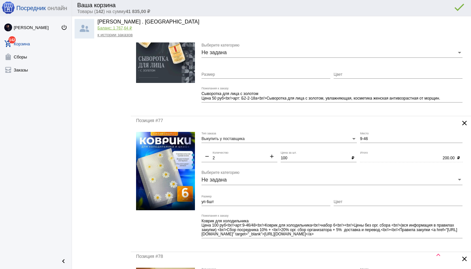
type input "3"
type input "300.00"
click at [272, 157] on mat-icon "add" at bounding box center [271, 157] width 11 height 8
type input "4"
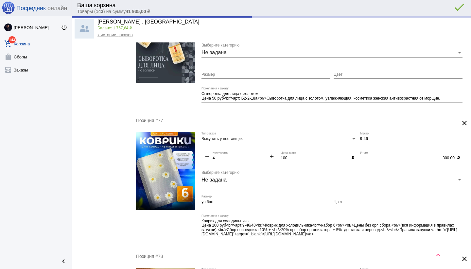
type input "400.00"
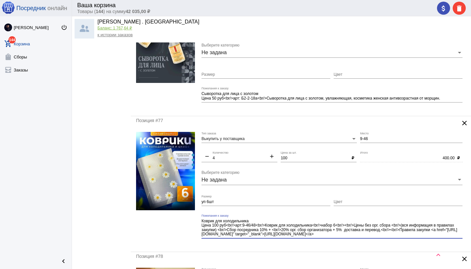
drag, startPoint x: 339, startPoint y: 226, endPoint x: 361, endPoint y: 238, distance: 25.0
click at [361, 238] on div "Коврик для холодильника Цена 100 руб<br/>арт:9-46/48<br/>Коврик для холодильник…" at bounding box center [331, 226] width 261 height 25
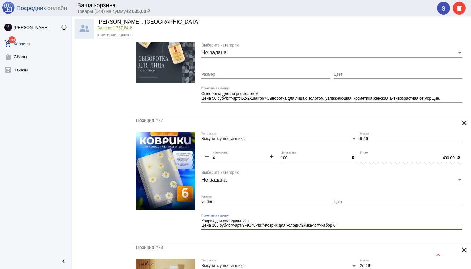
type textarea "Коврик для холодильника Цена 100 руб<br/>арт:9-46/48<br/>Коврик для холодильник…"
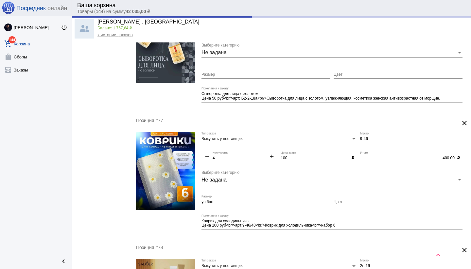
click at [328, 237] on mat-form-field "Коврик для холодильника Цена 100 руб<br/>арт:9-46/48<br/>Коврик для холодильник…" at bounding box center [333, 226] width 264 height 24
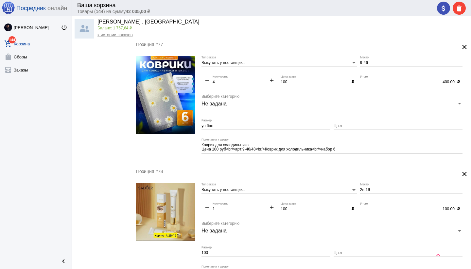
scroll to position [1944, 0]
click at [350, 128] on div "Цвет" at bounding box center [397, 124] width 129 height 11
type input "б"
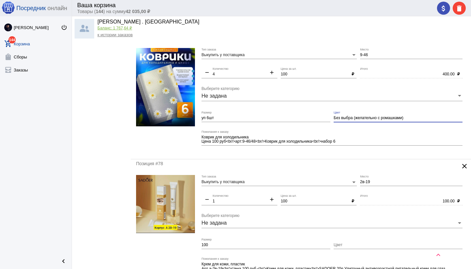
scroll to position [1955, 0]
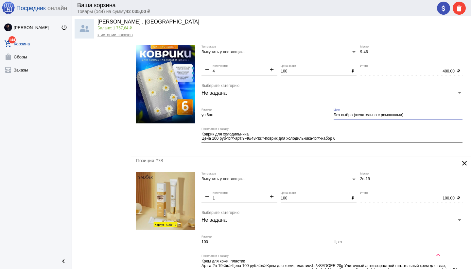
click at [403, 116] on input "Без выбра (желательно с ромашками)" at bounding box center [397, 115] width 129 height 5
click at [386, 149] on mat-form-field "Коврик для холодильника Цена 100 руб<br/>арт:9-46/48<br/>Коврик для холодильник…" at bounding box center [333, 139] width 264 height 24
click at [348, 115] on input "Без выбра (желательно с ромашками, как на фото)" at bounding box center [397, 115] width 129 height 5
type input "Без выбора (желательно с ромашками, как на фото)"
click at [351, 149] on mat-form-field "Коврик для холодильника Цена 100 руб<br/>арт:9-46/48<br/>Коврик для холодильник…" at bounding box center [333, 139] width 264 height 24
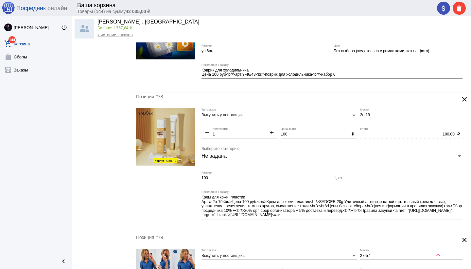
scroll to position [2023, 0]
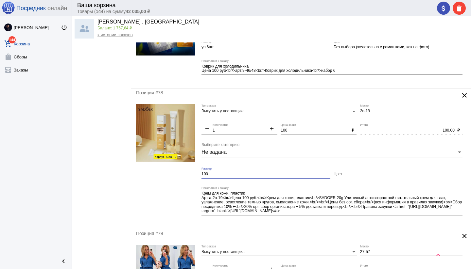
click at [187, 176] on form "Выкупить у поставщика Тип заказа 2в-19 Место remove 1 Количество add 100 Цена з…" at bounding box center [301, 164] width 330 height 120
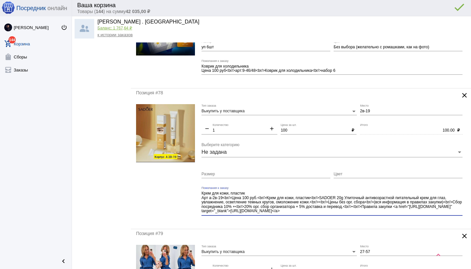
click at [372, 215] on div "Крем для кожи, пластик Арт а-2в-19<br/>Цена 100 руб.<br/>Крем для кожи, пластик…" at bounding box center [331, 204] width 261 height 34
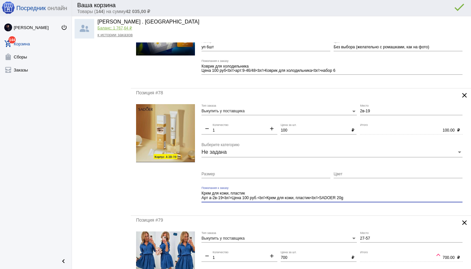
type textarea "Крем для кожи, пластик Арт а-2в-19<br/>Цена 100 руб.<br/>Крем для кожи, пластик…"
click at [317, 212] on div "Позиция #78 clear Выкупить у поставщика Тип заказа 2в-19 Место remove 1 Количес…" at bounding box center [301, 152] width 340 height 127
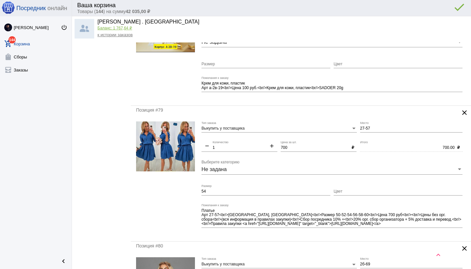
scroll to position [2142, 0]
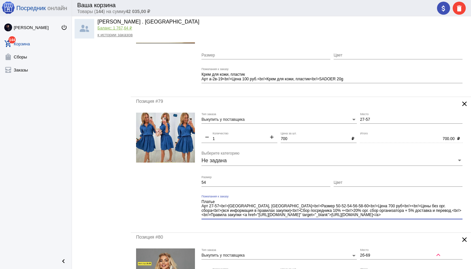
drag, startPoint x: 354, startPoint y: 206, endPoint x: 380, endPoint y: 222, distance: 30.1
click at [383, 223] on div "Платье Арт 27-57<br/>[GEOGRAPHIC_DATA], [GEOGRAPHIC_DATA]<br/>Размер 50-52-54-5…" at bounding box center [331, 209] width 261 height 29
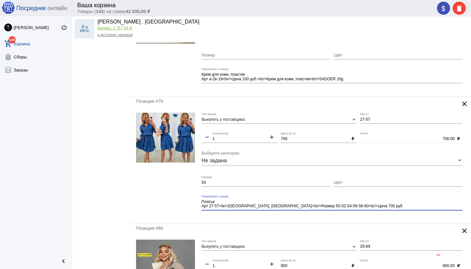
type textarea "Платье Арт 27-57<br/>[GEOGRAPHIC_DATA], [GEOGRAPHIC_DATA]<br/>Размер 50-52-54-5…"
click at [338, 220] on div "Позиция #79 clear Выкупить у поставщика Тип заказа 27-57 Место remove 1 Количес…" at bounding box center [301, 160] width 340 height 127
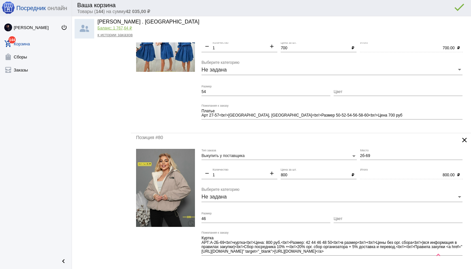
scroll to position [2237, 0]
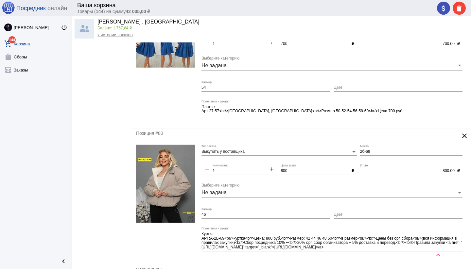
click at [289, 171] on input "800" at bounding box center [314, 171] width 68 height 5
type input "8"
type input "750"
click at [274, 239] on textarea "Куртка АРТ:А-2Б-69<br/>куртка<br/>Цена: 800 руб.<br/>Размер: 42 44 46 48 50<br/…" at bounding box center [331, 240] width 261 height 19
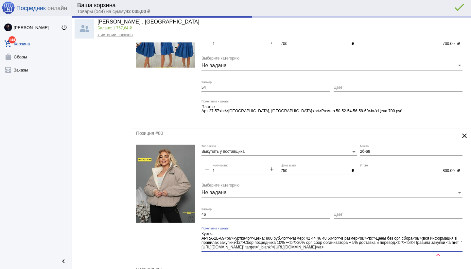
type input "750.00"
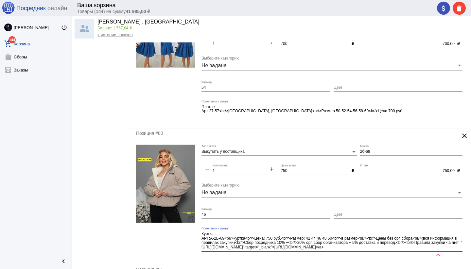
drag, startPoint x: 362, startPoint y: 239, endPoint x: 382, endPoint y: 256, distance: 26.6
click at [382, 256] on mat-form-field "Куртка АРТ:А-2Б-69<br/>куртка<br/>Цена: 750 руб.<br/>Размер: 42 44 46 48 50<br/…" at bounding box center [333, 243] width 264 height 33
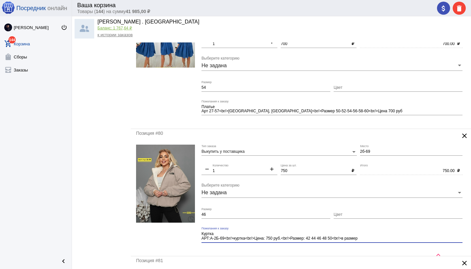
type textarea "Куртка АРТ:А-2Б-69<br/>куртка<br/>Цена: 750 руб.<br/>Размер: 42 44 46 48 50<br/…"
click at [333, 250] on div "Позиция #80 clear Выкупить у поставщика Тип заказа 2б-69 Место remove 1 Количес…" at bounding box center [301, 192] width 340 height 127
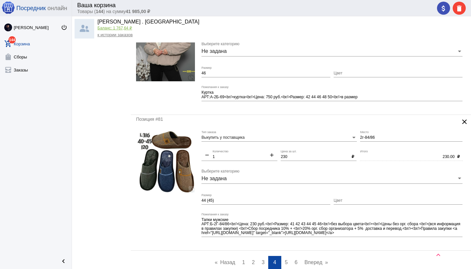
scroll to position [2379, 0]
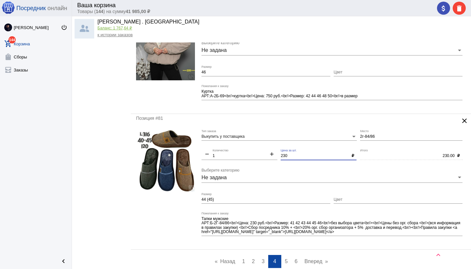
click at [285, 155] on input "230" at bounding box center [314, 156] width 68 height 5
type input "200"
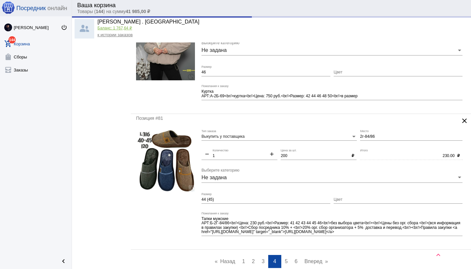
click at [347, 197] on div "Цвет" at bounding box center [397, 198] width 129 height 11
type input "200.00"
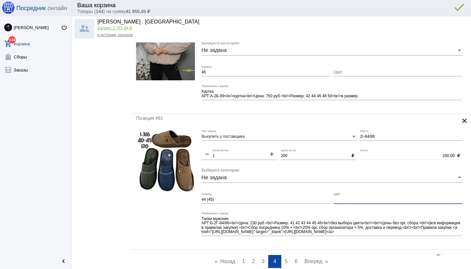
type input "Без выбора"
click at [256, 223] on textarea "Тапки мужские АРТ:Б-2Г-84/86<br/>Цена: 230 руб.<br/>Размер: 41 42 43 44 45 46<b…" at bounding box center [331, 225] width 261 height 19
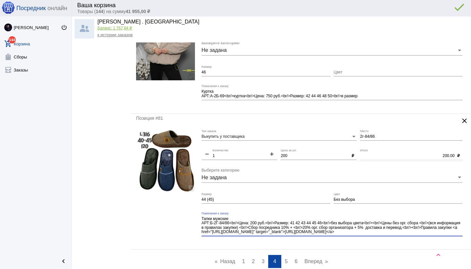
type textarea "Тапки мужские АРТ:Б-2Г-84/86<br/>Цена: 200 руб.<br/>Размер: 41 42 43 44 45 46<b…"
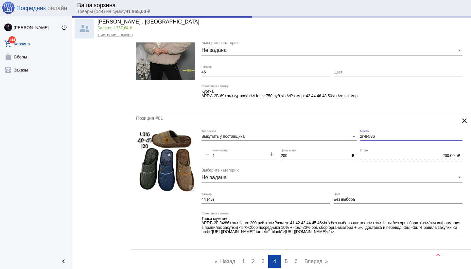
click at [360, 137] on input "2г-84/86" at bounding box center [411, 137] width 102 height 5
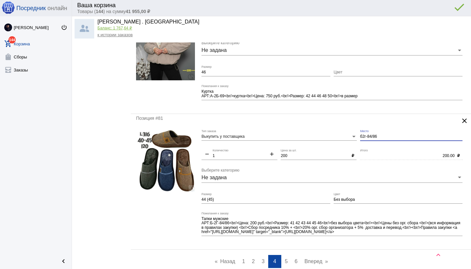
click at [384, 137] on input "б2г-84/86" at bounding box center [411, 137] width 102 height 5
click at [183, 225] on div at bounding box center [165, 187] width 59 height 115
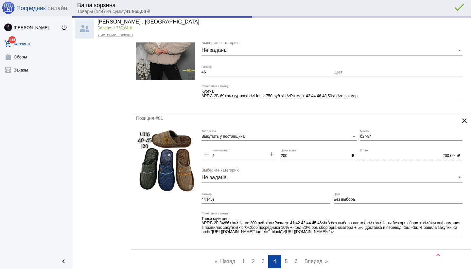
type input "Б2г-84"
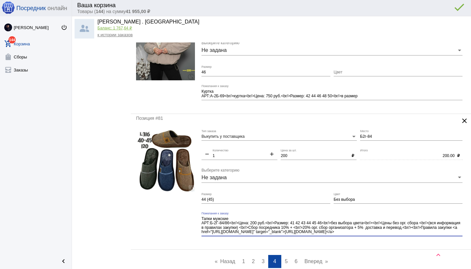
drag, startPoint x: 366, startPoint y: 223, endPoint x: 381, endPoint y: 237, distance: 20.4
click at [381, 237] on div "Тапки мужские АРТ:Б-2Г-84/86<br/>Цена: 200 руб.<br/>Размер: 41 42 43 44 45 46<b…" at bounding box center [331, 226] width 261 height 29
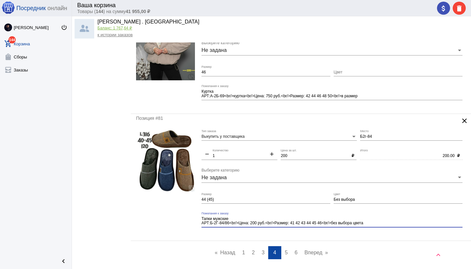
type textarea "Тапки мужские АРТ:Б-2Г-84/86<br/>Цена: 200 руб.<br/>Размер: 41 42 43 44 45 46<b…"
click at [358, 231] on div "Тапки мужские АРТ:Б-2Г-84/86<br/>Цена: 200 руб.<br/>Размер: 41 42 43 44 45 46<b…" at bounding box center [331, 222] width 261 height 21
click at [285, 251] on span "5" at bounding box center [286, 253] width 3 height 6
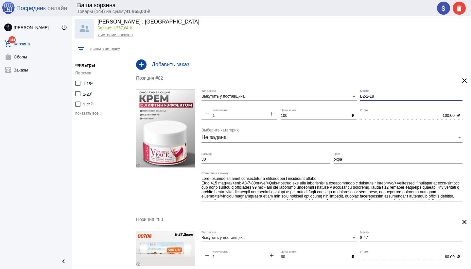
click at [382, 97] on input "Б2-2-18" at bounding box center [411, 96] width 102 height 5
drag, startPoint x: 230, startPoint y: 161, endPoint x: 245, endPoint y: 161, distance: 14.4
click at [230, 161] on input "30" at bounding box center [265, 160] width 129 height 5
click at [321, 160] on div "Выкупить у поставщика Тип заказа Б2-2-18/а Место remove 1 Количество add 100 Це…" at bounding box center [333, 150] width 264 height 120
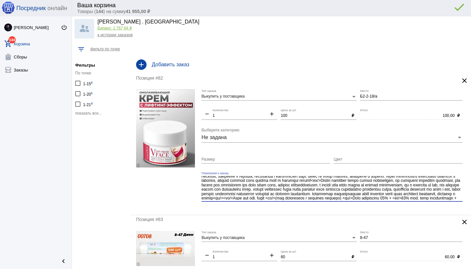
scroll to position [39, 0]
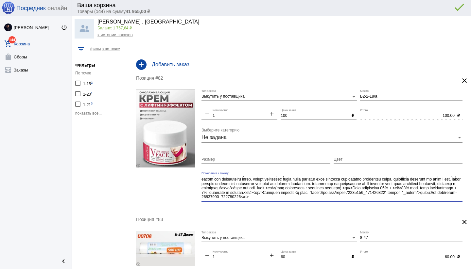
drag, startPoint x: 283, startPoint y: 196, endPoint x: 286, endPoint y: 201, distance: 5.4
click at [287, 201] on div "Пожелания к заказу" at bounding box center [331, 187] width 261 height 30
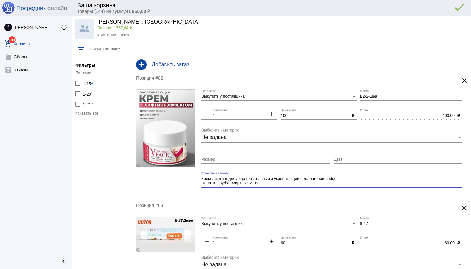
scroll to position [0, 0]
click at [290, 199] on div "Позиция #82 clear Выкупить у поставщика Тип заказа Б2-2-18/а Место remove 1 Кол…" at bounding box center [301, 137] width 340 height 127
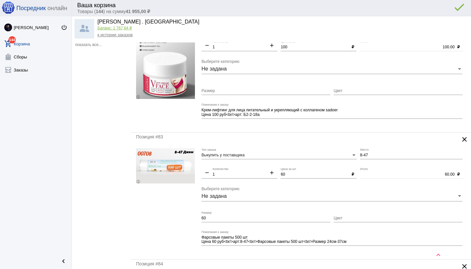
scroll to position [75, 0]
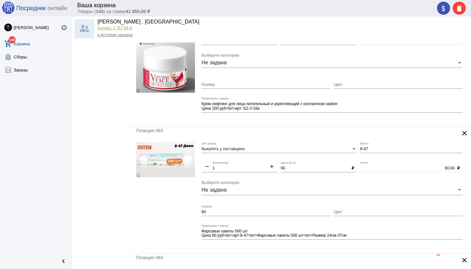
click at [210, 211] on input "60" at bounding box center [265, 212] width 129 height 5
click at [244, 246] on mat-form-field "Фарсовые пакеты 500 шт Цена 60 руб<br/>арт:8-47<br/>Фарсовые пакеты 500 шт<br/>…" at bounding box center [333, 237] width 264 height 24
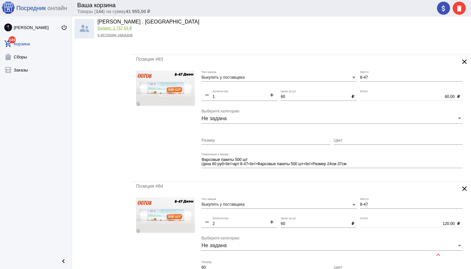
scroll to position [147, 0]
click at [270, 222] on mat-icon "add" at bounding box center [271, 223] width 11 height 8
click at [463, 61] on mat-icon "clear" at bounding box center [464, 62] width 8 height 8
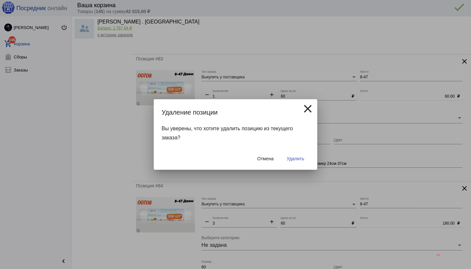
click at [297, 158] on span "Удалить" at bounding box center [295, 158] width 17 height 5
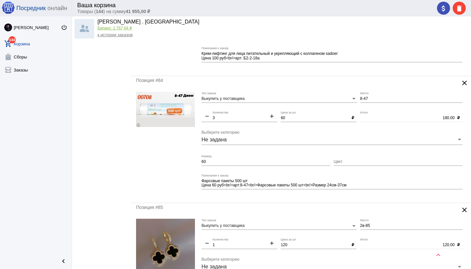
scroll to position [131, 0]
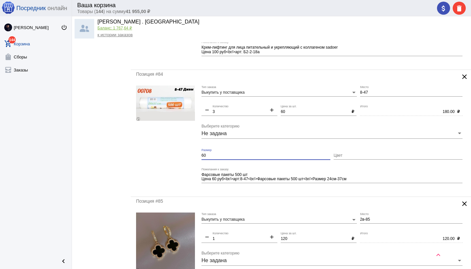
drag, startPoint x: 208, startPoint y: 156, endPoint x: 189, endPoint y: 157, distance: 19.6
click at [189, 157] on form "Выкупить у поставщика Тип заказа 8-47 Место remove 3 Количество add 60 Цена за …" at bounding box center [301, 139] width 330 height 106
click at [249, 193] on div "Позиция #84 clear Выкупить у поставщика Тип заказа 8-47 Место remove 3 Количест…" at bounding box center [301, 133] width 340 height 127
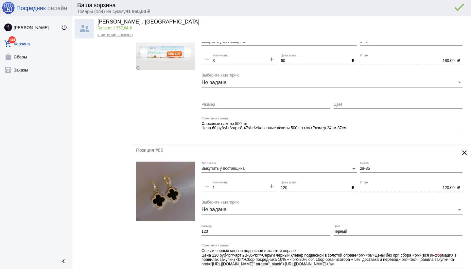
scroll to position [223, 0]
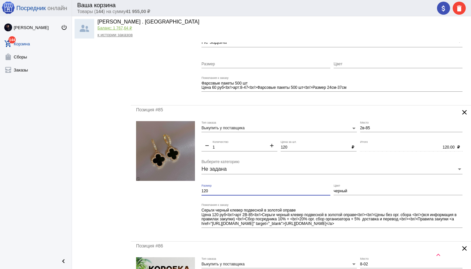
click at [197, 190] on form "Выкупить у поставщика Тип заказа 2в-85 Место remove 1 Количество add 120 Цена з…" at bounding box center [301, 178] width 330 height 115
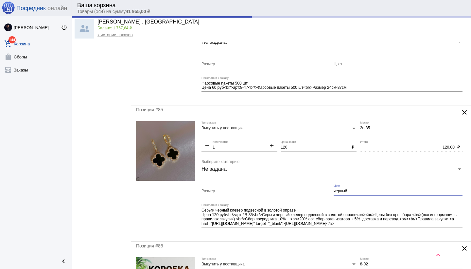
drag, startPoint x: 332, startPoint y: 190, endPoint x: 338, endPoint y: 198, distance: 10.2
click at [331, 190] on div "Выкупить у поставщика Тип заказа 2в-85 Место remove 1 Количество add 120 Цена з…" at bounding box center [333, 178] width 264 height 115
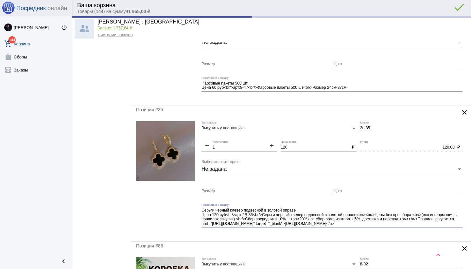
drag, startPoint x: 371, startPoint y: 224, endPoint x: 370, endPoint y: 229, distance: 4.6
click at [375, 229] on div "Серьги черный клевер подвесной в золотой оправе Цена 120 руб<br/>арт 2В-85<br/>…" at bounding box center [331, 218] width 261 height 29
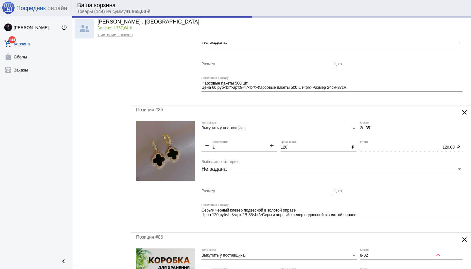
click at [331, 225] on mat-form-field "Серьги черный клевер подвесной в золотой оправе Цена 120 руб<br/>арт 2В-85<br/>…" at bounding box center [333, 216] width 264 height 24
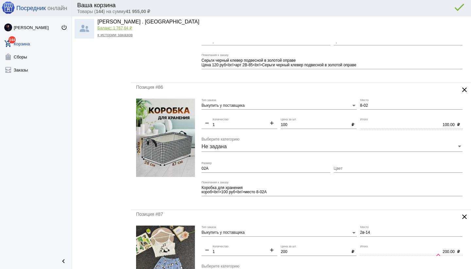
scroll to position [375, 0]
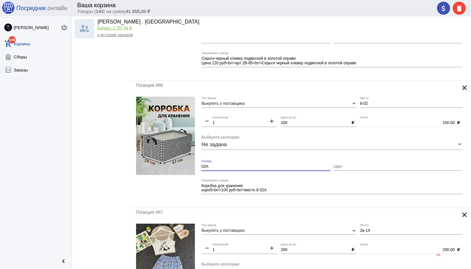
drag, startPoint x: 209, startPoint y: 165, endPoint x: 199, endPoint y: 165, distance: 10.1
click at [199, 165] on form "Выкупить у поставщика Тип заказа 8-02 Место remove 1 Количество add 100 Цена за…" at bounding box center [301, 150] width 330 height 106
click at [384, 102] on input "8-02" at bounding box center [411, 104] width 102 height 5
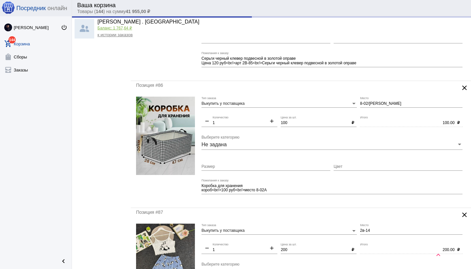
click at [321, 201] on mat-form-field "Коробка для хранения короб<br/>100 руб<br/>место 8-02А Пожелания к заказу" at bounding box center [333, 191] width 264 height 24
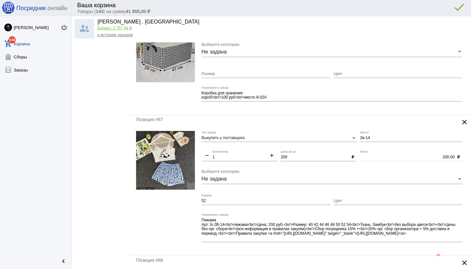
scroll to position [469, 0]
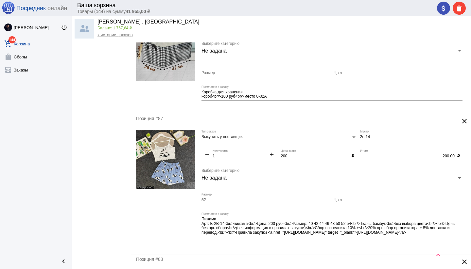
click at [360, 136] on input "2в-14" at bounding box center [411, 137] width 102 height 5
click at [354, 203] on div "Цвет" at bounding box center [397, 198] width 129 height 11
click at [355, 201] on input "Цвет" at bounding box center [397, 200] width 129 height 5
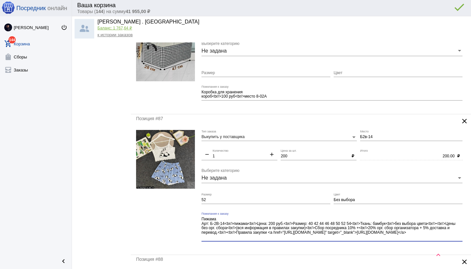
drag, startPoint x: 437, startPoint y: 233, endPoint x: 438, endPoint y: 237, distance: 3.3
click at [438, 237] on textarea "Пижама Арт: Б-2В-14<br/>пижама<br/>Цена: 200 руб.<br/>Размер: 40 42 44 46 48 50…" at bounding box center [331, 229] width 261 height 24
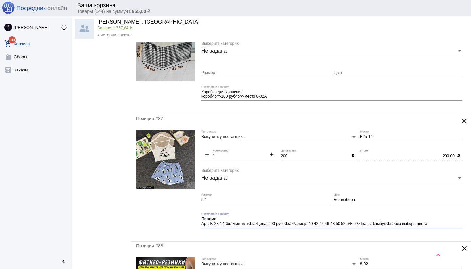
click at [310, 234] on mat-form-field "Пижама Арт: Б-2В-14<br/>пижама<br/>Цена: 200 руб.<br/>Размер: 40 42 44 46 48 50…" at bounding box center [333, 224] width 264 height 24
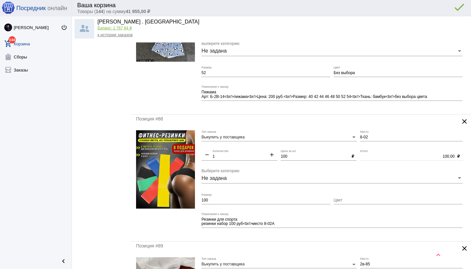
scroll to position [597, 0]
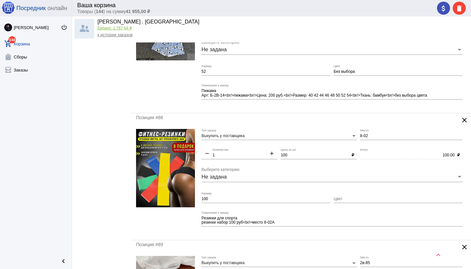
click at [387, 135] on input "8-02" at bounding box center [411, 136] width 102 height 5
click at [215, 199] on input "100" at bounding box center [265, 199] width 129 height 5
click at [266, 232] on mat-form-field "Резинки для спорта резинки набор 100 руб<br/>место 8-02А Пожелания к заказу" at bounding box center [333, 224] width 264 height 24
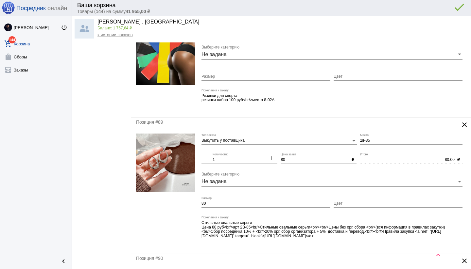
scroll to position [722, 0]
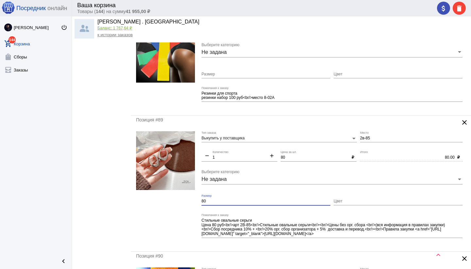
drag, startPoint x: 209, startPoint y: 200, endPoint x: 205, endPoint y: 201, distance: 4.0
click at [202, 201] on input "80" at bounding box center [265, 201] width 129 height 5
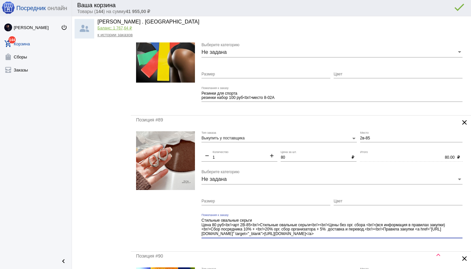
drag, startPoint x: 316, startPoint y: 227, endPoint x: 327, endPoint y: 238, distance: 15.7
click at [329, 238] on div "Позиция #89 clear Выкупить у поставщика Тип заказа 2в-85 Место remove 1 Количес…" at bounding box center [301, 184] width 340 height 136
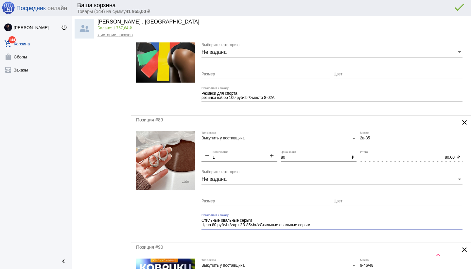
click at [319, 236] on mat-form-field "Стильные овальные серьги Цена 80 руб<br/>арт 2В-85<br/>Стильные овальные серьги…" at bounding box center [333, 226] width 264 height 24
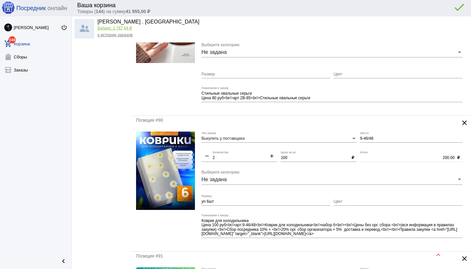
scroll to position [851, 0]
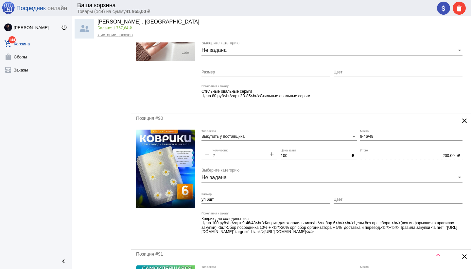
click at [463, 120] on mat-icon "clear" at bounding box center [464, 121] width 8 height 8
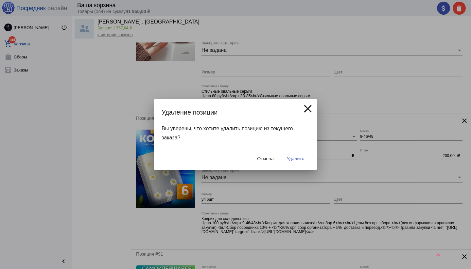
click at [299, 159] on span "Удалить" at bounding box center [295, 158] width 17 height 5
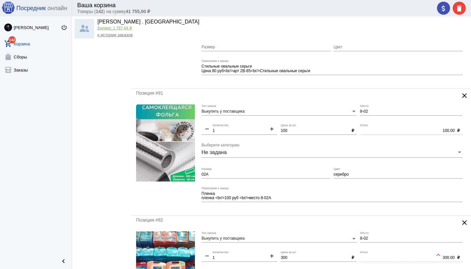
scroll to position [882, 0]
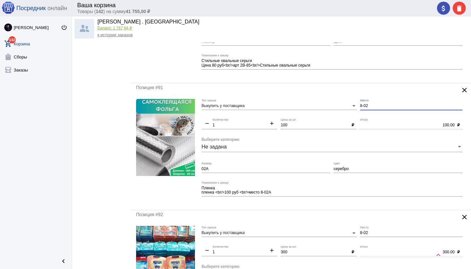
click at [390, 105] on input "8-02" at bounding box center [411, 106] width 102 height 5
click at [231, 170] on input "02А" at bounding box center [265, 169] width 129 height 5
click at [324, 199] on div "Пленка пленка <br/>100 руб <br/>место 8-02А Пожелания к заказу" at bounding box center [331, 191] width 261 height 21
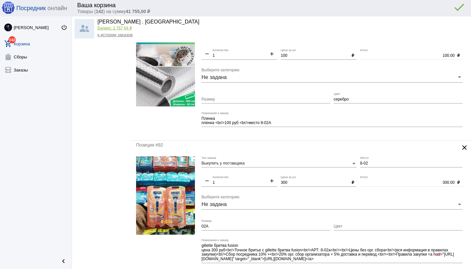
scroll to position [971, 0]
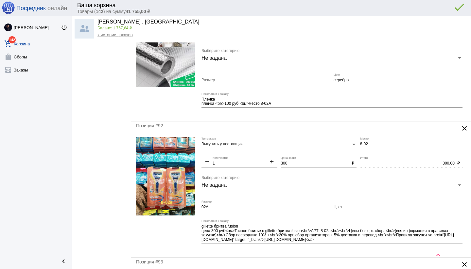
click at [373, 143] on input "8-02" at bounding box center [411, 144] width 102 height 5
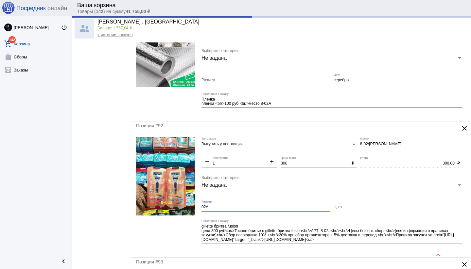
click at [279, 208] on input "02А" at bounding box center [265, 207] width 129 height 5
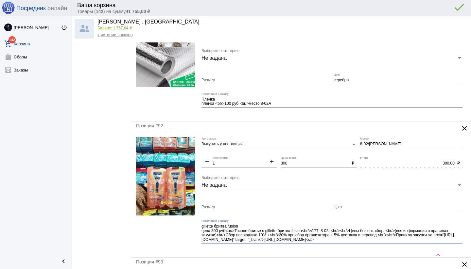
drag, startPoint x: 333, startPoint y: 231, endPoint x: 362, endPoint y: 244, distance: 31.6
click at [362, 244] on div "gillette бритва fusion цена 300 руб<br/>Точное бритье с gillette бритва fusion<…" at bounding box center [331, 234] width 261 height 29
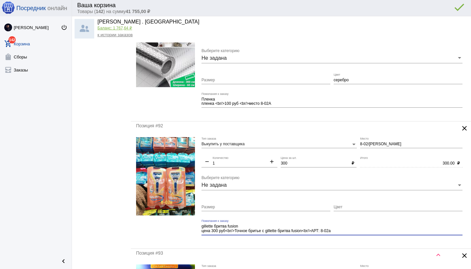
click at [342, 237] on div "gillette бритва fusion цена 300 руб<br/>Точное бритье с gillette бритва fusion<…" at bounding box center [331, 230] width 261 height 21
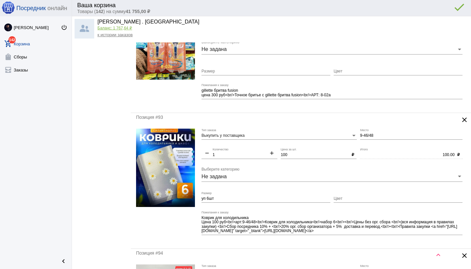
scroll to position [1114, 0]
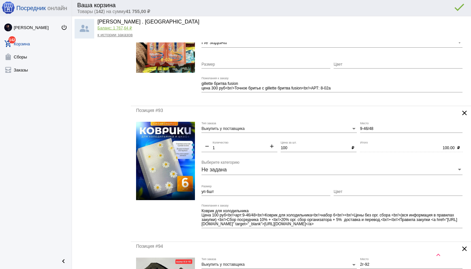
click at [464, 112] on mat-icon "clear" at bounding box center [464, 113] width 8 height 8
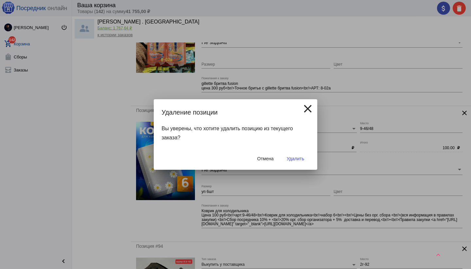
click at [293, 157] on span "Удалить" at bounding box center [295, 158] width 17 height 5
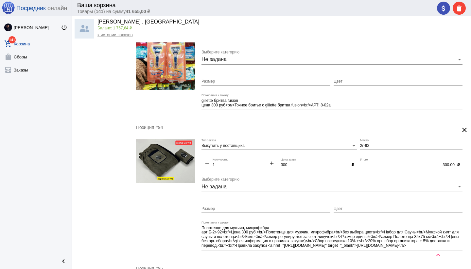
scroll to position [1097, 0]
click at [360, 144] on input "2г-92" at bounding box center [411, 145] width 102 height 5
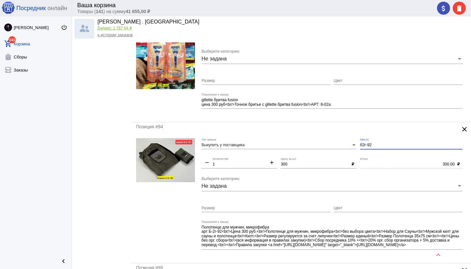
click at [381, 158] on div "300.00 Итого" at bounding box center [407, 163] width 94 height 11
click at [365, 208] on input "Цвет" at bounding box center [397, 208] width 129 height 5
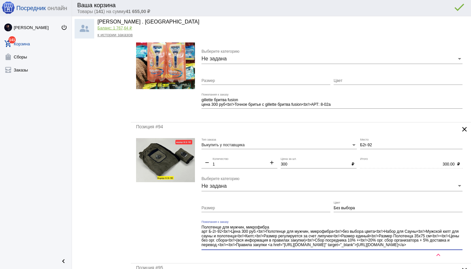
scroll to position [4, 0]
click at [428, 249] on div "Полотенце для мужчин, микрофибра арт Б-2г-92<br/>Цена 300 руб.<br/>Полотенце дл…" at bounding box center [331, 236] width 261 height 30
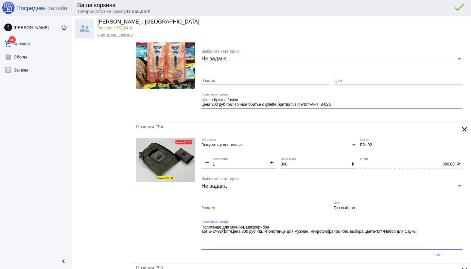
scroll to position [0, 0]
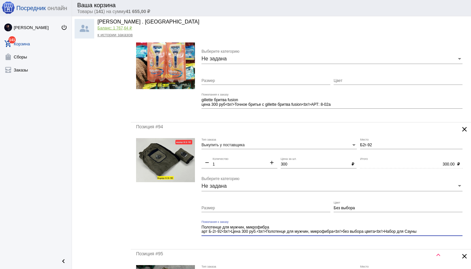
click at [347, 239] on div "Полотенце для мужчин, микрофибра арт Б-2г-92<br/>Цена 300 руб.<br/>Полотенце дл…" at bounding box center [331, 231] width 261 height 21
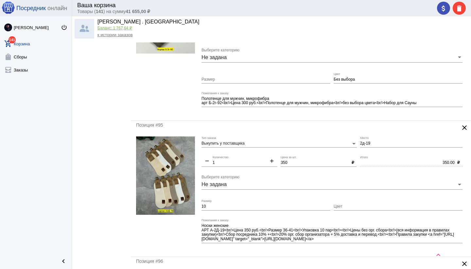
scroll to position [1229, 0]
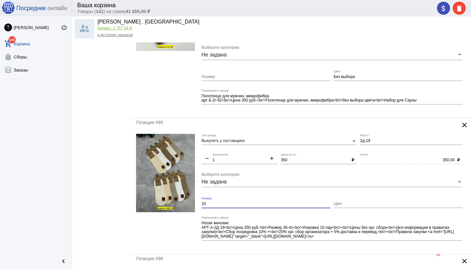
click at [208, 203] on input "10" at bounding box center [265, 204] width 129 height 5
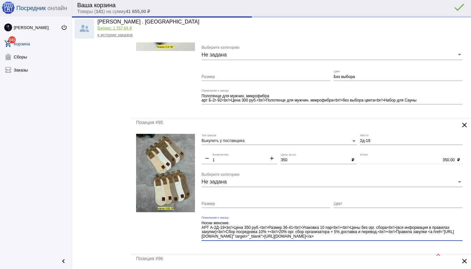
click at [359, 245] on div "Носки женские АРТ А-2Д-19<br/>Цена 350 руб.<br/>Размер 36-41<br/>Упаковка 10 па…" at bounding box center [331, 230] width 261 height 29
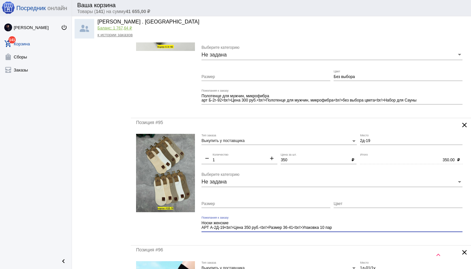
click at [334, 237] on mat-form-field "Носки женские АРТ А-2Д-19<br/>Цена 350 руб.<br/>Размер 36-41<br/>Упаковка 10 па…" at bounding box center [333, 228] width 264 height 24
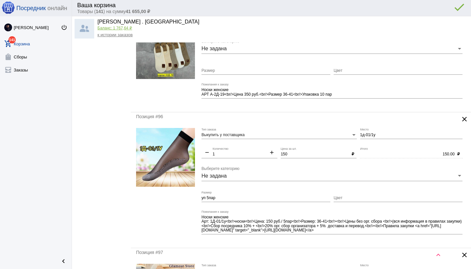
scroll to position [1367, 0]
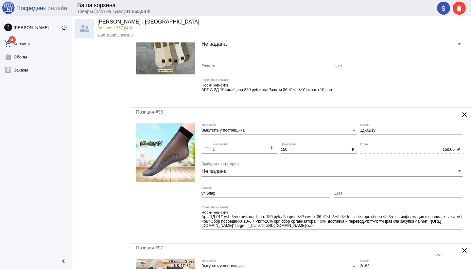
click at [462, 115] on mat-icon "clear" at bounding box center [464, 115] width 8 height 8
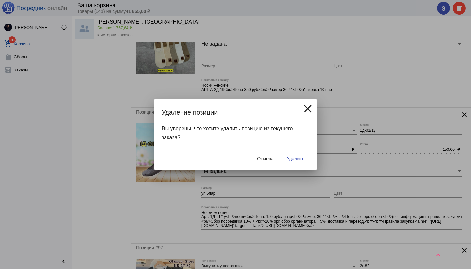
drag, startPoint x: 299, startPoint y: 159, endPoint x: 300, endPoint y: 163, distance: 4.0
click at [299, 159] on span "Удалить" at bounding box center [295, 158] width 17 height 5
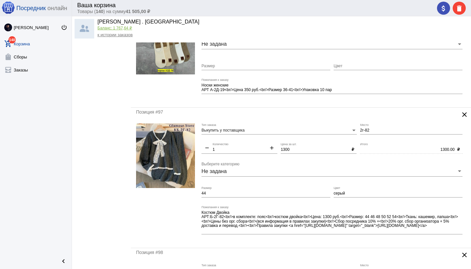
scroll to position [0, 0]
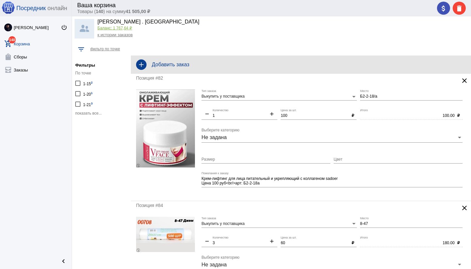
click at [196, 59] on div "add Добавить заказ" at bounding box center [301, 65] width 340 height 18
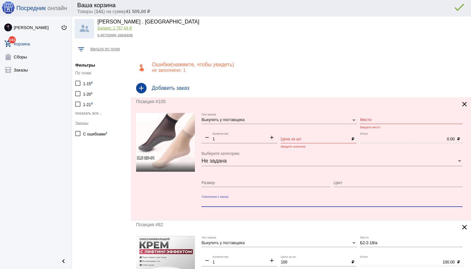
click at [216, 201] on textarea "Пожелания к заказу" at bounding box center [331, 203] width 261 height 6
paste textarea "Цена штучно: 200руб Носки для женщин, капрон Размеры 36-42 Упаковка 10 пар Женс…"
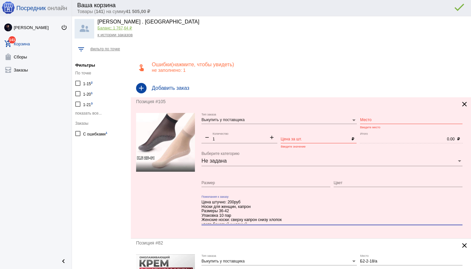
scroll to position [3, 0]
click at [299, 139] on input "Цена за шт." at bounding box center [314, 139] width 68 height 5
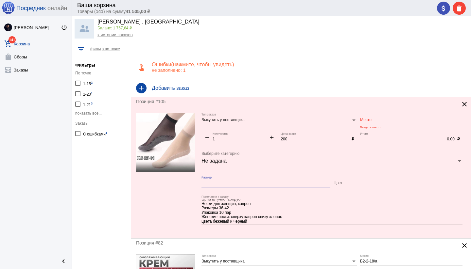
click at [264, 181] on input "Размер" at bounding box center [265, 183] width 129 height 5
click at [352, 185] on input "Цвет" at bounding box center [397, 183] width 129 height 5
click at [261, 233] on div "Позиция #105 clear Выкупить у поставщика Тип заказа Место Введите место remove …" at bounding box center [301, 167] width 340 height 141
click at [375, 123] on div "Место" at bounding box center [411, 118] width 102 height 11
click at [244, 232] on mat-form-field "Цена штучно: 200руб Носки для женщин, капрон Размеры 36-42 Упаковка 10 пар Женс…" at bounding box center [333, 214] width 264 height 38
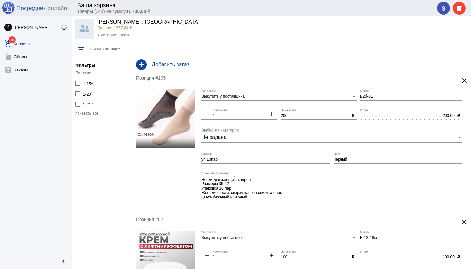
scroll to position [0, 0]
click at [266, 207] on mat-form-field "Цена штучно: 200руб Носки для женщин, капрон Размеры 36-42 Упаковка 10 пар Женс…" at bounding box center [333, 191] width 264 height 38
click at [225, 207] on mat-form-field "Цена штучно: 200руб Носки для женщин, капрон Размеры 36-42 Упаковка 10 пар Женс…" at bounding box center [333, 191] width 264 height 38
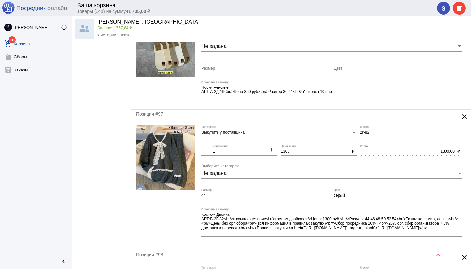
scroll to position [1514, 0]
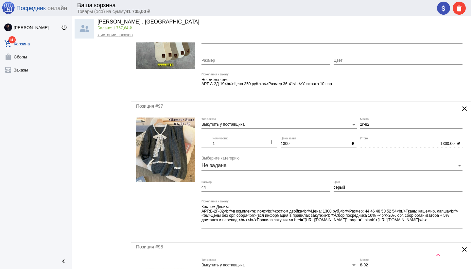
click at [463, 108] on mat-icon "clear" at bounding box center [464, 109] width 8 height 8
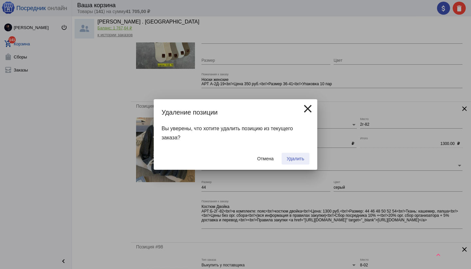
click at [300, 161] on span "Удалить" at bounding box center [295, 158] width 17 height 5
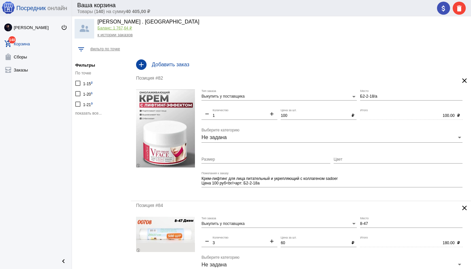
scroll to position [0, 0]
click at [193, 66] on h4 "Добавить заказ" at bounding box center [309, 65] width 314 height 6
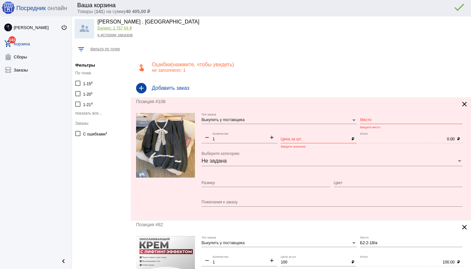
click at [227, 202] on textarea "Пожелания к заказу" at bounding box center [331, 203] width 261 height 6
paste textarea "Цена штучно: 1000руб Костюм двойка, лапша Размеры 44-46-48-50-52-54 Ткань: кашм…"
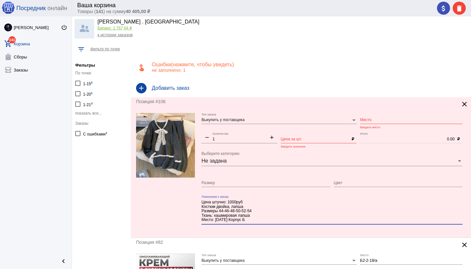
click at [304, 137] on input "Цена за шт." at bounding box center [314, 139] width 68 height 5
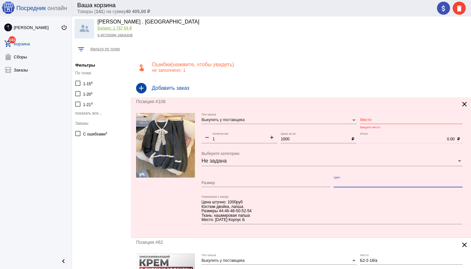
click at [352, 184] on input "Цвет" at bounding box center [397, 183] width 129 height 5
click at [218, 178] on div "Размер" at bounding box center [265, 181] width 129 height 11
click at [390, 118] on input "Место" at bounding box center [411, 120] width 102 height 5
click at [245, 230] on mat-form-field "Цена штучно: 1000руб Костюм двойка, лапша Размеры 44-46-48-50-52-54 Ткань: кашм…" at bounding box center [333, 213] width 264 height 37
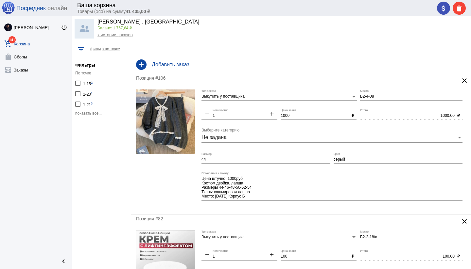
click at [255, 208] on mat-form-field "Цена штучно: 1000руб Костюм двойка, лапша Размеры 44-46-48-50-52-54 Ткань: кашм…" at bounding box center [333, 190] width 264 height 37
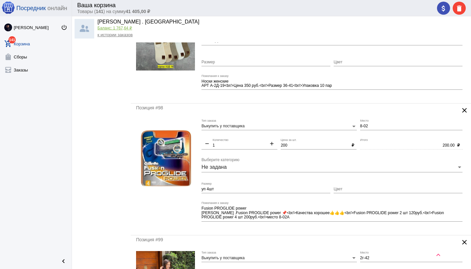
scroll to position [1516, 0]
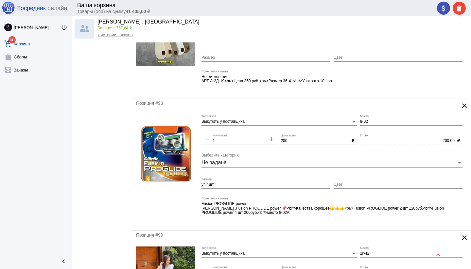
click at [387, 118] on div "8-02 Место" at bounding box center [411, 120] width 102 height 11
click at [386, 122] on input "8-02" at bounding box center [411, 122] width 102 height 5
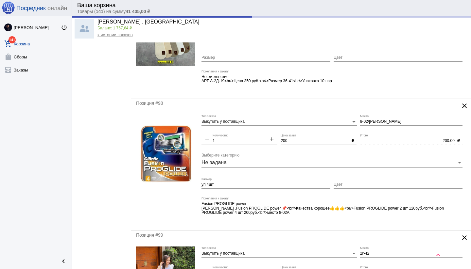
click at [337, 228] on div "Позиция #98 clear Выкупить у поставщика Тип заказа 8-02/а Место remove 1 Количе…" at bounding box center [301, 165] width 340 height 132
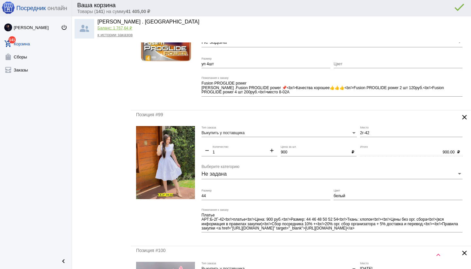
scroll to position [1637, 0]
click at [463, 117] on mat-icon "clear" at bounding box center [464, 117] width 8 height 8
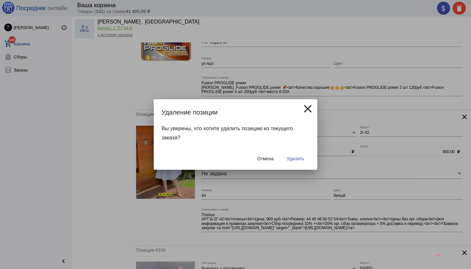
click at [298, 158] on span "Удалить" at bounding box center [295, 158] width 17 height 5
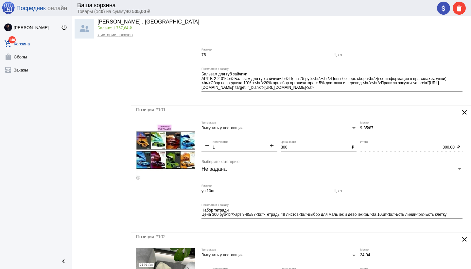
scroll to position [0, 0]
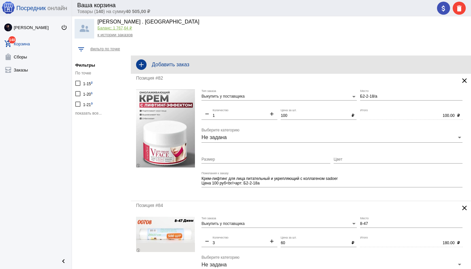
click at [186, 68] on div "add Добавить заказ" at bounding box center [301, 65] width 340 height 18
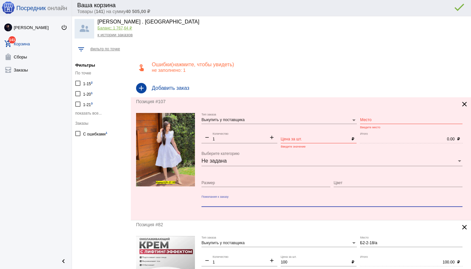
paste textarea "Цена штучно: 700руб Платье, хлопок Размеры 44-46-48-50-52-54"
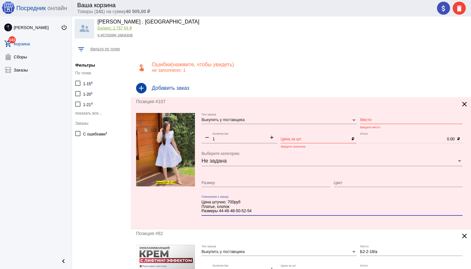
click at [224, 181] on input "Размер" at bounding box center [265, 183] width 129 height 5
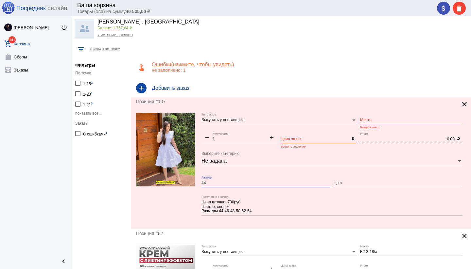
click at [359, 181] on input "Цвет" at bounding box center [397, 183] width 129 height 5
drag, startPoint x: 256, startPoint y: 229, endPoint x: 256, endPoint y: 225, distance: 3.9
click at [287, 138] on input "Цена за шт." at bounding box center [314, 139] width 68 height 5
click at [365, 119] on input "Место" at bounding box center [411, 120] width 102 height 5
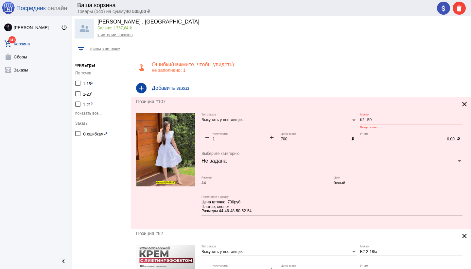
click at [272, 220] on div "Цена штучно: 700руб Платье, хлопок Размеры 44-46-48-50-52-54 Пожелания к заказу" at bounding box center [331, 207] width 261 height 25
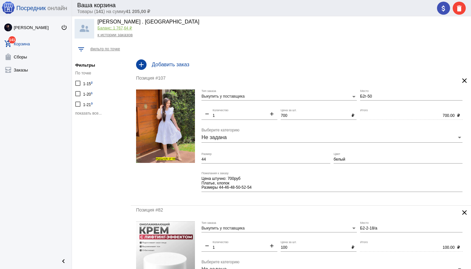
click at [306, 196] on div "Цена штучно: 700руб Платье, хлопок Размеры 44-46-48-50-52-54 Пожелания к заказу" at bounding box center [331, 184] width 261 height 25
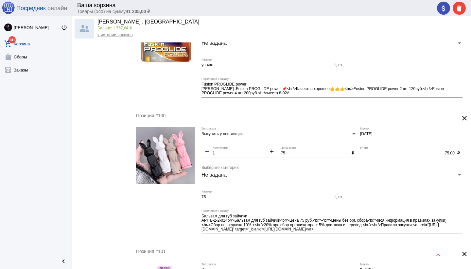
scroll to position [1632, 0]
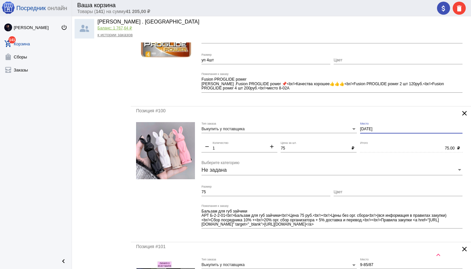
click at [360, 128] on input "[DATE]" at bounding box center [411, 129] width 102 height 5
click at [377, 138] on mat-form-field "б2-2-01 Место" at bounding box center [413, 131] width 106 height 19
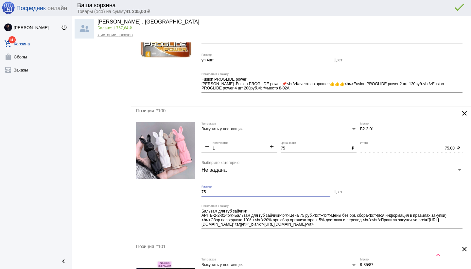
drag, startPoint x: 210, startPoint y: 192, endPoint x: 200, endPoint y: 192, distance: 9.8
click at [200, 192] on form "Выкупить у поставщика Тип заказа Б2-2-01 Место remove 1 Количество add 75 Цена …" at bounding box center [301, 179] width 330 height 115
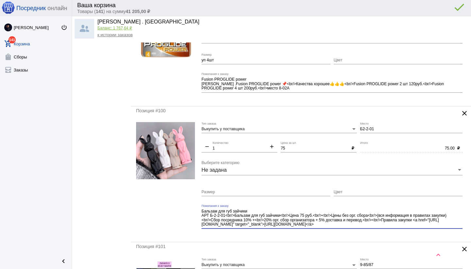
click at [343, 230] on div "Бальзам для губ зайчики АРТ Б-2-2-01<br/>Бальзам для губ зайчики<br/>Цена 75 ру…" at bounding box center [331, 219] width 261 height 29
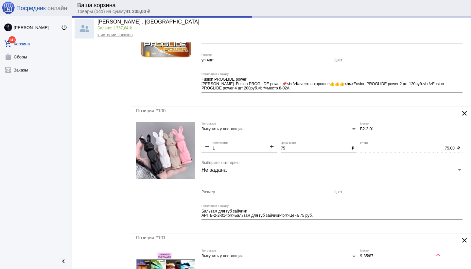
click at [310, 227] on mat-form-field "Бальзам для губ зайчики АРТ Б-2-2-01<br/>Бальзам для губ зайчики<br/>Цена 75 ру…" at bounding box center [333, 217] width 264 height 24
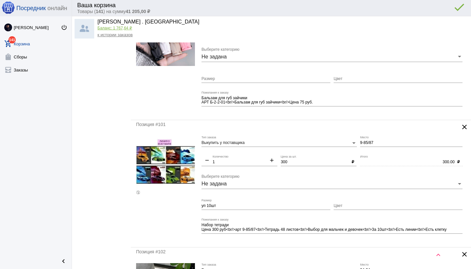
scroll to position [1746, 0]
click at [386, 143] on input "9-85/87" at bounding box center [411, 143] width 102 height 5
click at [347, 205] on input "Цвет" at bounding box center [397, 206] width 129 height 5
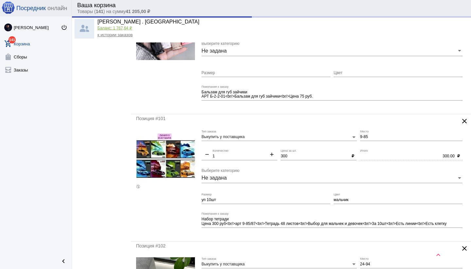
click at [353, 237] on div "Позиция #101 clear Выкупить у поставщика Тип заказа 9-85 Место remove 1 Количес…" at bounding box center [301, 177] width 340 height 127
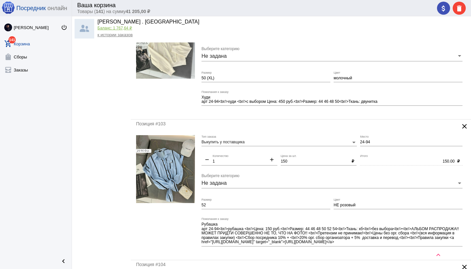
scroll to position [2003, 0]
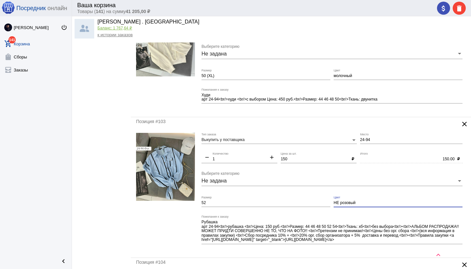
drag, startPoint x: 340, startPoint y: 204, endPoint x: 362, endPoint y: 205, distance: 22.3
click at [362, 205] on input "НЕ розовый" at bounding box center [397, 203] width 129 height 5
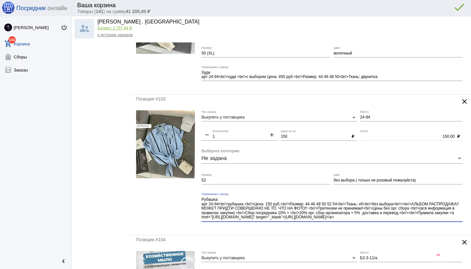
drag, startPoint x: 397, startPoint y: 204, endPoint x: 423, endPoint y: 222, distance: 31.6
click at [423, 222] on div "Рубашка арт 24-94<br/>рубашка <br/>Цена: 150 руб.<br/>Размер: 44 46 48 50 52 54…" at bounding box center [331, 210] width 261 height 34
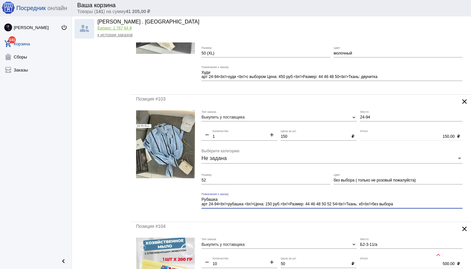
click at [313, 217] on div "Позиция #103 clear Выкупить у поставщика Тип заказа 24-94 Место remove 1 Количе…" at bounding box center [301, 158] width 340 height 127
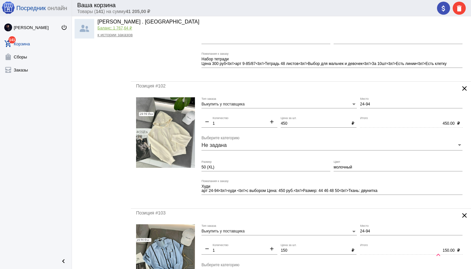
scroll to position [2466, 0]
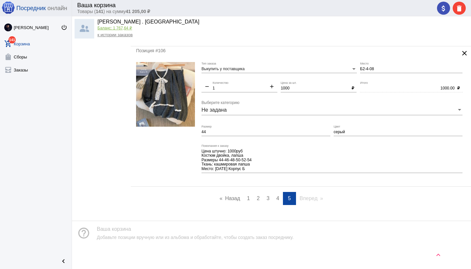
drag, startPoint x: 276, startPoint y: 198, endPoint x: 275, endPoint y: 204, distance: 5.3
click at [276, 198] on span "4" at bounding box center [277, 199] width 3 height 6
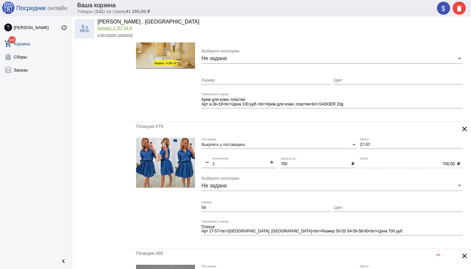
scroll to position [2434, 0]
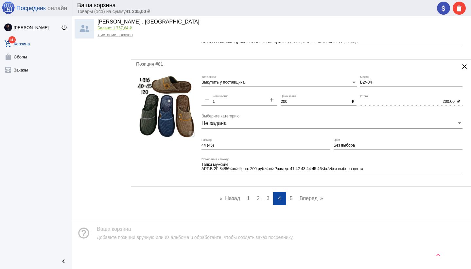
click at [291, 200] on span "5" at bounding box center [291, 199] width 3 height 6
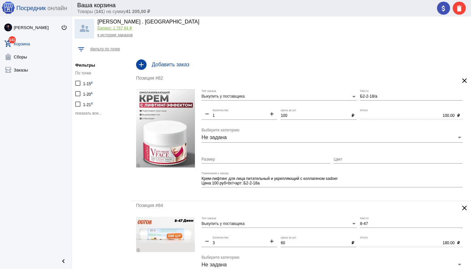
click at [203, 65] on h4 "Добавить заказ" at bounding box center [309, 65] width 314 height 6
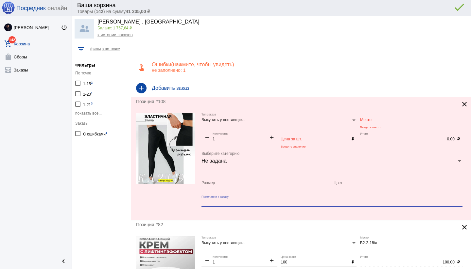
paste textarea "Цена штучно: 200руб Лосины, хлопок Размеры 42-56 в размер без начеса"
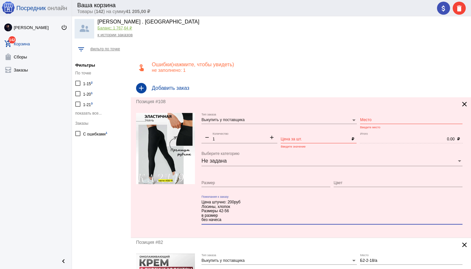
click at [374, 119] on input "Место" at bounding box center [411, 120] width 102 height 5
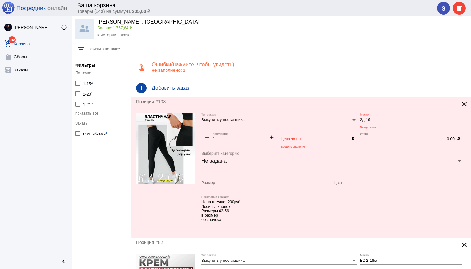
click at [312, 141] on div "Цена за шт." at bounding box center [314, 137] width 68 height 11
click at [345, 184] on input "Цвет" at bounding box center [397, 183] width 129 height 5
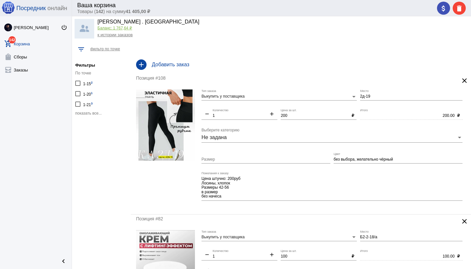
click at [251, 207] on mat-form-field "Цена штучно: 200руб Лосины, хлопок Размеры 42-56 в размер без начеса Пожелания …" at bounding box center [333, 190] width 264 height 37
click at [402, 160] on input "без выбора, желательно чёрный" at bounding box center [397, 160] width 129 height 5
click at [382, 169] on mat-form-field "без выбора, желательно чёрный (без начёса) Цвет" at bounding box center [399, 162] width 132 height 19
click at [224, 158] on input "Размер" at bounding box center [265, 160] width 129 height 5
click at [260, 210] on div "Позиция #108 clear Выкупить у поставщика Тип заказа 2д-19 Место remove 1 Количе…" at bounding box center [301, 144] width 340 height 141
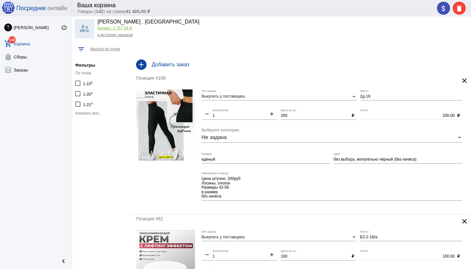
click at [183, 62] on h4 "Добавить заказ" at bounding box center [309, 65] width 314 height 6
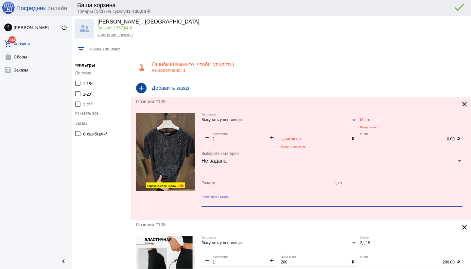
click at [219, 200] on textarea "Пожелания к заказу" at bounding box center [331, 203] width 261 height 6
paste textarea "Цена штучно: 200руб Цена оптом: 200руб (упак. 10шт=2000руб) Футболка, хлопок Ра…"
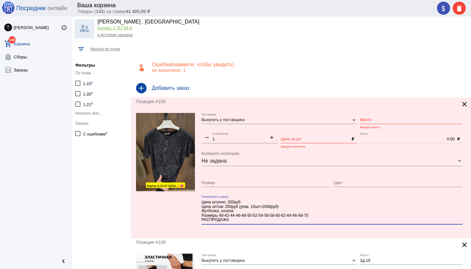
click at [289, 138] on input "Цена за шт." at bounding box center [314, 139] width 68 height 5
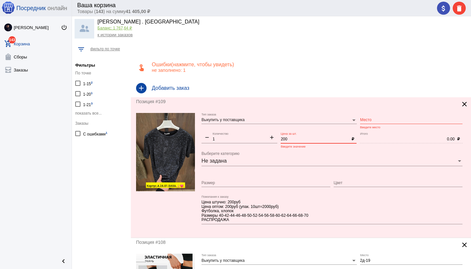
click at [269, 183] on input "Размер" at bounding box center [265, 183] width 129 height 5
click at [342, 184] on input "Цвет" at bounding box center [397, 183] width 129 height 5
click at [378, 119] on input "Место" at bounding box center [411, 120] width 102 height 5
click at [180, 205] on div at bounding box center [165, 173] width 59 height 120
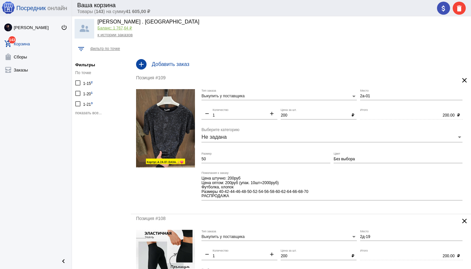
click at [238, 209] on div "Позиция #109 clear Выкупить у поставщика Тип заказа 2а-01 Место remove 1 Количе…" at bounding box center [301, 144] width 340 height 141
click at [96, 114] on span "показать все..." at bounding box center [88, 113] width 26 height 5
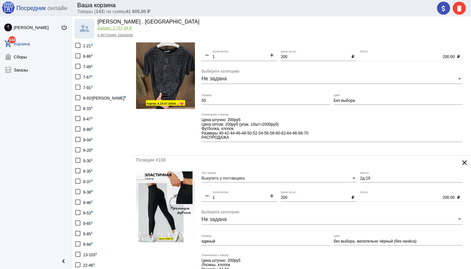
scroll to position [0, 0]
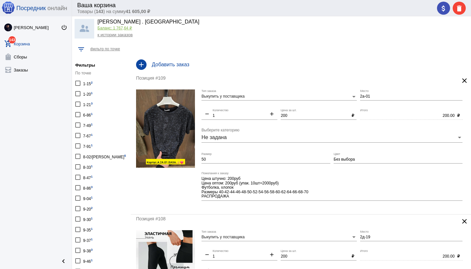
click at [187, 66] on h4 "Добавить заказ" at bounding box center [309, 65] width 314 height 6
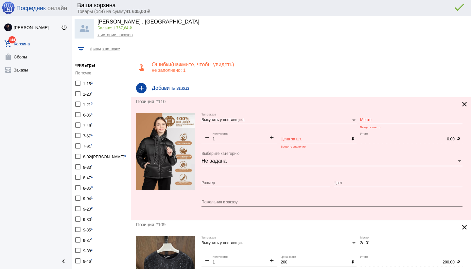
click at [222, 200] on textarea "Пожелания к заказу" at bounding box center [331, 203] width 261 height 6
paste textarea "Распродажа куртка кожа Размер 42-44-46-48-50-52-54 Цена 500₽ Шыкарный качество …"
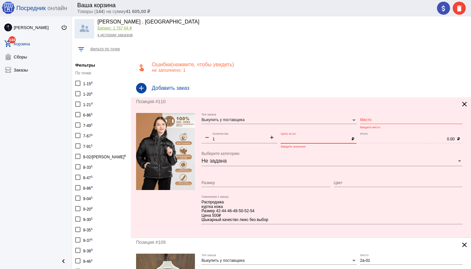
click at [299, 137] on input "Цена за шт." at bounding box center [314, 139] width 68 height 5
click at [253, 181] on input "Размер" at bounding box center [265, 183] width 129 height 5
click at [349, 182] on input "Цвет" at bounding box center [397, 183] width 129 height 5
click at [333, 202] on textarea "Распродажа куртка кожа Размер 42-44-46-48-50-52-54 Цена 500₽ Шыкарный качество …" at bounding box center [331, 212] width 261 height 24
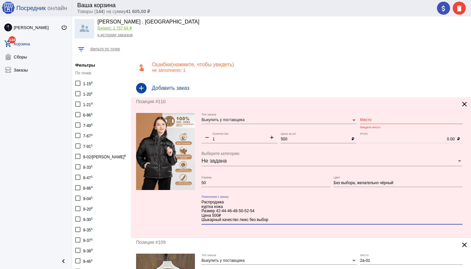
click at [387, 120] on input "Место" at bounding box center [411, 120] width 102 height 5
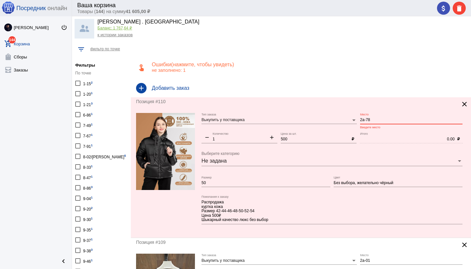
click at [180, 202] on div at bounding box center [165, 173] width 59 height 120
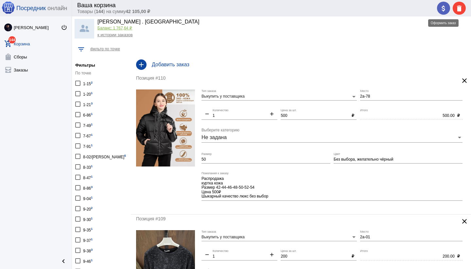
click at [443, 7] on mat-icon "attach_money" at bounding box center [443, 9] width 8 height 8
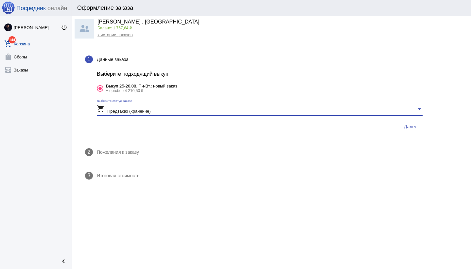
click at [193, 108] on div "shopping_cart Предзаказ (хранение)" at bounding box center [257, 109] width 320 height 9
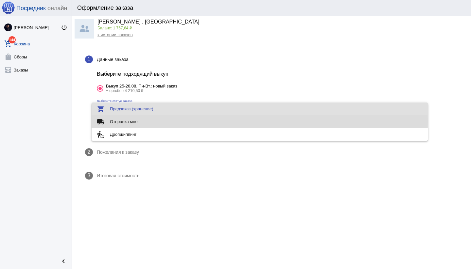
click at [156, 122] on span "local_shipping Отправка мне" at bounding box center [260, 121] width 326 height 13
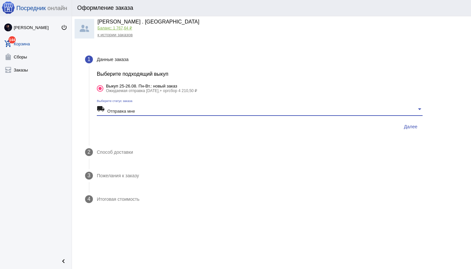
click at [412, 126] on span "Далее" at bounding box center [410, 126] width 13 height 5
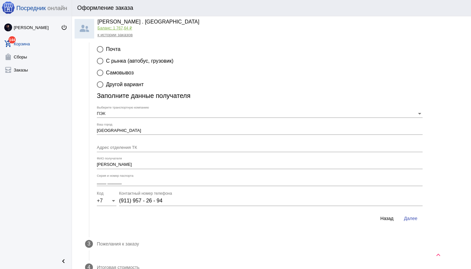
scroll to position [67, 0]
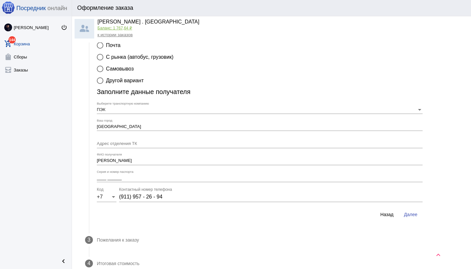
click at [204, 146] on input "Адрес отделения ТК" at bounding box center [260, 144] width 326 height 5
click at [144, 179] on input "____ ______" at bounding box center [260, 178] width 326 height 5
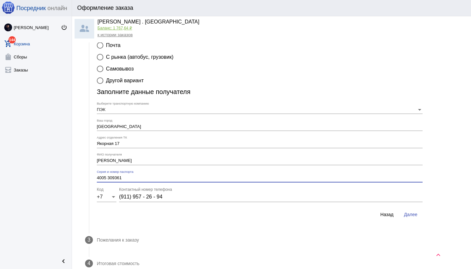
click at [409, 217] on span "Далее" at bounding box center [410, 214] width 13 height 5
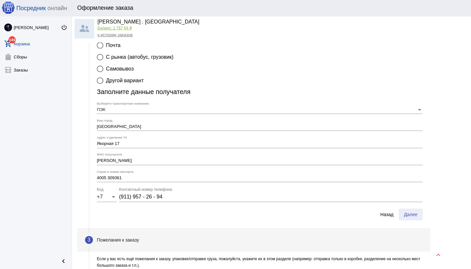
scroll to position [0, 0]
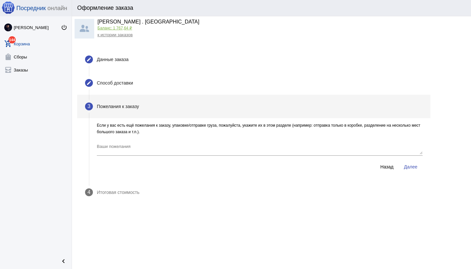
click at [230, 150] on textarea "Ваши пожелания" at bounding box center [260, 149] width 326 height 11
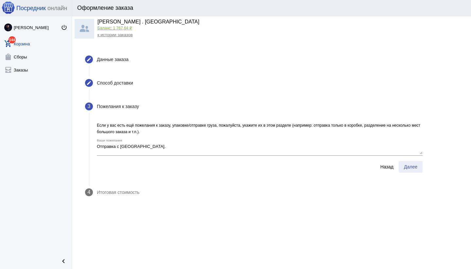
drag, startPoint x: 404, startPoint y: 166, endPoint x: 389, endPoint y: 165, distance: 14.4
click at [404, 166] on span "Далее" at bounding box center [410, 166] width 13 height 5
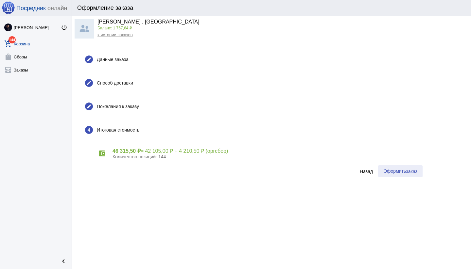
drag, startPoint x: 408, startPoint y: 173, endPoint x: 405, endPoint y: 173, distance: 3.3
click at [408, 173] on span "заказ" at bounding box center [411, 171] width 11 height 5
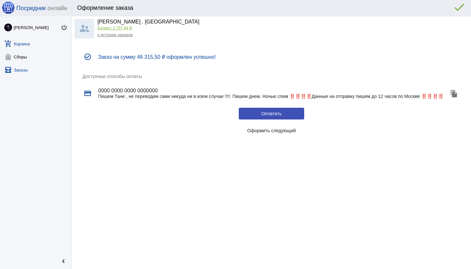
click at [11, 70] on mat-icon "all_inbox" at bounding box center [8, 70] width 8 height 8
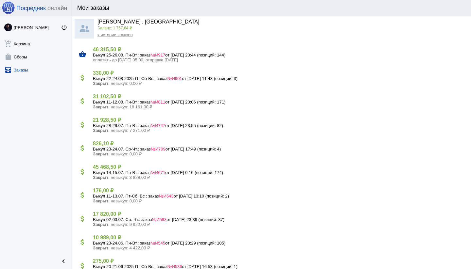
click at [165, 54] on span "№И917" at bounding box center [157, 55] width 15 height 5
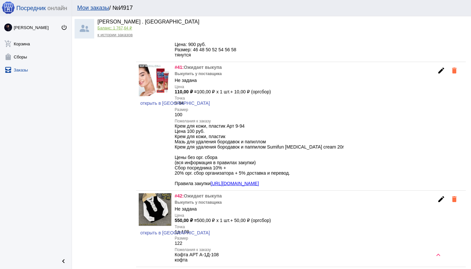
scroll to position [3605, 0]
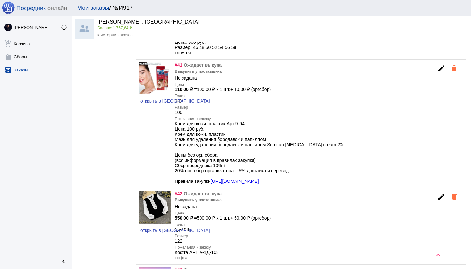
click at [438, 72] on mat-icon "edit" at bounding box center [441, 68] width 8 height 8
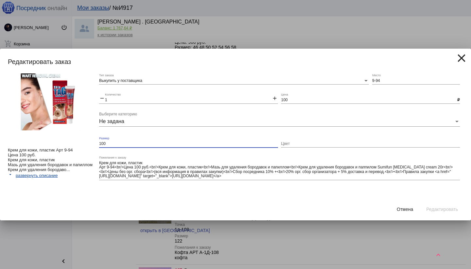
drag, startPoint x: 110, startPoint y: 144, endPoint x: 93, endPoint y: 144, distance: 18.0
click at [93, 144] on div "Крем для кожи, пластик Арт 9-94 Цена 100 руб. Крем для кожи, пластик Мазь для у…" at bounding box center [235, 136] width 471 height 125
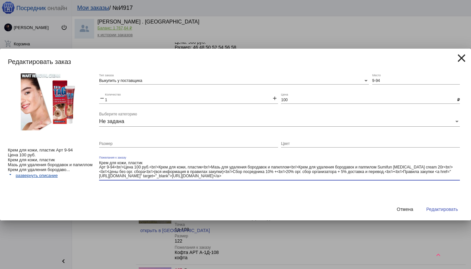
drag, startPoint x: 436, startPoint y: 169, endPoint x: 440, endPoint y: 178, distance: 9.5
click at [440, 178] on textarea "Крем для кожи, пластик Арт 9-94<br/>Цена 100 руб.<br/>Крем для кожи, пластик<br…" at bounding box center [279, 170] width 361 height 19
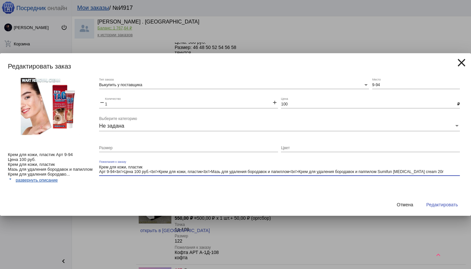
click at [448, 203] on span "Редактировать" at bounding box center [442, 204] width 32 height 5
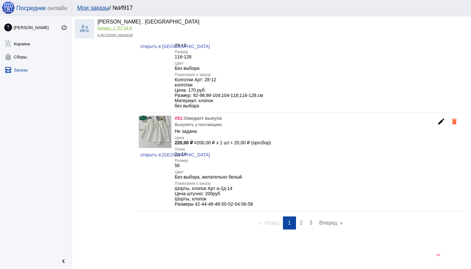
scroll to position [4509, 0]
click at [299, 226] on span "2" at bounding box center [300, 223] width 3 height 6
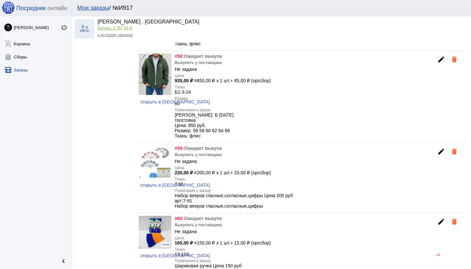
scroll to position [695, 0]
click at [164, 104] on span "открыть в [GEOGRAPHIC_DATA]" at bounding box center [175, 101] width 70 height 5
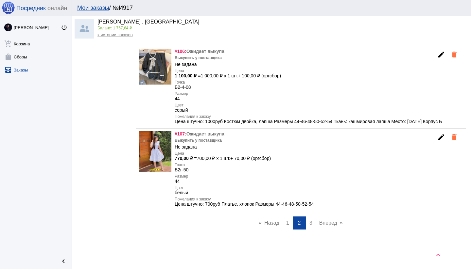
scroll to position [4307, 0]
drag, startPoint x: 311, startPoint y: 222, endPoint x: 305, endPoint y: 221, distance: 5.7
click at [311, 222] on span "3" at bounding box center [310, 223] width 3 height 6
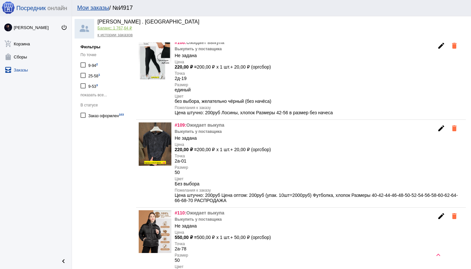
scroll to position [252, 0]
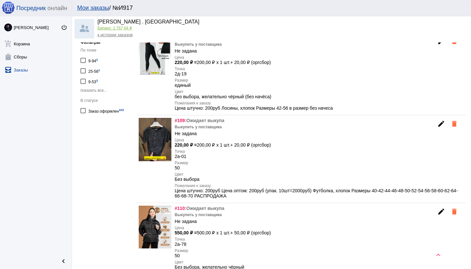
click at [439, 124] on mat-icon "edit" at bounding box center [441, 124] width 8 height 8
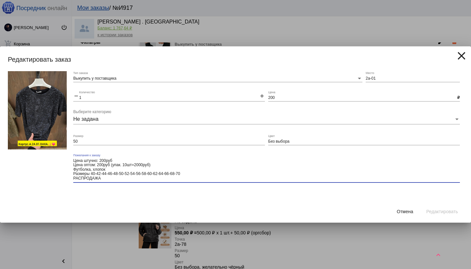
drag, startPoint x: 131, startPoint y: 174, endPoint x: 186, endPoint y: 174, distance: 54.6
click at [186, 174] on textarea "Цена штучно: 200руб Цена оптом: 200руб (упак. 10шт=2000руб) Футболка, хлопок Ра…" at bounding box center [266, 170] width 386 height 24
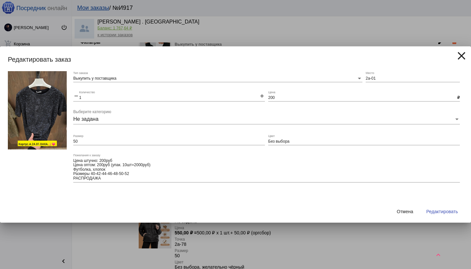
click at [432, 206] on button "Редактировать" at bounding box center [442, 212] width 42 height 12
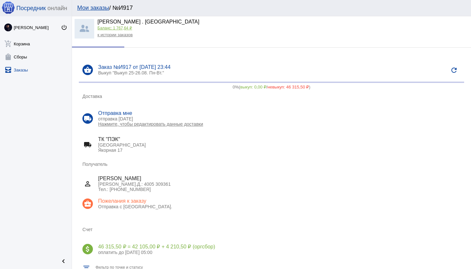
scroll to position [0, 0]
